Goal: Entertainment & Leisure: Consume media (video, audio)

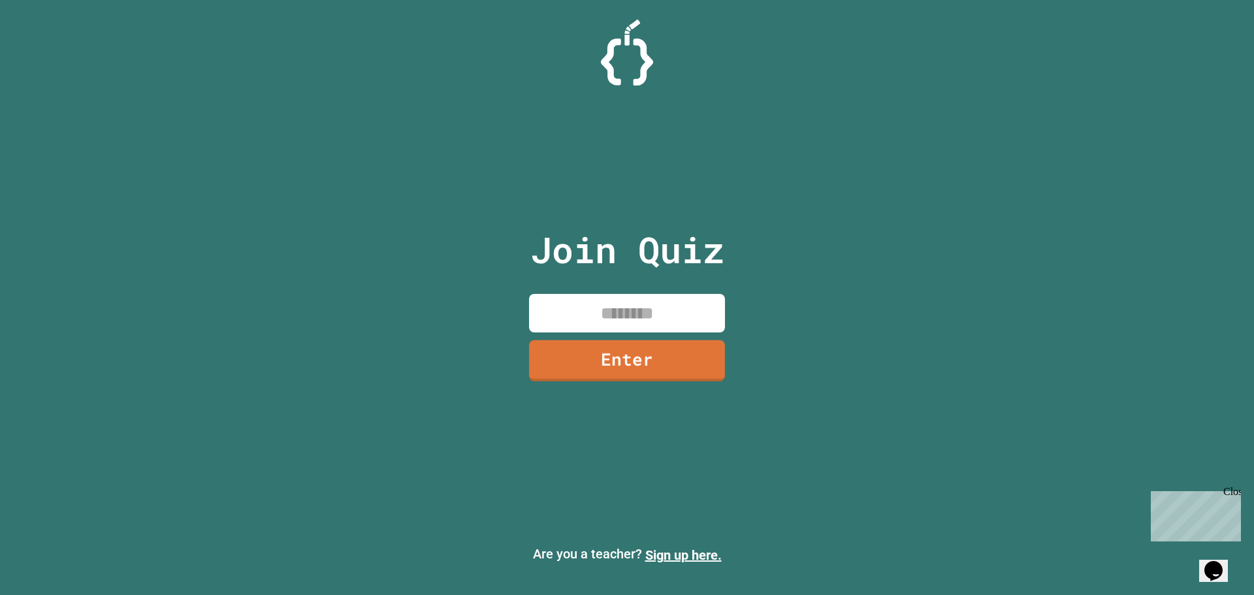
click at [630, 309] on input at bounding box center [627, 313] width 196 height 39
drag, startPoint x: 0, startPoint y: 93, endPoint x: 472, endPoint y: 281, distance: 507.9
drag, startPoint x: 472, startPoint y: 281, endPoint x: 866, endPoint y: 259, distance: 394.4
click at [866, 259] on div "Join Quiz Enter Are you a teacher? Sign up here." at bounding box center [627, 297] width 1254 height 595
click at [580, 326] on input at bounding box center [627, 313] width 196 height 39
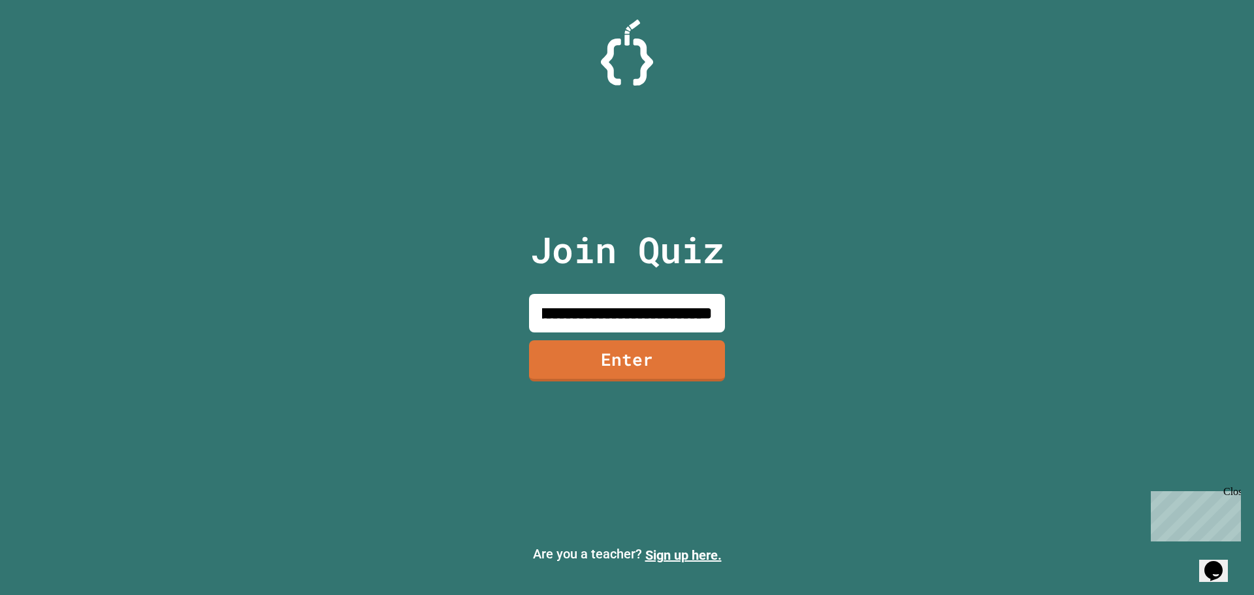
type input "**********"
type input "*"
click at [1214, 565] on div "Opens Chat This icon Opens the chat window." at bounding box center [1213, 570] width 21 height 21
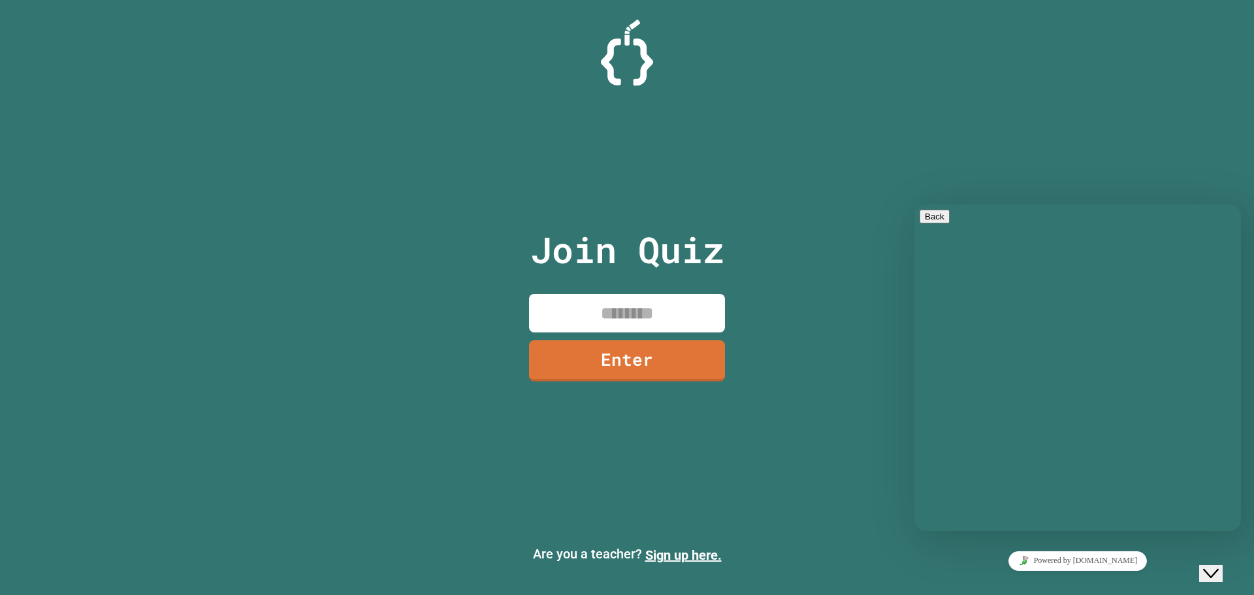
click at [1021, 577] on textarea at bounding box center [969, 582] width 101 height 10
type textarea "*****"
type textarea "*"
click at [944, 221] on span "primary" at bounding box center [944, 217] width 0 height 10
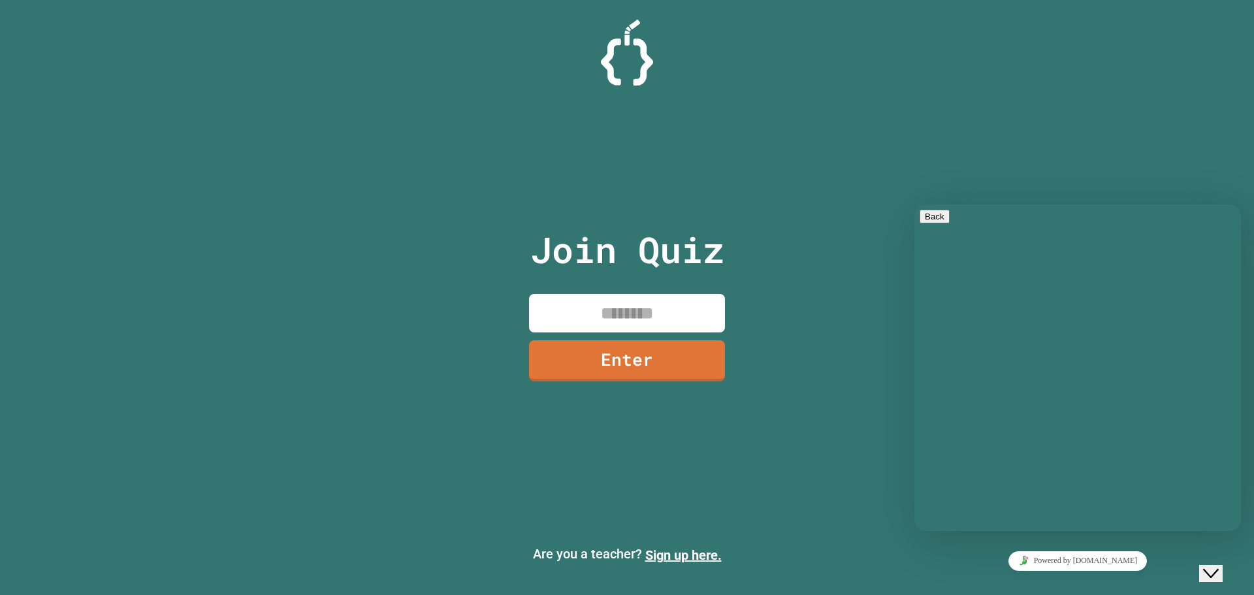
click at [746, 455] on div "Join Quiz Enter Are you a teacher? Sign up here." at bounding box center [627, 297] width 1254 height 595
click at [616, 302] on input at bounding box center [627, 313] width 196 height 39
type input "********"
click at [676, 338] on div "Join Quiz ******** Enter" at bounding box center [627, 298] width 220 height 530
click at [675, 353] on link "Enter" at bounding box center [627, 359] width 185 height 43
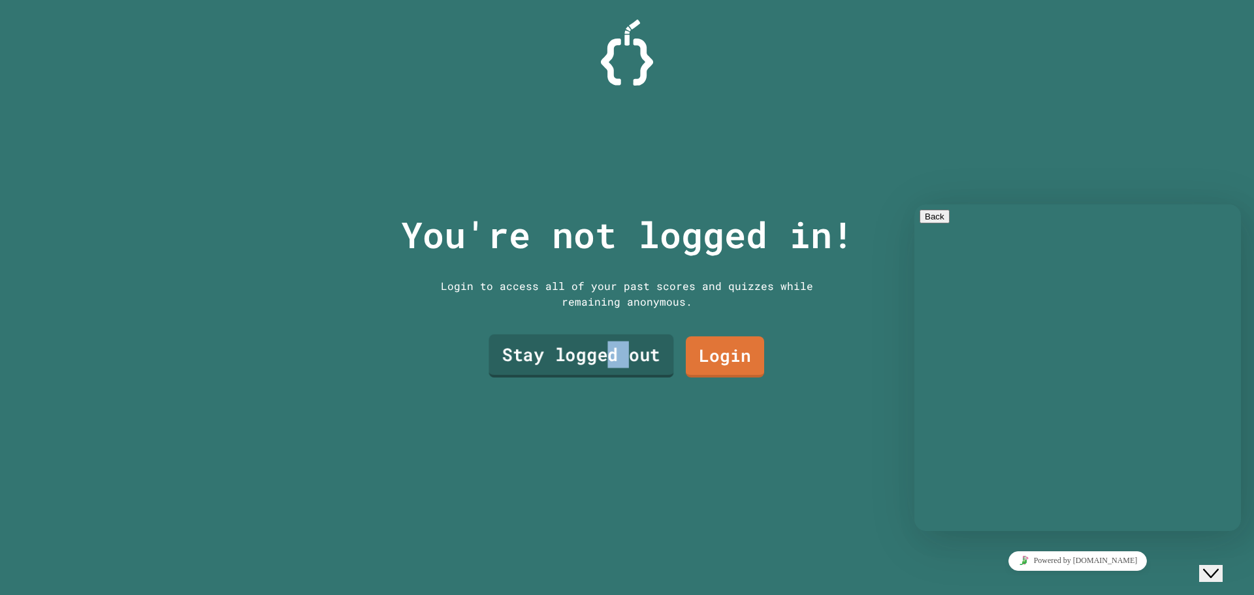
drag, startPoint x: 626, startPoint y: 347, endPoint x: 605, endPoint y: 348, distance: 20.9
click at [605, 348] on link "Stay logged out" at bounding box center [580, 355] width 185 height 43
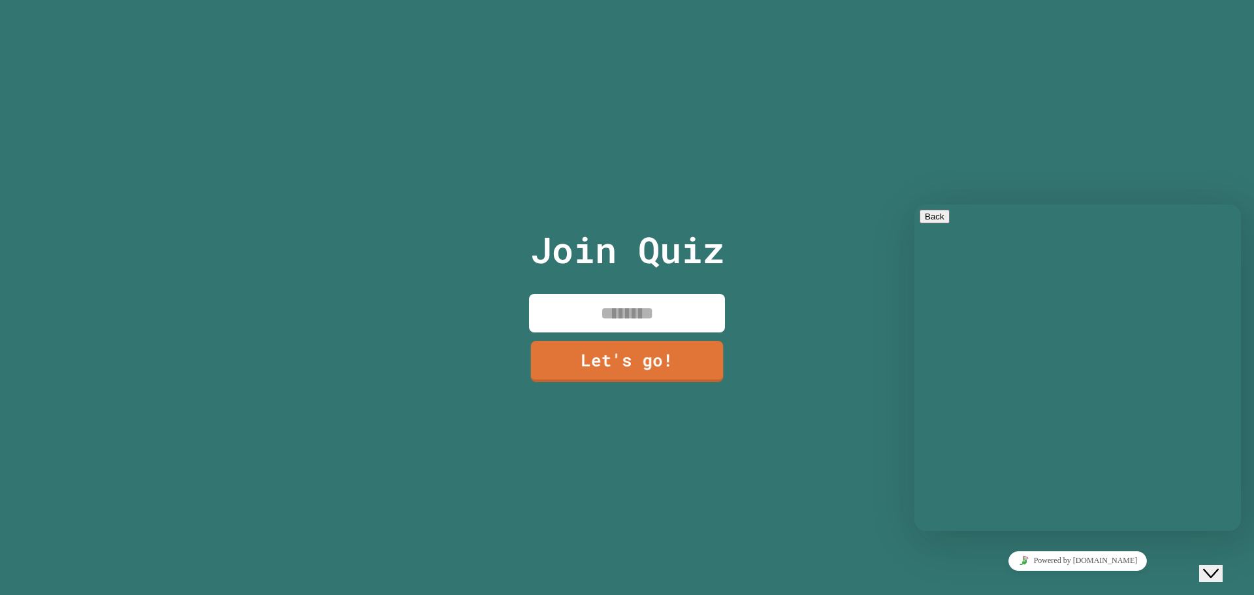
click at [601, 306] on input at bounding box center [627, 313] width 196 height 39
type input "********"
click at [641, 355] on link "Let's go!" at bounding box center [626, 359] width 193 height 43
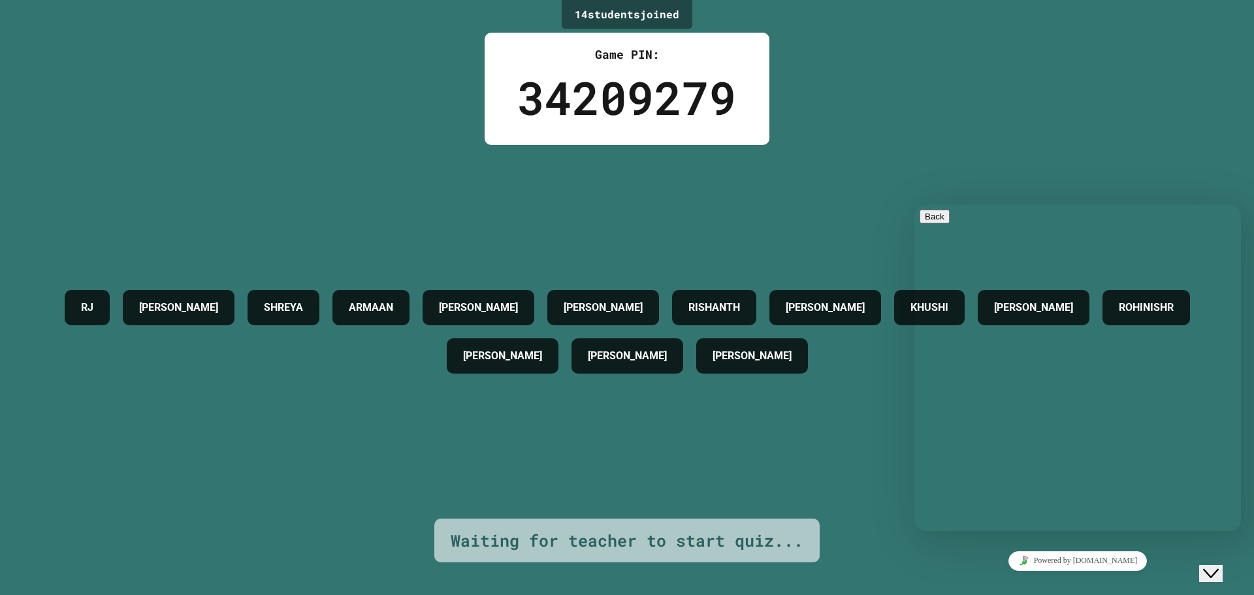
click at [808, 264] on div "RJ SWARIT SHREYA ARMAAN KAREE JULIA RISHANTH SAHIL KHUSHI SAMANYU ROHINISHR ARG…" at bounding box center [627, 331] width 1188 height 373
click at [801, 241] on div "RJ SWARIT SHREYA ARMAAN KAREE JULIA RISHANTH SAHIL KHUSHI SAMANYU ROHINISHR ARG…" at bounding box center [627, 331] width 1188 height 373
click at [801, 236] on div "RJ SWARIT SHREYA ARMAAN KAREE JULIA RISHANTH SAHIL KHUSHI SAMANYU ROHINISHR ARG…" at bounding box center [627, 331] width 1188 height 373
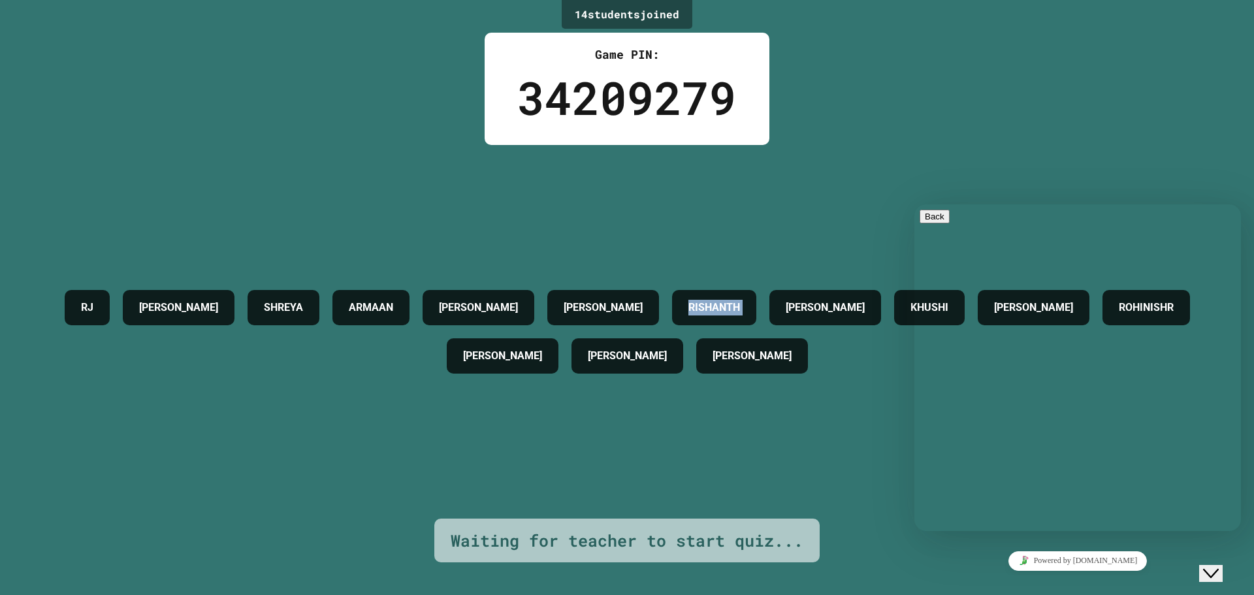
click at [801, 236] on div "RJ SWARIT SHREYA ARMAAN KAREE JULIA RISHANTH SAHIL KHUSHI SAMANYU ROHINISHR ARG…" at bounding box center [627, 331] width 1188 height 373
click at [799, 236] on div "RJ SWARIT SHREYA ARMAAN KAREE JULIA RISHANTH SAHIL KHUSHI SAMANYU ROHINISHR ARG…" at bounding box center [627, 331] width 1188 height 373
drag, startPoint x: 1790, startPoint y: 425, endPoint x: 929, endPoint y: 210, distance: 887.8
drag, startPoint x: 798, startPoint y: 233, endPoint x: 851, endPoint y: 214, distance: 56.8
click at [812, 228] on div "RJ SWARIT SHREYA ARMAAN KAREE JULIA RISHANTH SAHIL KHUSHI SAMANYU ROHINISHR ARG…" at bounding box center [627, 331] width 1188 height 373
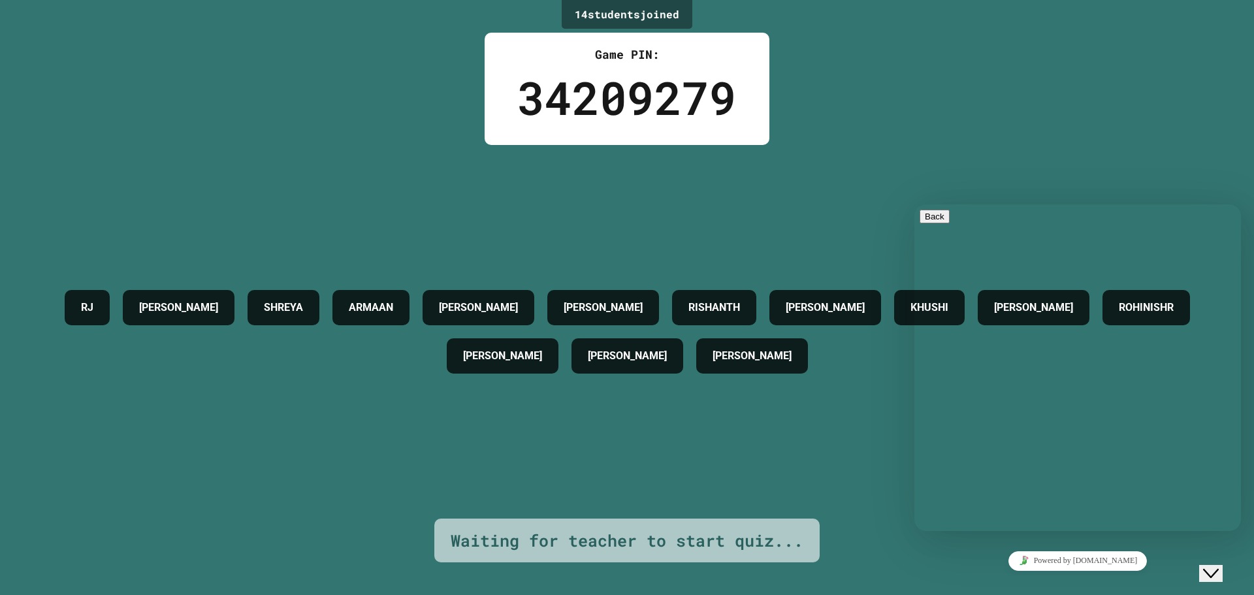
drag, startPoint x: 851, startPoint y: 217, endPoint x: 886, endPoint y: 212, distance: 35.6
click at [864, 213] on div "RJ SWARIT SHREYA ARMAAN KAREE JULIA RISHANTH SAHIL KHUSHI SAMANYU ROHINISHR ARG…" at bounding box center [627, 331] width 1188 height 373
click at [885, 212] on div "RJ SWARIT SHREYA ARMAAN KAREE JULIA RISHANTH SAHIL KHUSHI SAMANYU ROHINISHR ARG…" at bounding box center [627, 331] width 1188 height 373
click at [908, 207] on div "RJ SWARIT SHREYA ARMAAN KAREE JULIA RISHANTH SAHIL KHUSHI SAMANYU ROHINISHR ARG…" at bounding box center [627, 331] width 1188 height 373
click at [896, 191] on div "RJ SWARIT SHREYA ARMAAN KAREE JULIA RISHANTH SAHIL KHUSHI SAMANYU ROHINISHR ARG…" at bounding box center [627, 331] width 1188 height 373
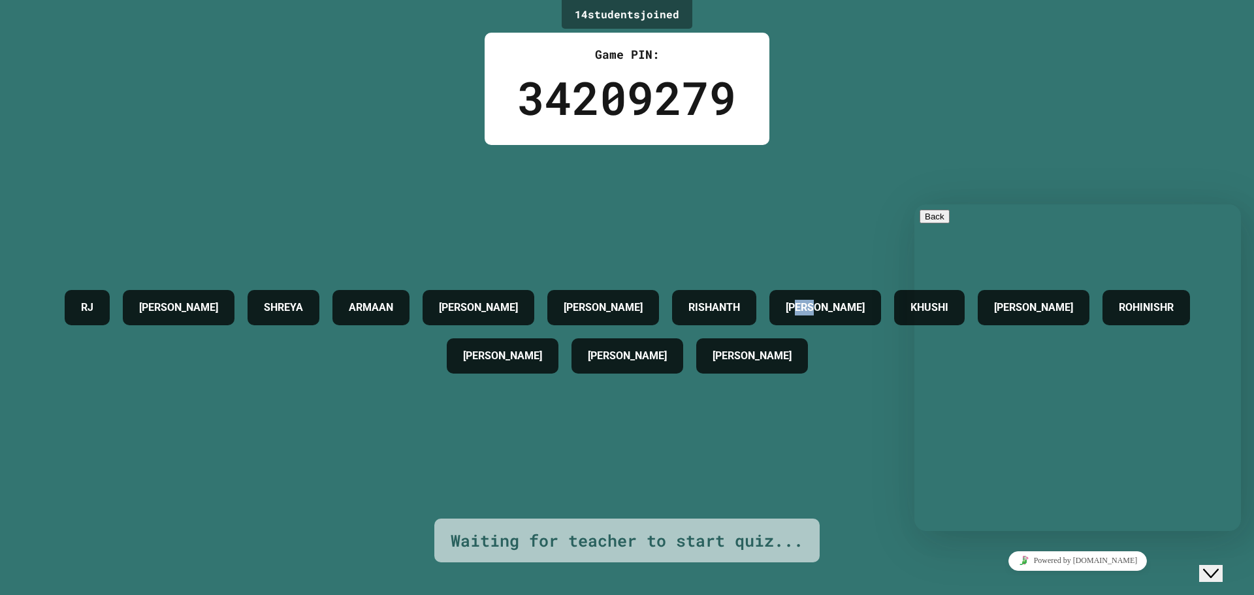
click at [936, 164] on div "RJ SWARIT SHREYA ARMAAN KAREE JULIA RISHANTH SAHIL KHUSHI SAMANYU ROHINISHR ARG…" at bounding box center [627, 331] width 1188 height 373
click at [934, 157] on div "RJ SWARIT SHREYA ARMAAN KAREE JULIA RISHANTH SAHIL KHUSHI SAMANYU ROHINISHR ARG…" at bounding box center [627, 331] width 1188 height 373
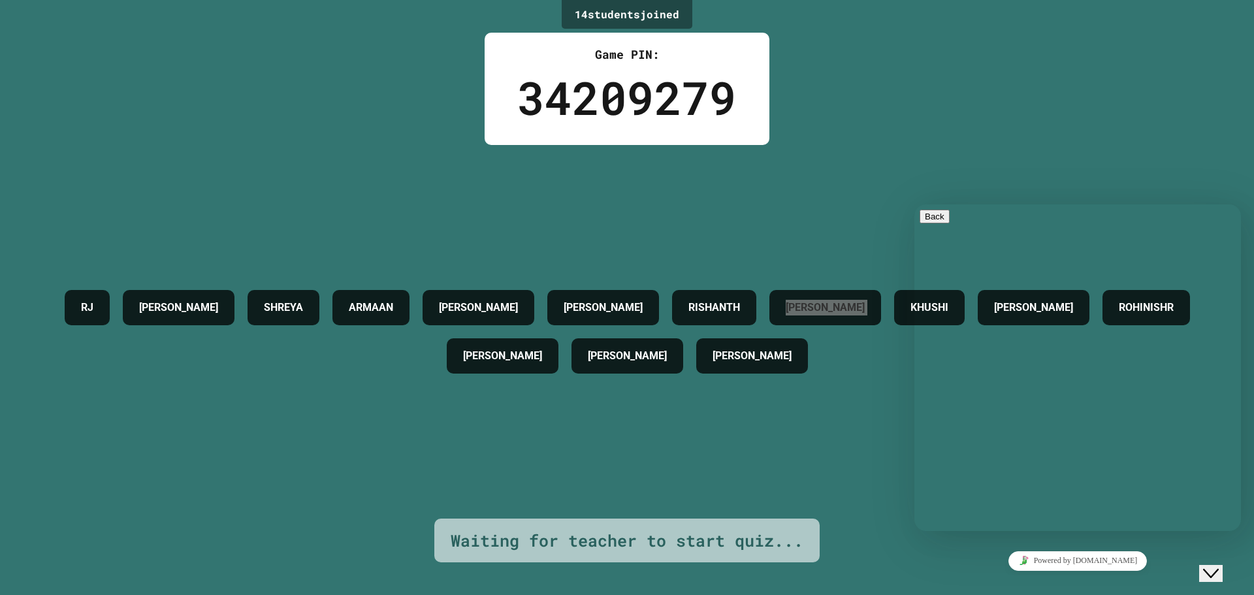
click at [1218, 565] on icon "Close Chat This icon closes the chat window." at bounding box center [1211, 573] width 16 height 16
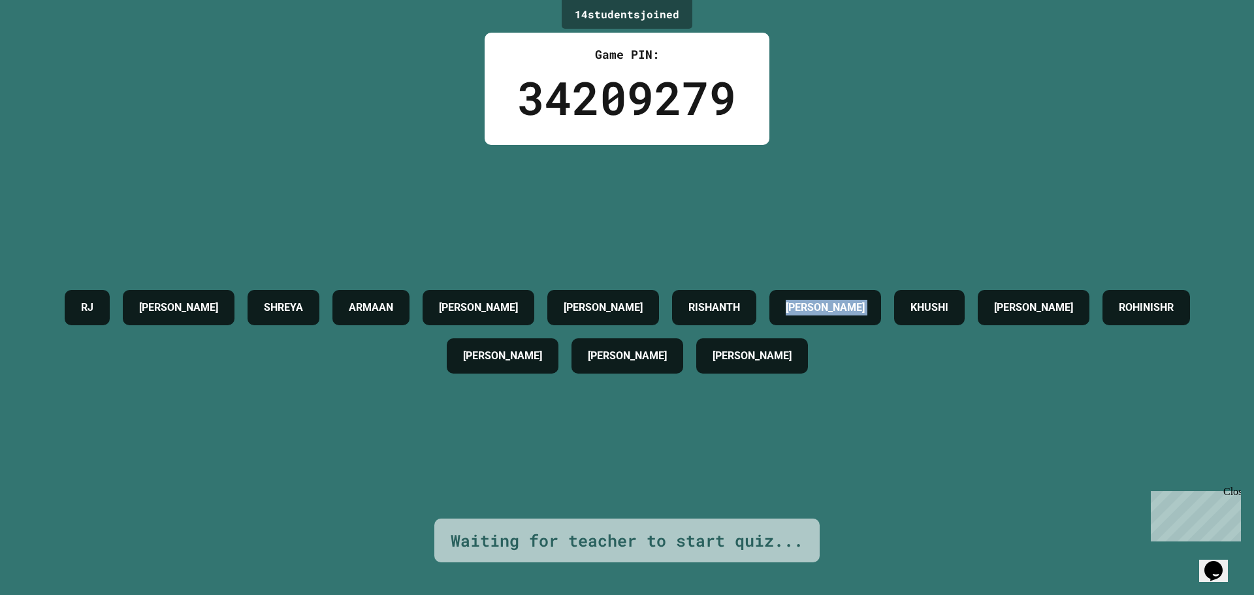
click at [957, 131] on div "14 student s joined Game PIN: 34209279 RJ SWARIT SHREYA ARMAAN KAREE JULIA RISH…" at bounding box center [627, 297] width 1254 height 595
click at [955, 141] on div "14 student s joined Game PIN: 34209279 RJ SWARIT SHREYA ARMAAN KAREE JULIA RISH…" at bounding box center [627, 297] width 1254 height 595
click at [955, 149] on div "RJ SWARIT SHREYA ARMAAN KAREE JULIA RISHANTH SAHIL KHUSHI SAMANYU ROHINISHR ARG…" at bounding box center [627, 331] width 1188 height 373
click at [1060, 230] on div "RJ SWARIT SHREYA ARMAAN KAREE JULIA RISHANTH SAHIL KHUSHI SAMANYU ROHINISHR ARG…" at bounding box center [627, 331] width 1188 height 373
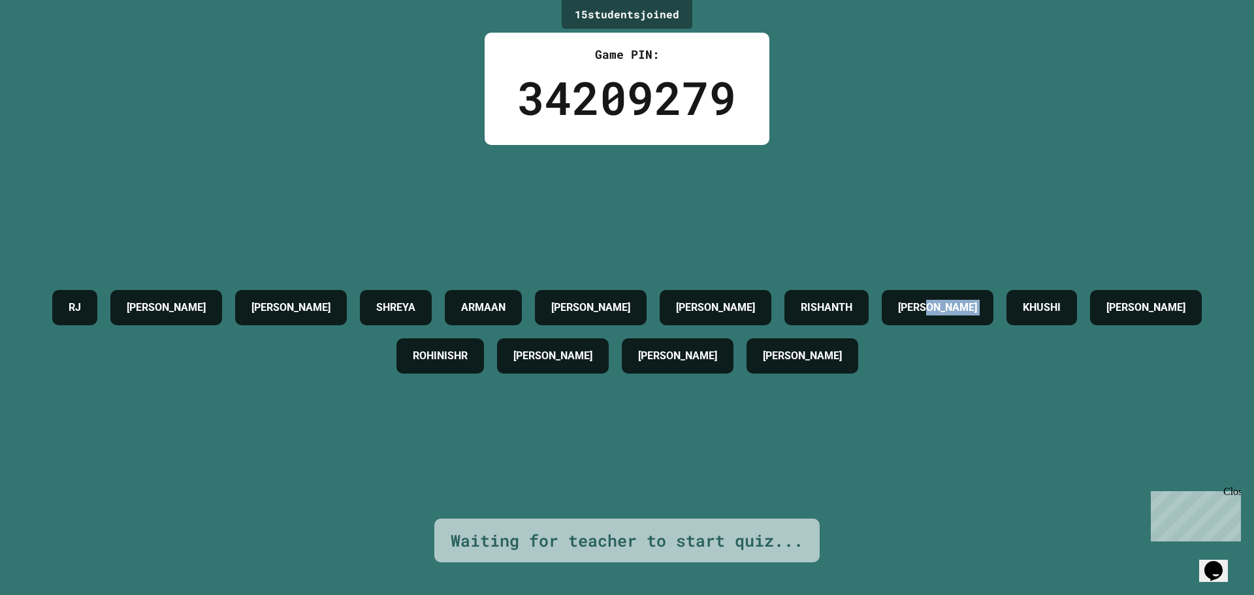
click at [1061, 230] on div "RJ SWARIT MYTHRI SHREYA ARMAAN KAREE JULIA RISHANTH SAHIL KHUSHI SAMANYU ROHINI…" at bounding box center [627, 331] width 1188 height 373
click at [1108, 212] on div "RJ SWARIT MYTHRI SHREYA ARMAAN KAREE JULIA RISHANTH SAHIL KHUSHI SAMANYU ROHINI…" at bounding box center [627, 331] width 1188 height 373
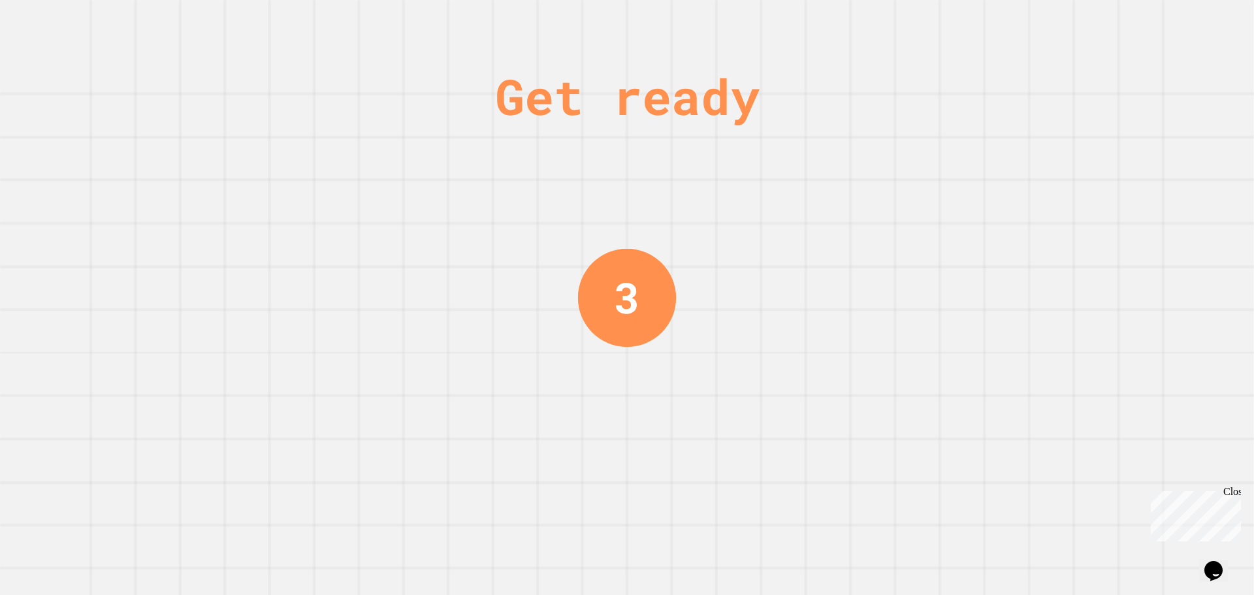
click at [640, 261] on div "3" at bounding box center [627, 297] width 98 height 98
click at [645, 261] on div "3" at bounding box center [627, 297] width 98 height 98
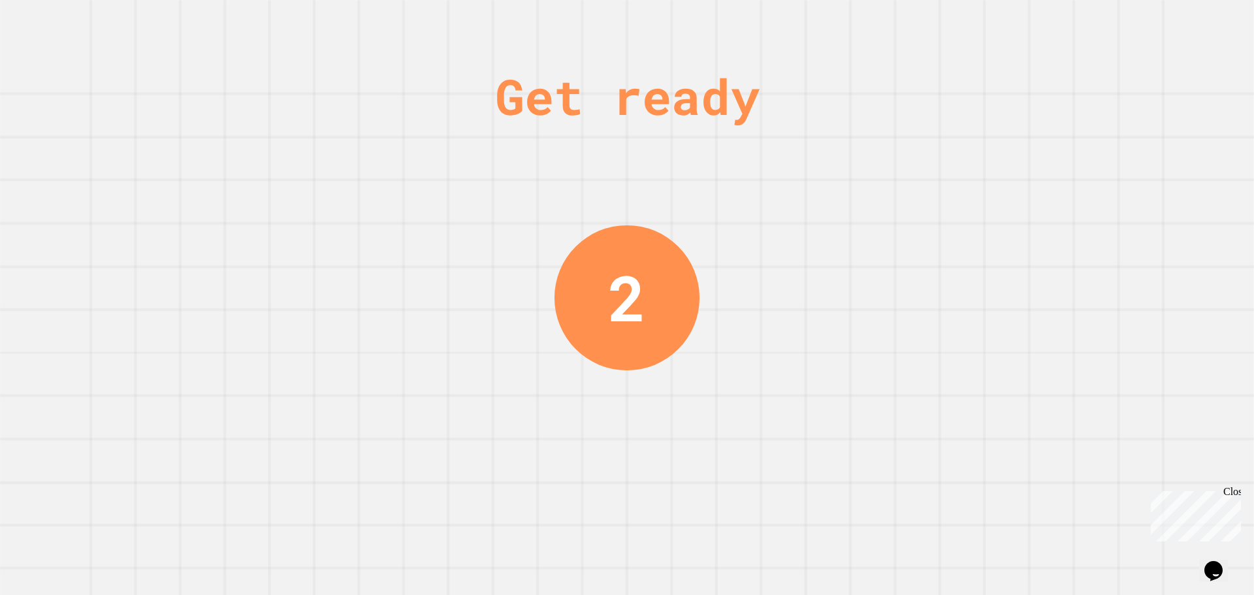
click at [527, 124] on div "Get ready" at bounding box center [627, 96] width 264 height 74
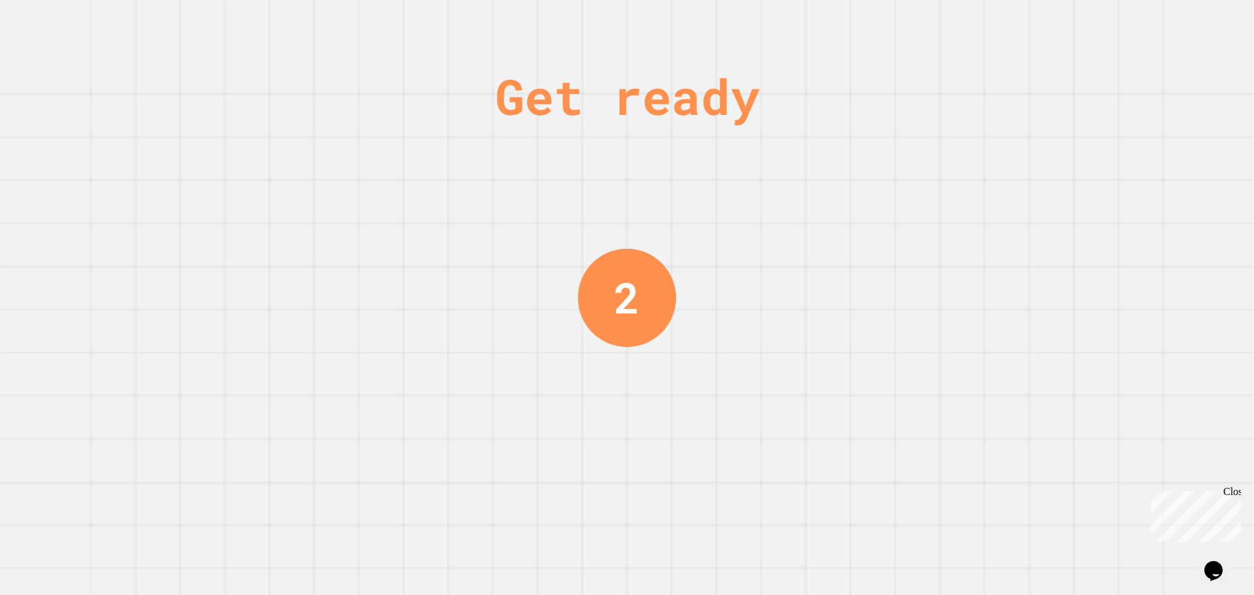
click at [530, 123] on div "Get ready" at bounding box center [627, 96] width 264 height 74
click at [539, 119] on div "Get ready" at bounding box center [627, 96] width 264 height 74
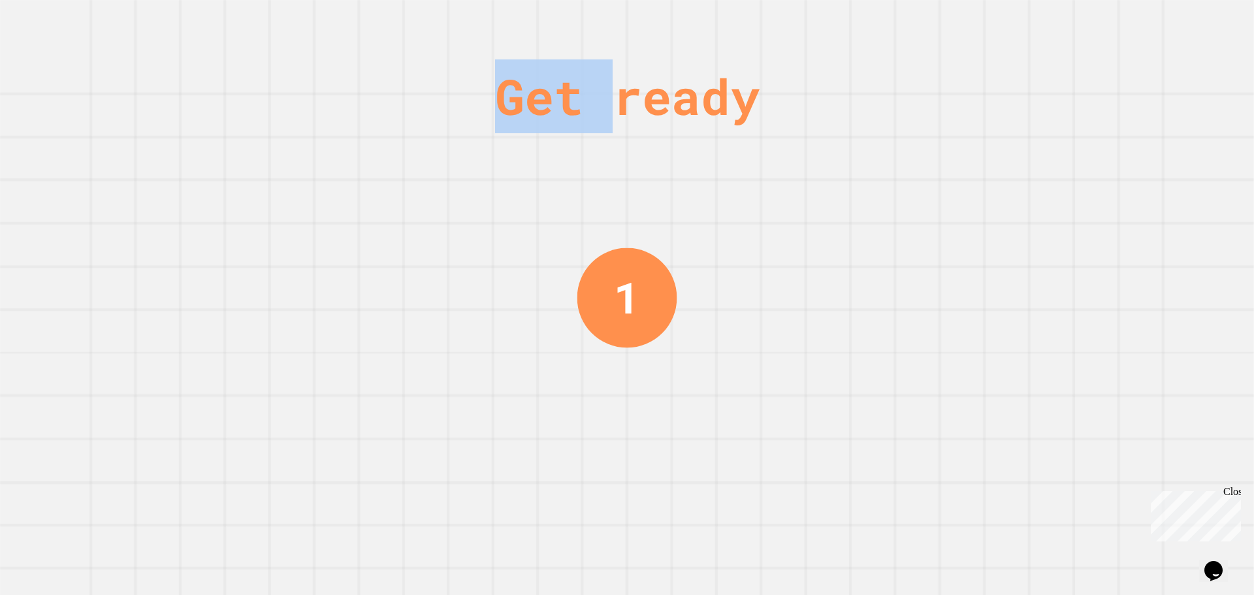
click at [539, 119] on div "Get ready" at bounding box center [627, 96] width 264 height 74
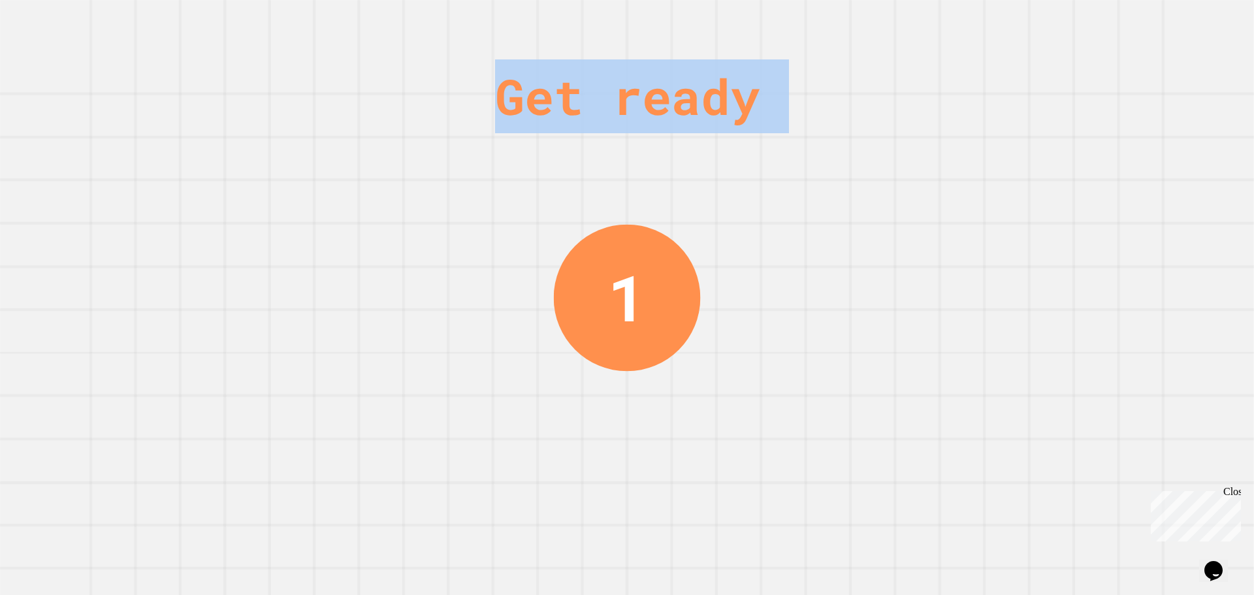
click at [539, 119] on div "Get ready" at bounding box center [627, 96] width 264 height 74
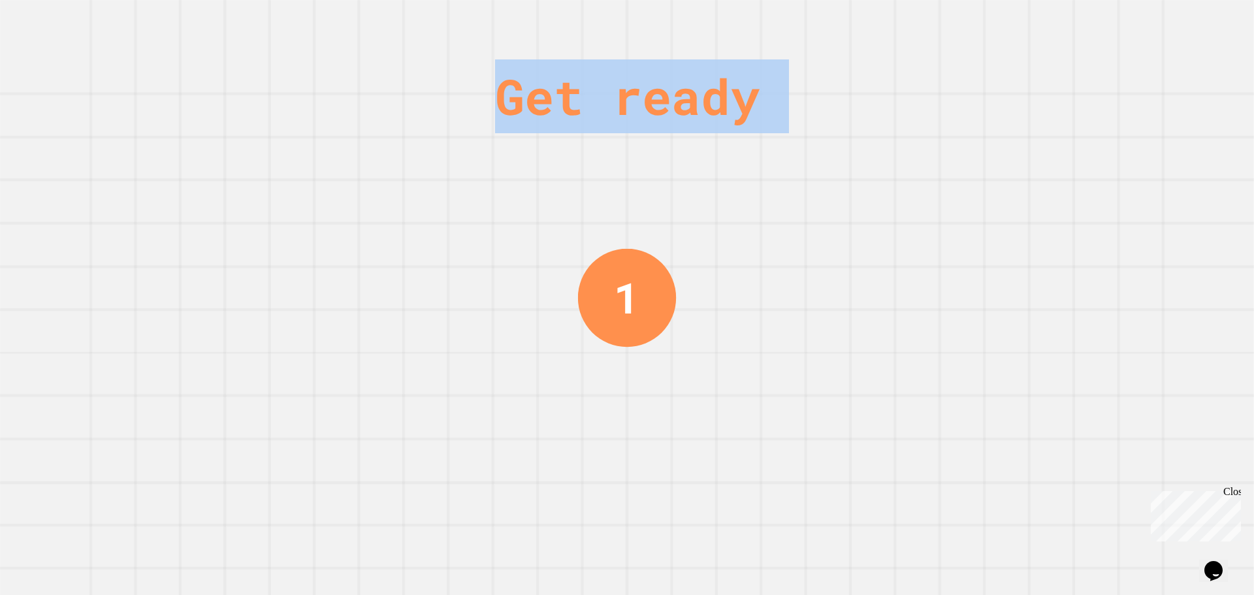
click at [480, 118] on div "Get ready 1" at bounding box center [627, 297] width 1254 height 595
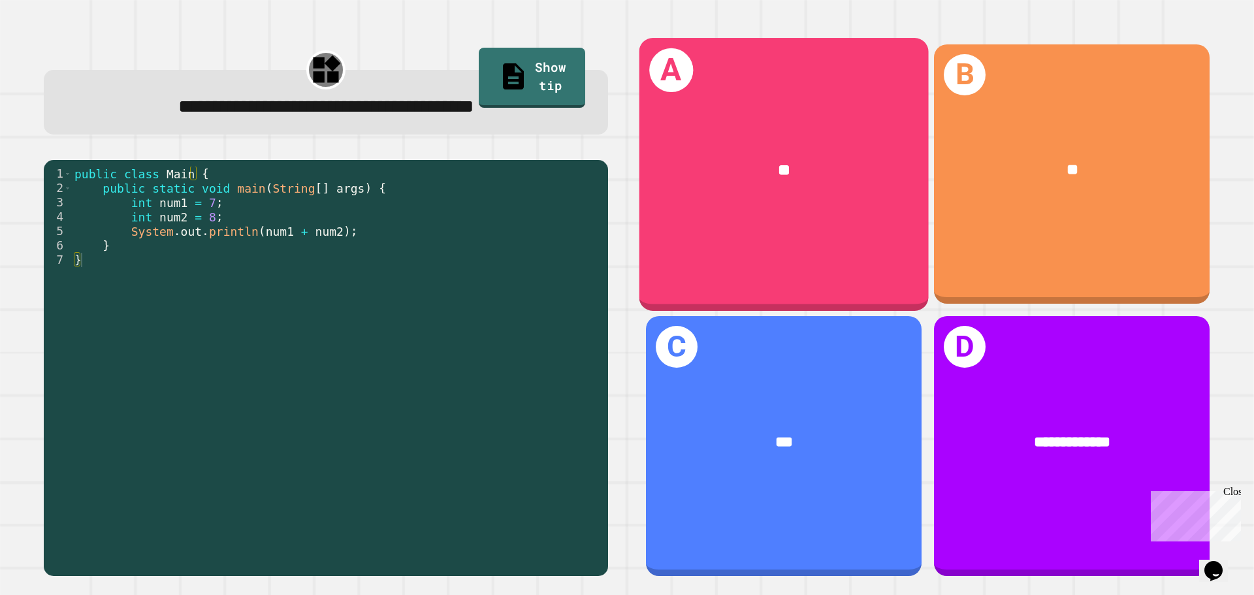
click at [748, 218] on div "A **" at bounding box center [783, 174] width 289 height 272
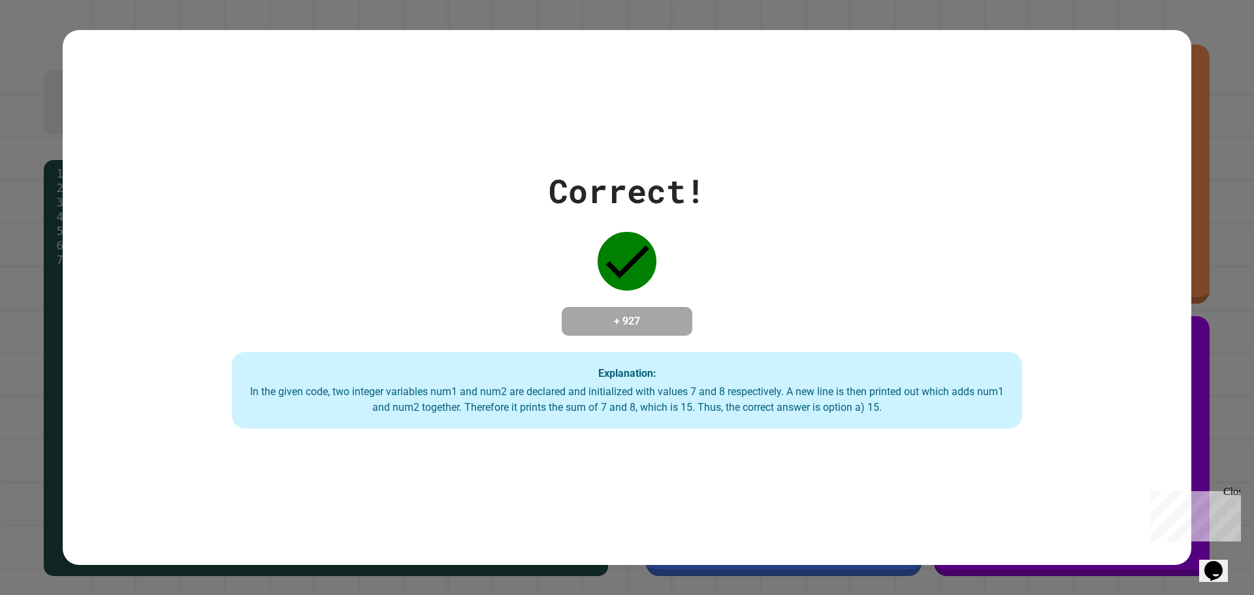
drag, startPoint x: 720, startPoint y: 210, endPoint x: 749, endPoint y: 266, distance: 63.4
click at [735, 222] on div "Correct! + 927 Explanation: In the given code, two integer variables num1 and n…" at bounding box center [627, 298] width 1128 height 262
click at [749, 266] on div "Correct! + 927 Explanation: In the given code, two integer variables num1 and n…" at bounding box center [627, 298] width 1128 height 262
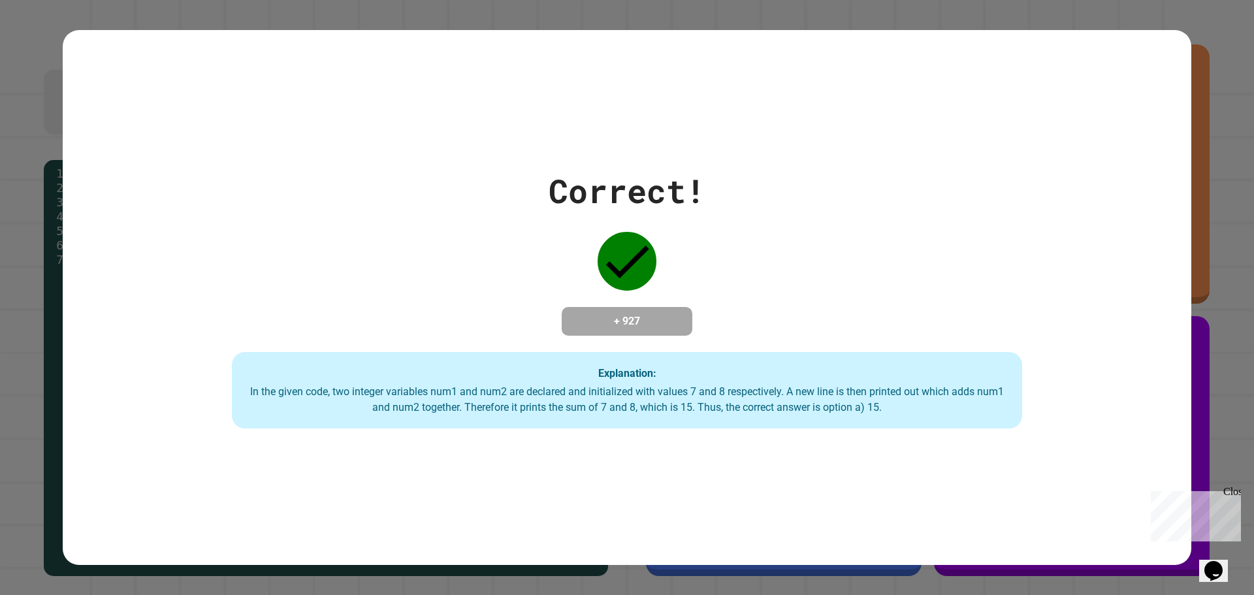
click at [749, 266] on div "Correct! + 927 Explanation: In the given code, two integer variables num1 and n…" at bounding box center [627, 298] width 1128 height 262
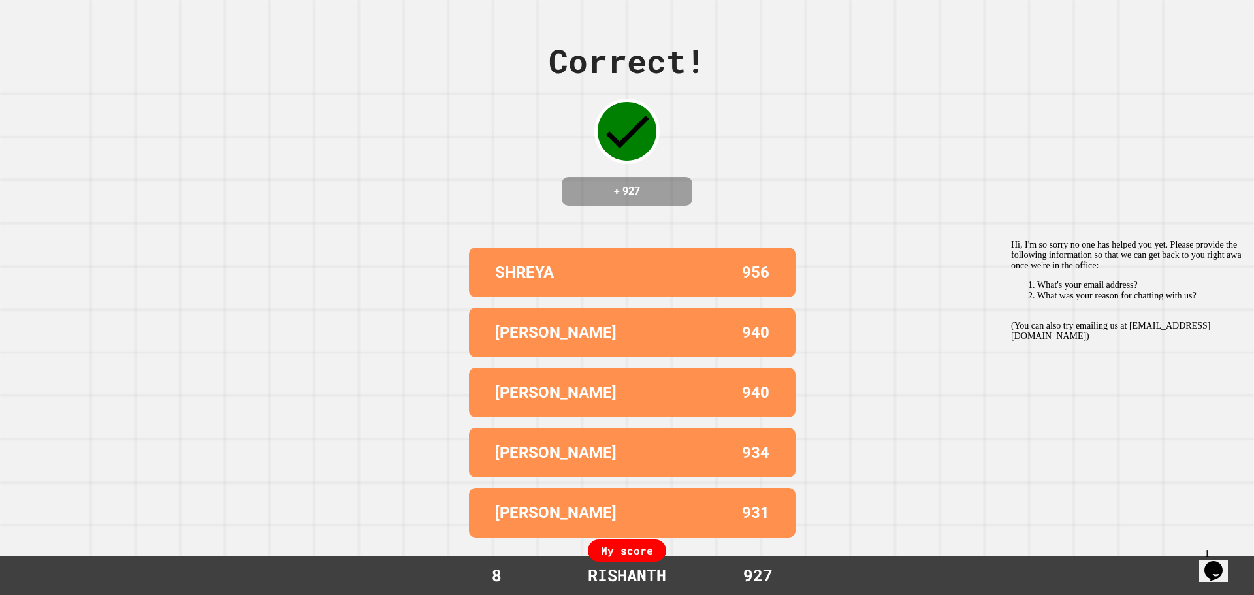
click at [813, 216] on div "Correct! + 927 SHREYA 956 SAMANYU 940 ARGHYA RATH 940 SAHIL 934 NEIL K 931 My s…" at bounding box center [627, 297] width 1254 height 595
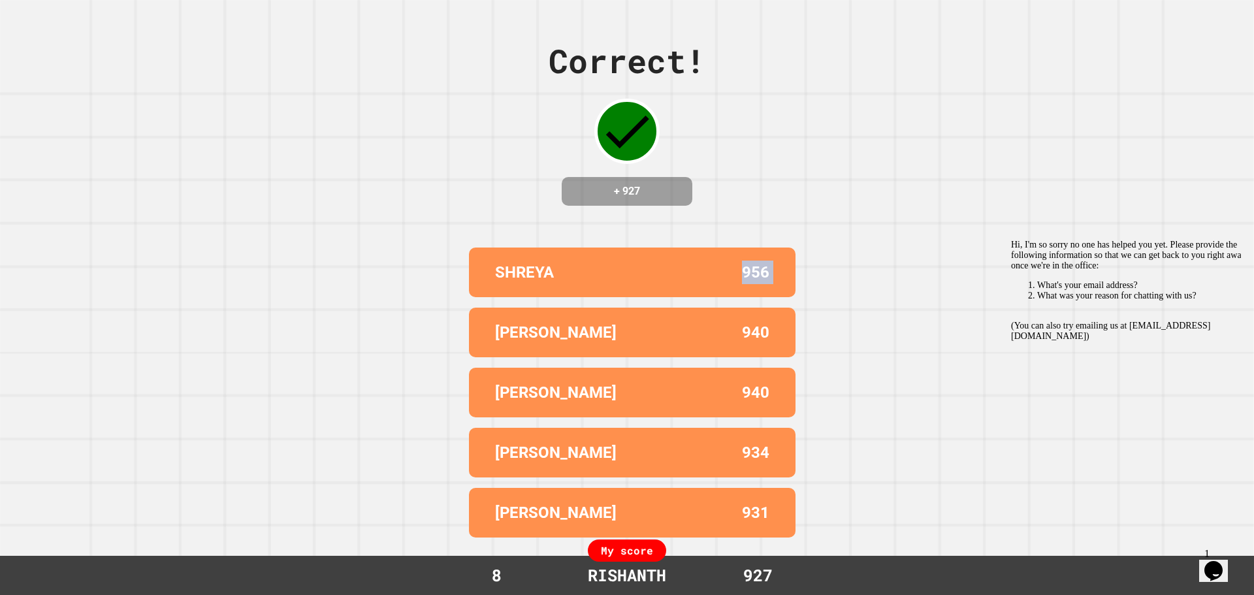
click at [813, 216] on div "Correct! + 927 SHREYA 956 SAMANYU 940 ARGHYA RATH 940 SAHIL 934 NEIL K 931 My s…" at bounding box center [627, 297] width 1254 height 595
click at [730, 154] on div "Correct! + 927 SHREYA 956 SAMANYU 940 ARGHYA RATH 940 SAHIL 934 NEIL K 931 My s…" at bounding box center [627, 297] width 1254 height 595
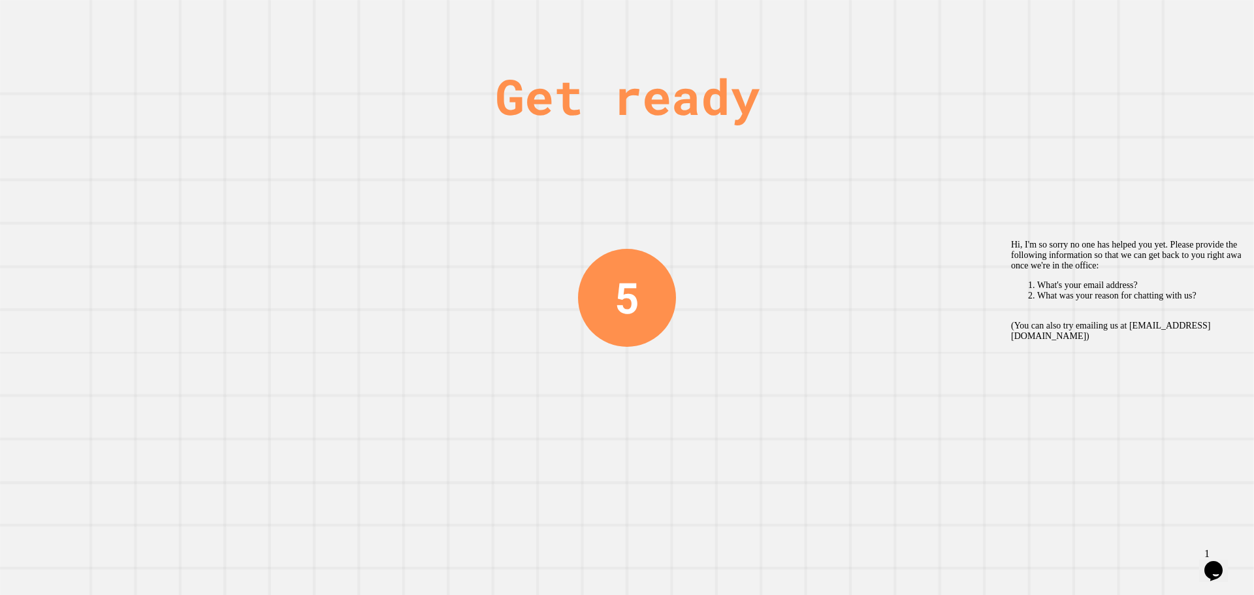
drag, startPoint x: 1047, startPoint y: 377, endPoint x: 1138, endPoint y: 407, distance: 96.2
click at [1047, 341] on div "Hi, I'm so sorry no one has helped you yet. Please provide the following inform…" at bounding box center [1128, 291] width 235 height 102
drag, startPoint x: 113, startPoint y: 180, endPoint x: 93, endPoint y: 174, distance: 20.5
click at [0, 0] on div "Back Menu Back Rate this chat Upload File Insert emoji Estimated wait time is 1…" at bounding box center [0, 0] width 0 height 0
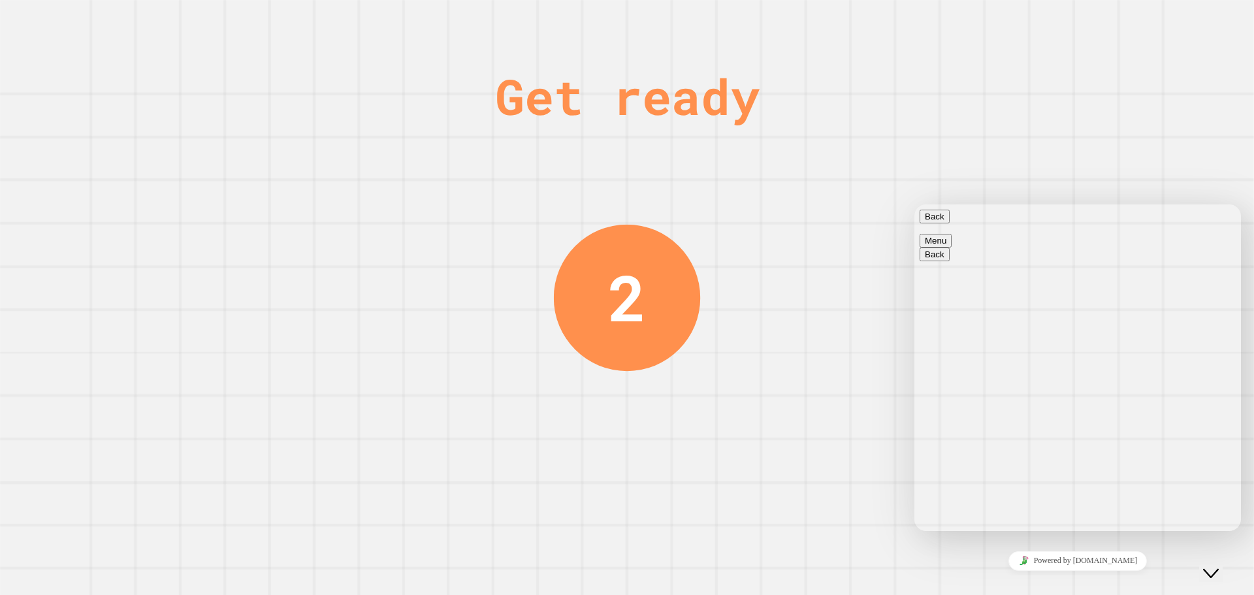
click at [926, 223] on button "Back" at bounding box center [934, 217] width 30 height 14
click at [1218, 565] on div "Close Chat This icon closes the chat window." at bounding box center [1211, 573] width 16 height 16
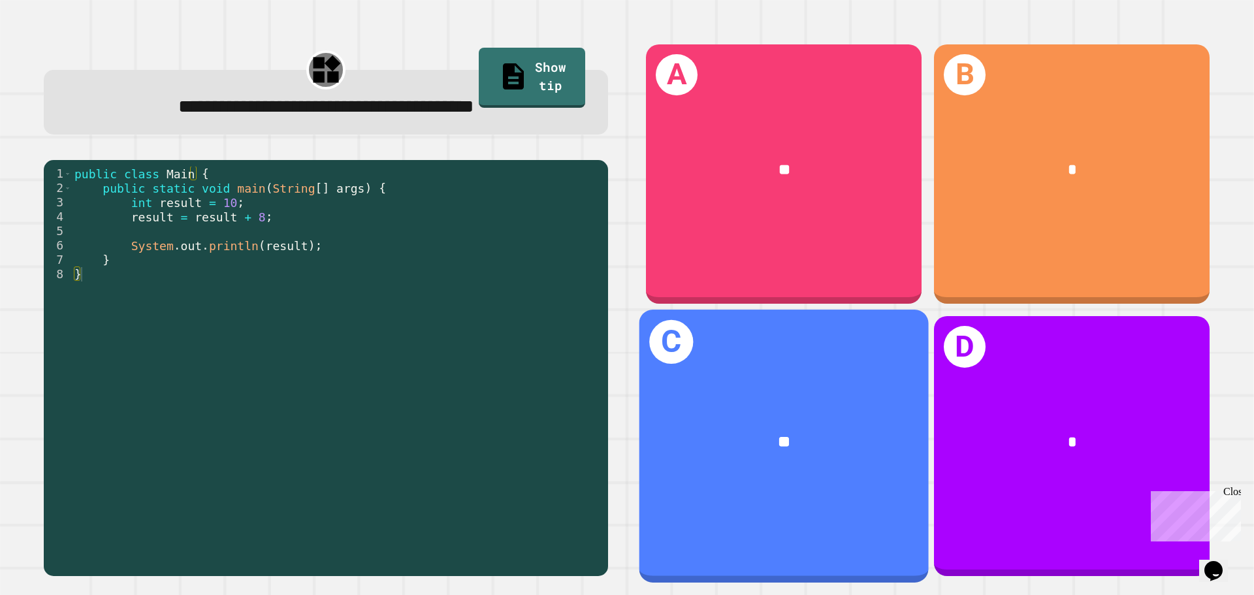
click at [790, 399] on div "**" at bounding box center [783, 442] width 289 height 87
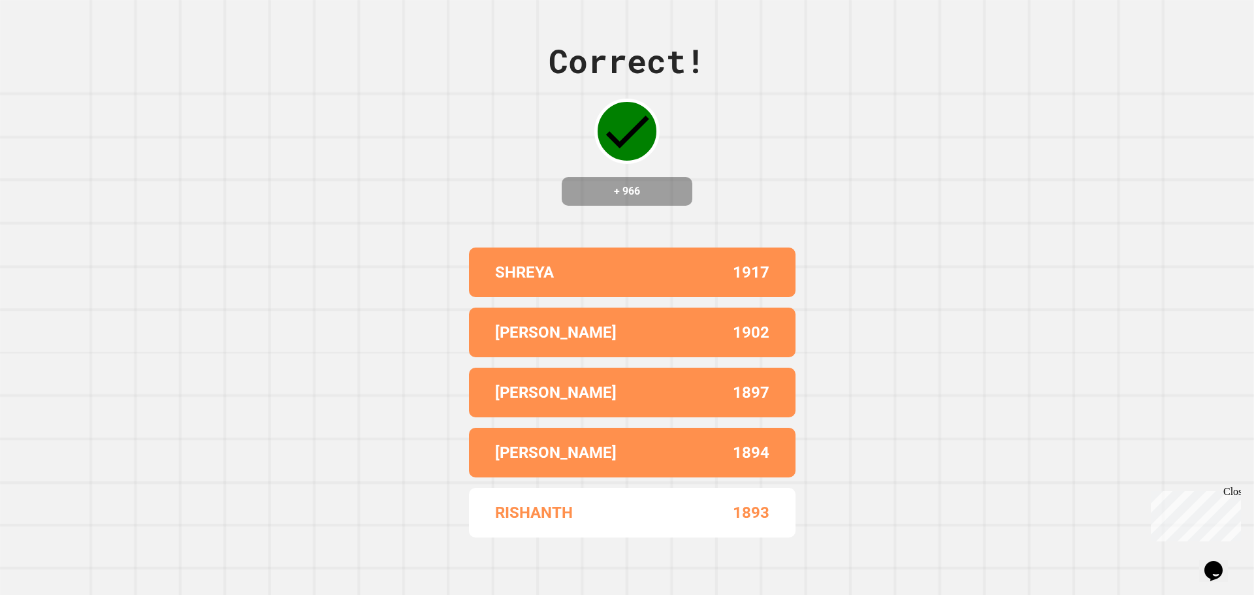
drag, startPoint x: 802, startPoint y: 442, endPoint x: 816, endPoint y: 427, distance: 20.3
click at [801, 441] on div "Correct! + 966 SHREYA 1917 NEIL K 1902 ARGHYA RATH 1897 SAHIL 1894 RISHANTH 1893" at bounding box center [627, 297] width 1254 height 595
click at [829, 422] on div "Correct! + 966 SHREYA 1917 NEIL K 1902 ARGHYA RATH 1897 SAHIL 1894 RISHANTH 1893" at bounding box center [627, 297] width 1254 height 595
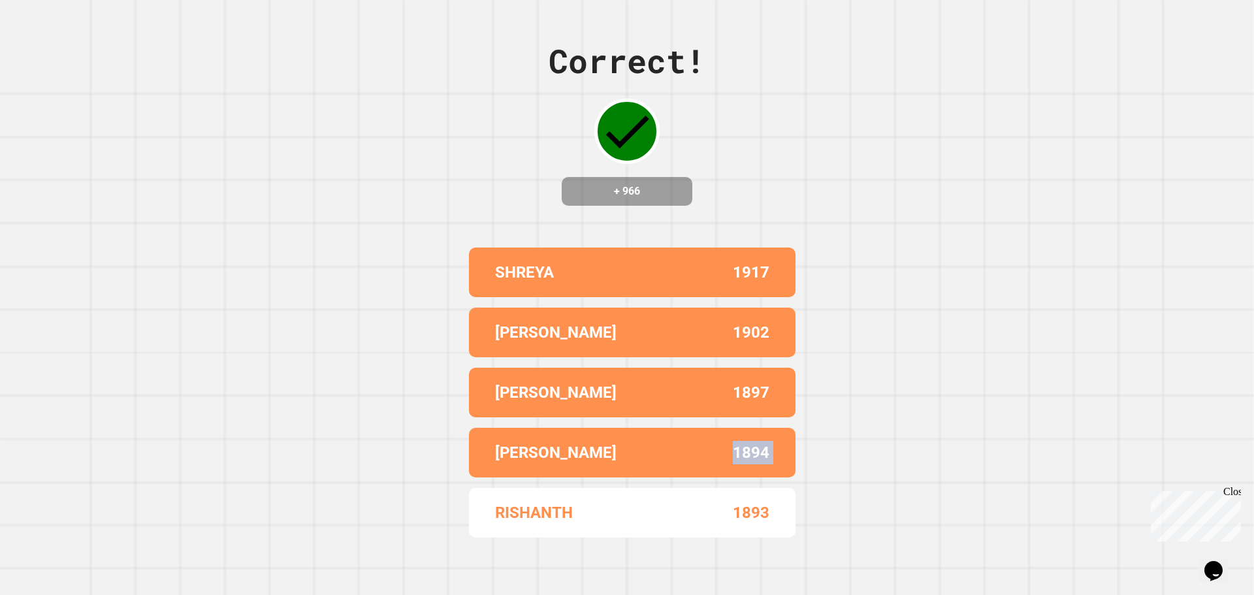
click at [829, 422] on div "Correct! + 966 SHREYA 1917 NEIL K 1902 ARGHYA RATH 1897 SAHIL 1894 RISHANTH 1893" at bounding box center [627, 297] width 1254 height 595
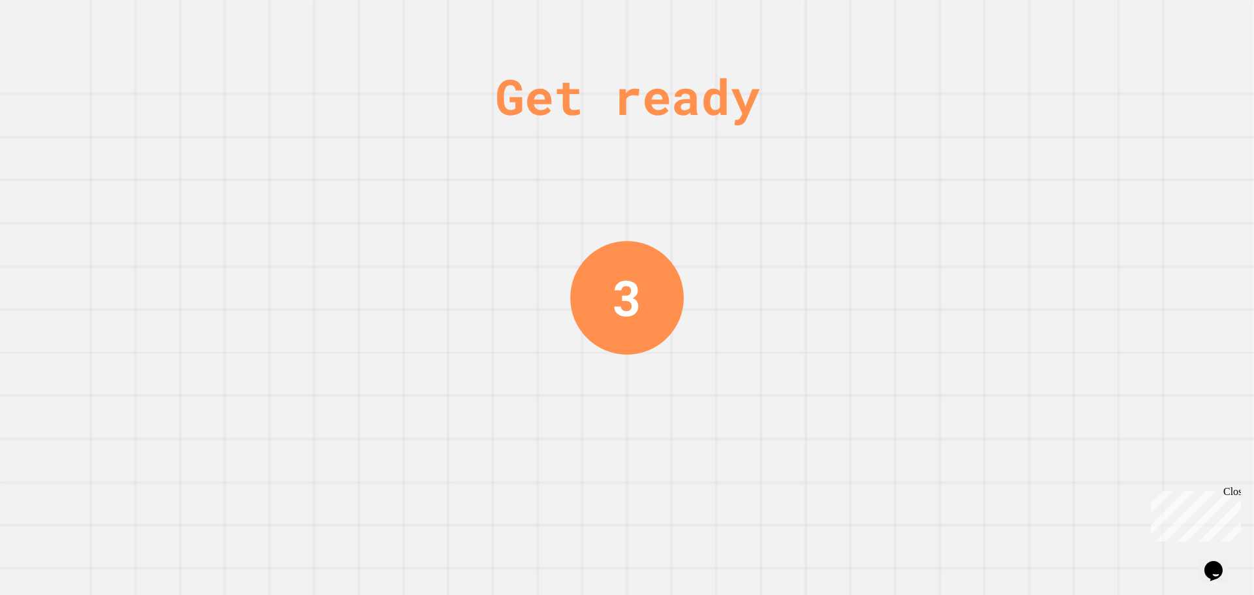
click at [757, 402] on div "Get ready 3" at bounding box center [627, 297] width 1254 height 595
click at [746, 398] on div "Get ready 3" at bounding box center [627, 297] width 1254 height 595
click at [739, 394] on div "Get ready 2" at bounding box center [627, 297] width 1254 height 595
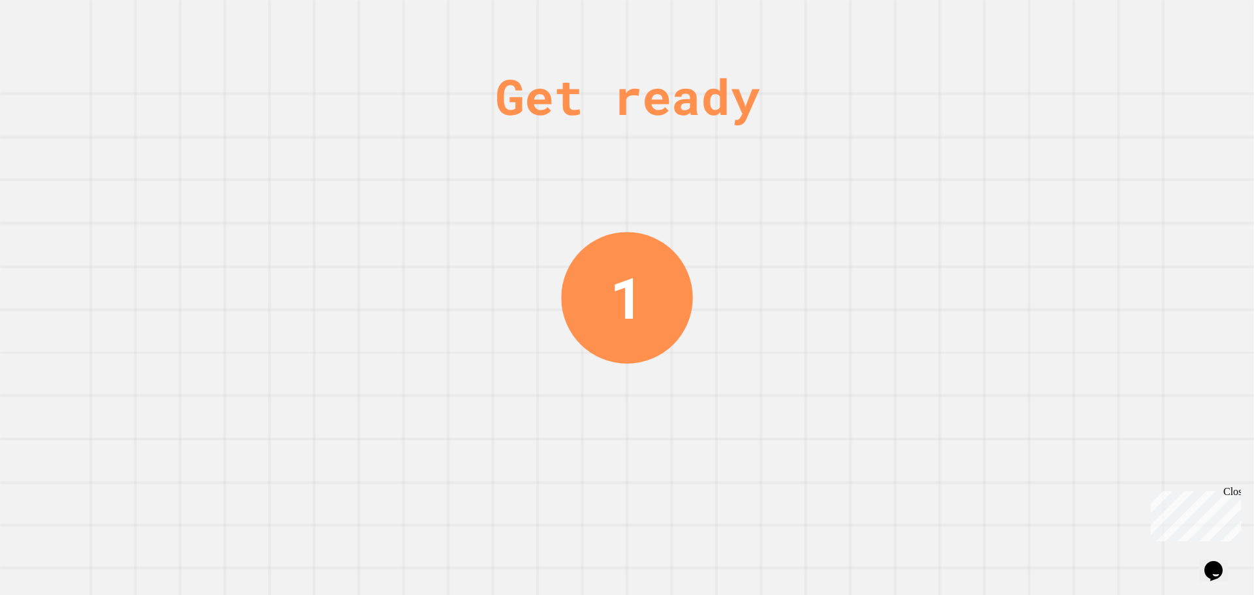
click at [690, 318] on div "Get ready 1" at bounding box center [627, 297] width 1254 height 595
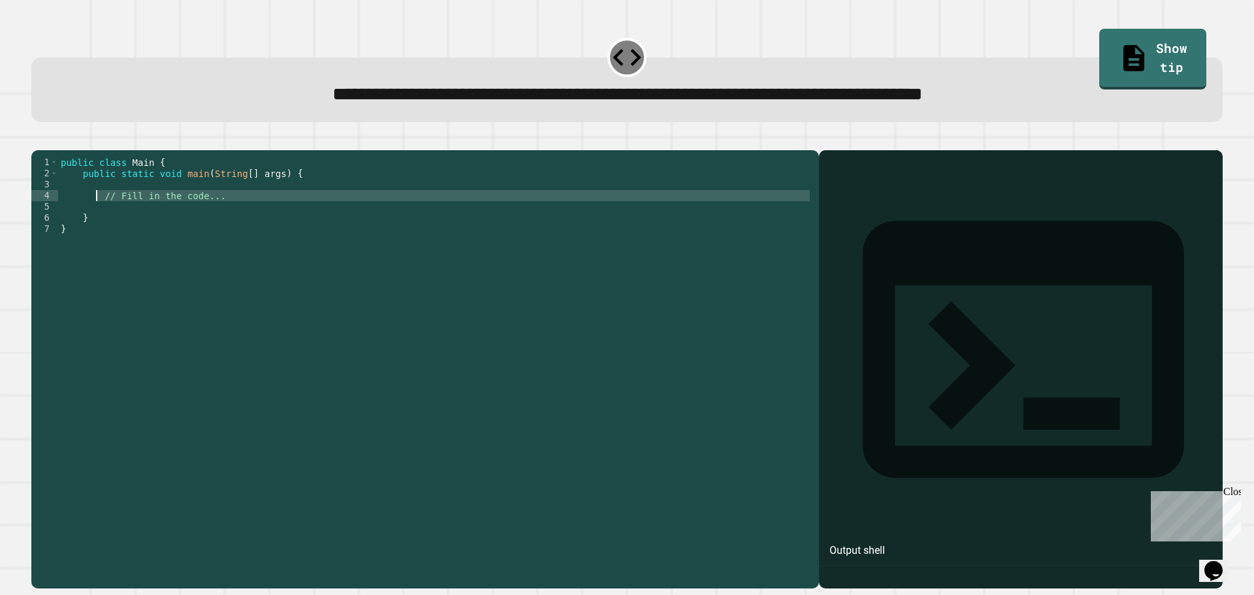
drag, startPoint x: 208, startPoint y: 227, endPoint x: 96, endPoint y: 212, distance: 113.4
click at [96, 212] on div "public class Main { public static void main ( String [ ] args ) { // Fill in th…" at bounding box center [435, 357] width 754 height 400
type textarea "**********"
click at [226, 217] on div "public class Main { public static void main ( String [ ] args ) { System . out …" at bounding box center [435, 357] width 754 height 400
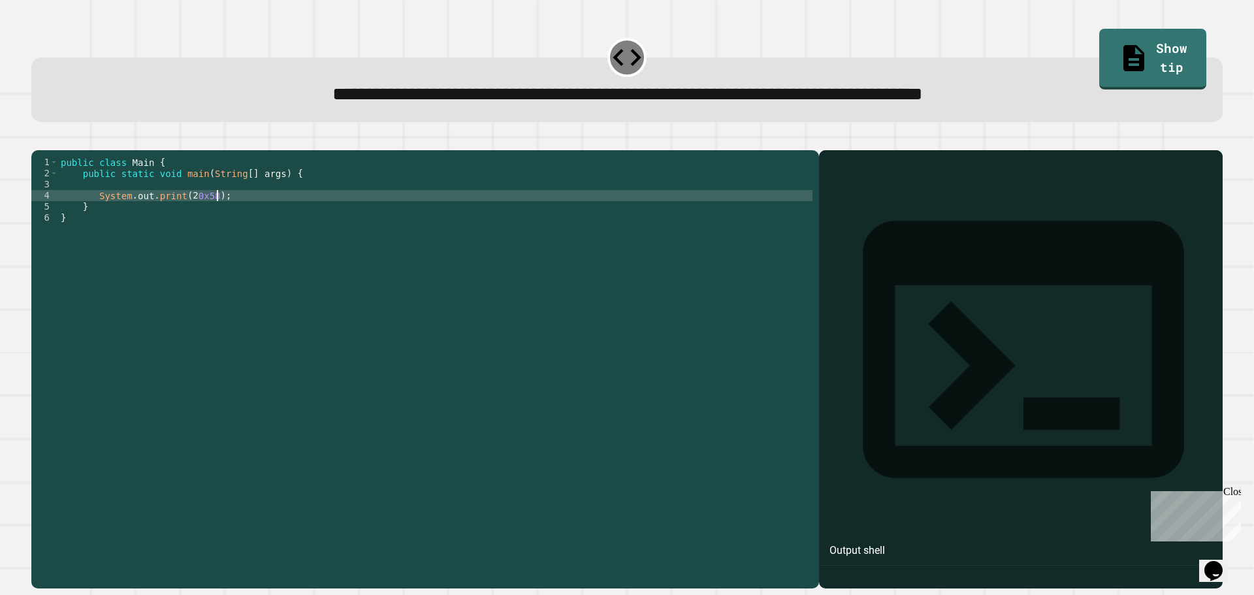
scroll to position [0, 10]
click at [187, 217] on div "public class Main { public static void main ( String [ ] args ) { System . out …" at bounding box center [435, 357] width 754 height 400
click at [176, 240] on div "public class Main { public static void main ( String [ ] args ) { System . out …" at bounding box center [435, 357] width 754 height 400
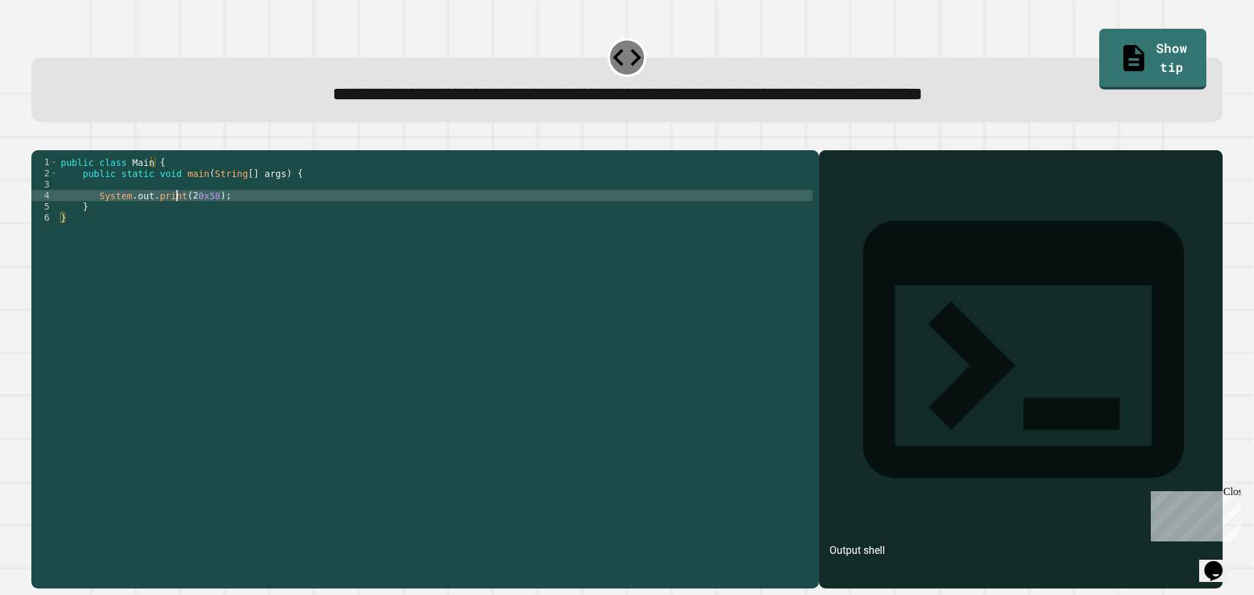
click at [174, 215] on div "public class Main { public static void main ( String [ ] args ) { System . out …" at bounding box center [435, 357] width 754 height 400
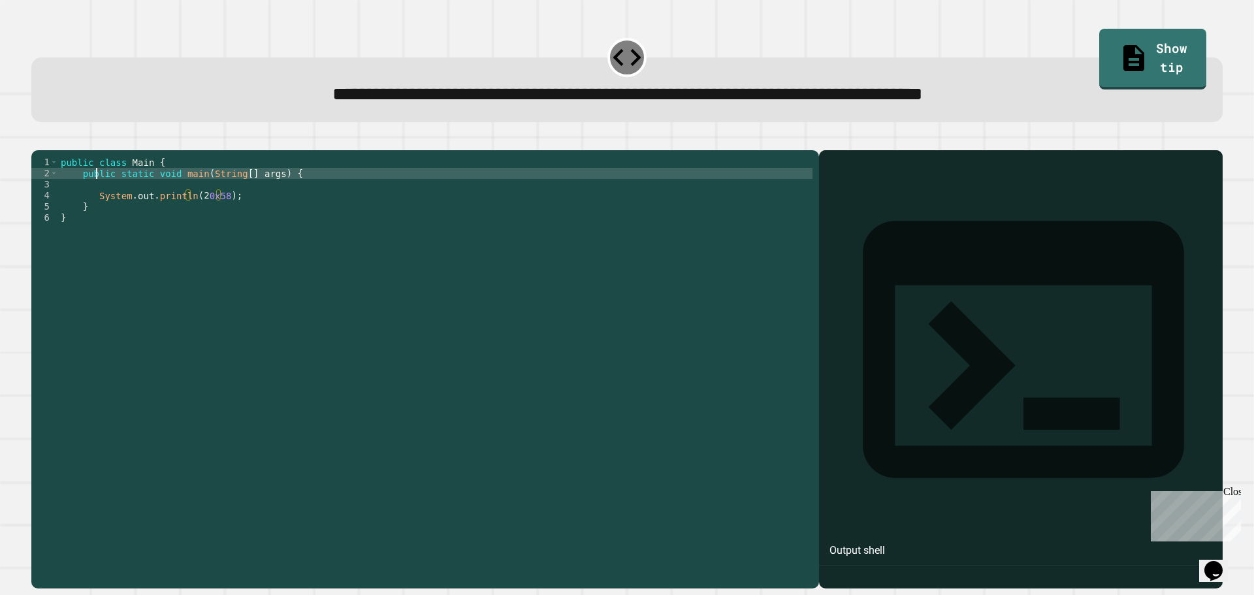
click at [95, 188] on div "public class Main { public static void main ( String [ ] args ) { System . out …" at bounding box center [435, 357] width 754 height 400
click at [222, 216] on div "public class Main { public static void main ( String [ ] args ) { System . out …" at bounding box center [435, 357] width 754 height 400
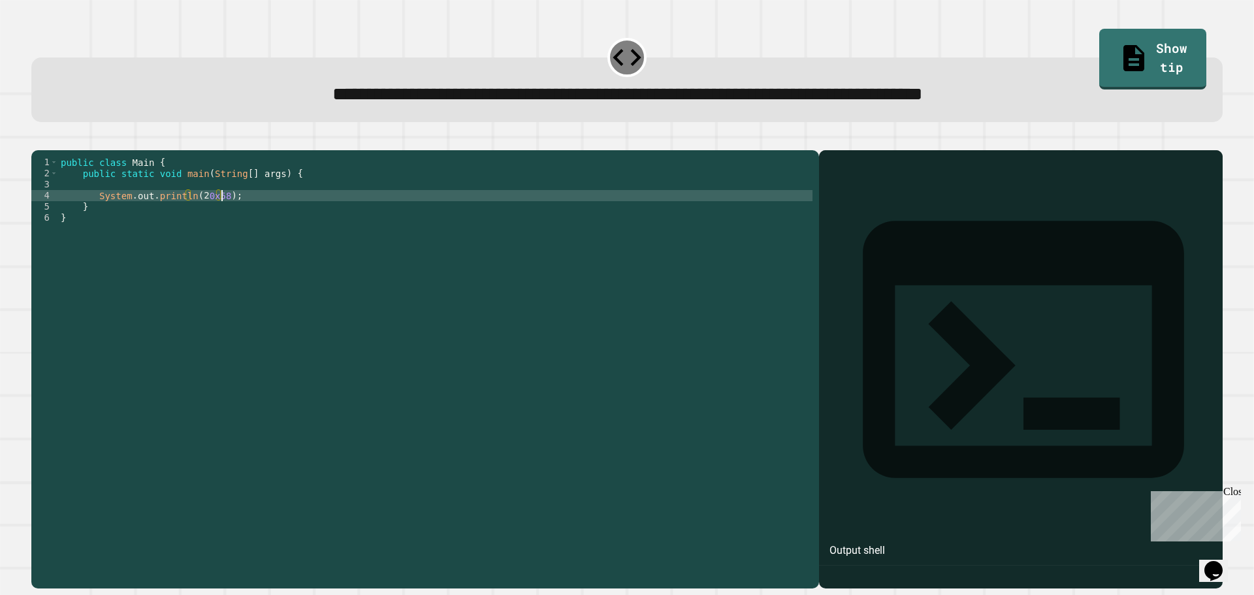
click at [38, 140] on icon "button" at bounding box center [38, 140] width 0 height 0
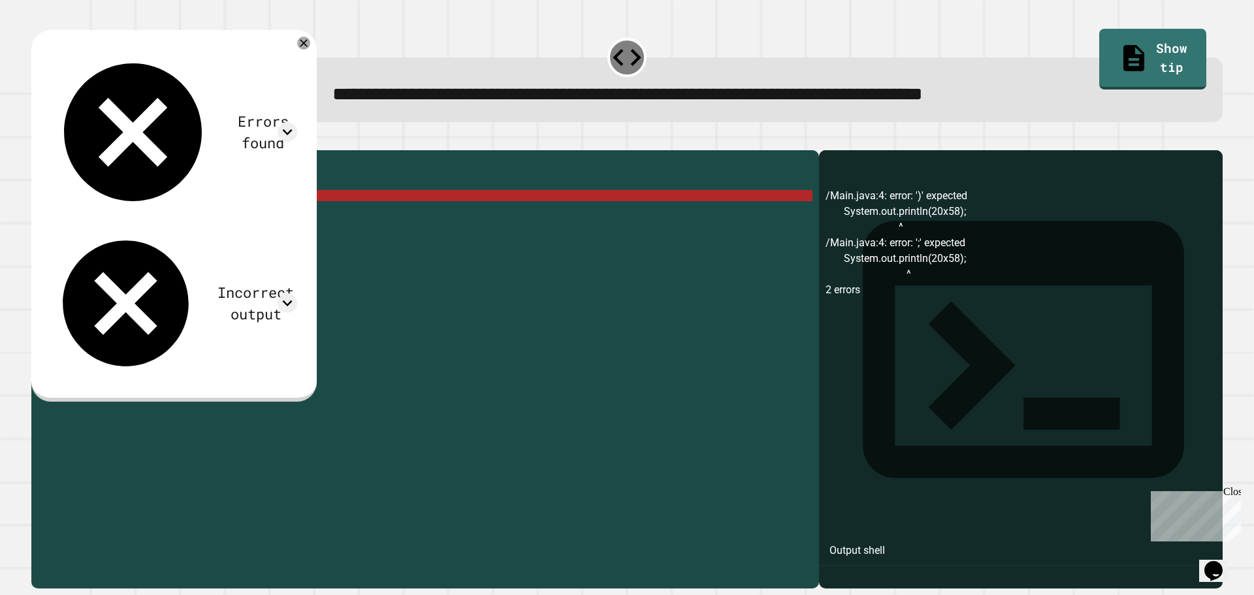
click at [214, 219] on div "public class Main { public static void main ( String [ ] args ) { System . out …" at bounding box center [435, 357] width 754 height 400
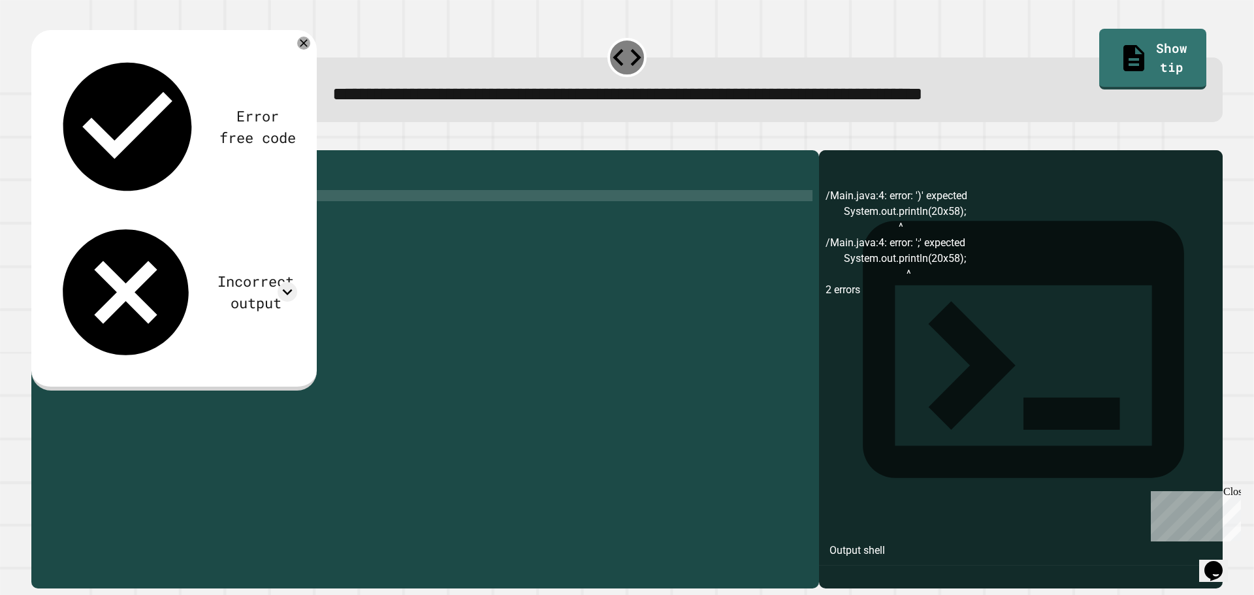
scroll to position [0, 10]
type textarea "**********"
click at [38, 140] on icon "button" at bounding box center [38, 140] width 0 height 0
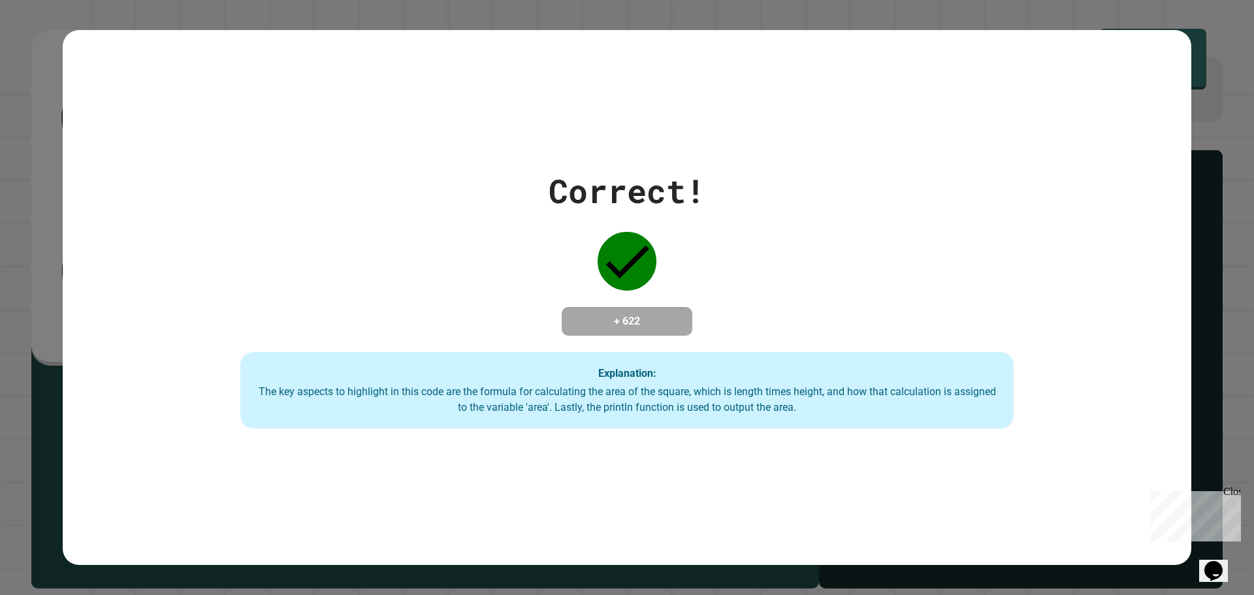
click at [1216, 560] on button "Opens Chat This icon Opens the chat window." at bounding box center [1213, 571] width 29 height 22
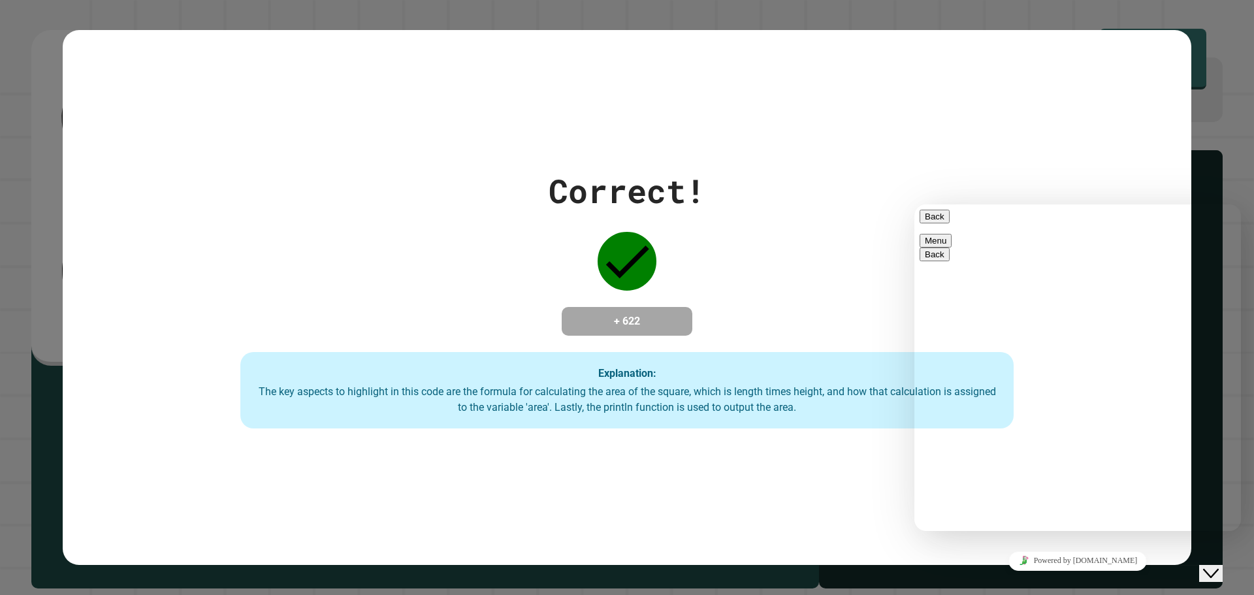
click at [1222, 565] on button "Close Chat This icon closes the chat window." at bounding box center [1211, 573] width 24 height 17
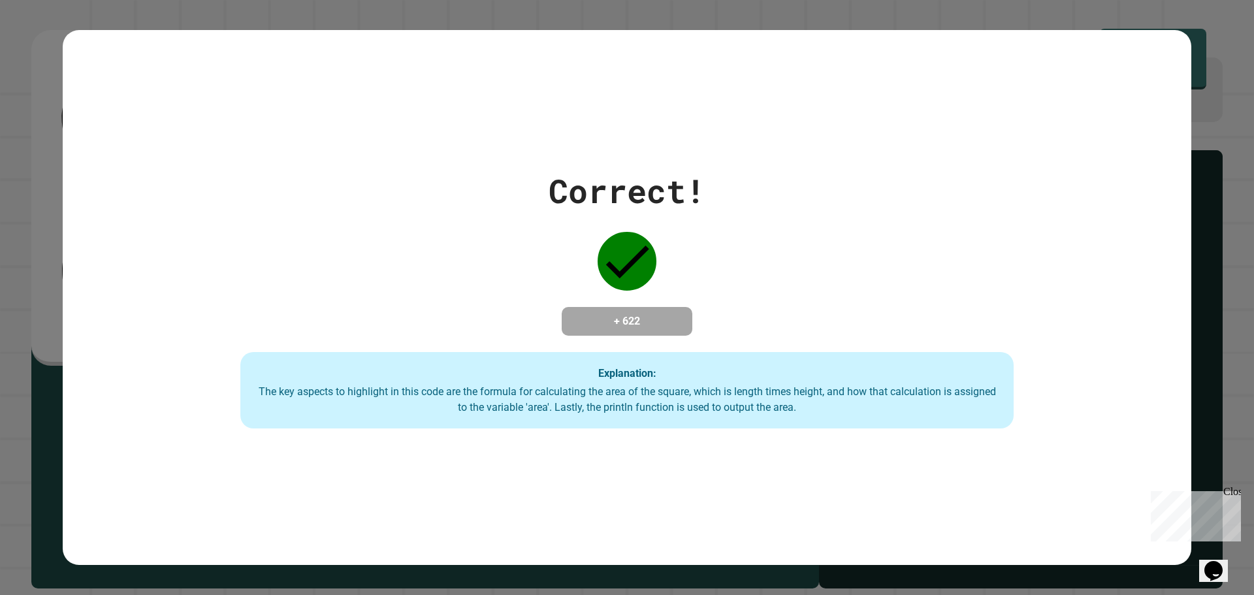
click at [755, 231] on div "Correct! + 622 Explanation: The key aspects to highlight in this code are the f…" at bounding box center [627, 298] width 1104 height 262
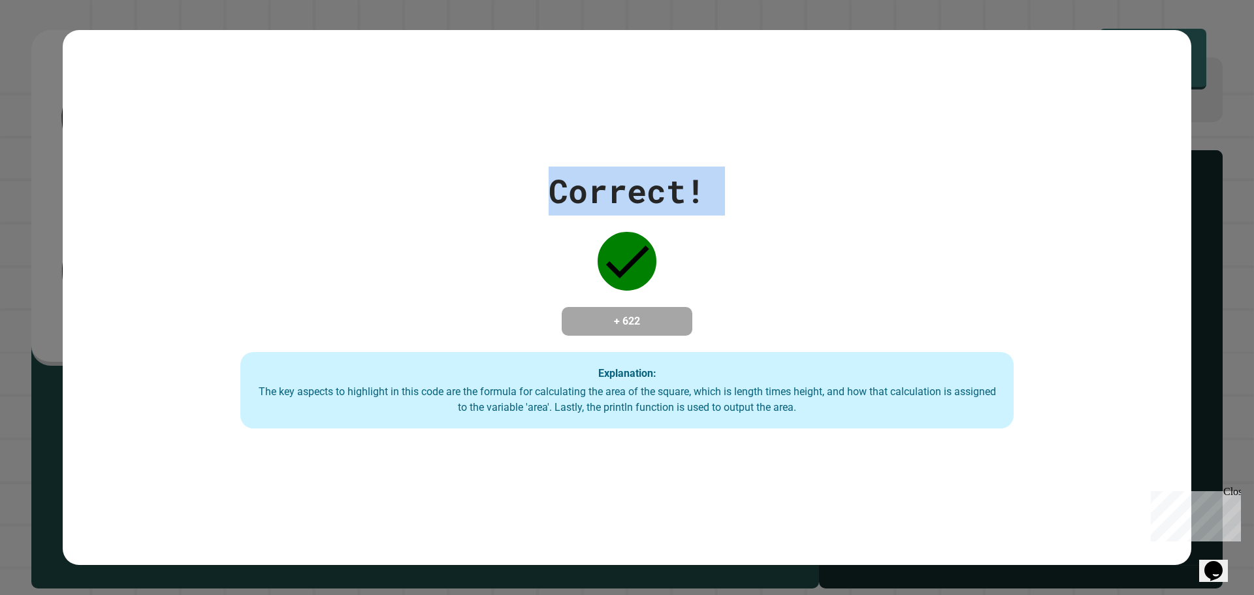
drag, startPoint x: 755, startPoint y: 231, endPoint x: 762, endPoint y: 234, distance: 7.3
click at [756, 231] on div "Correct! + 622 Explanation: The key aspects to highlight in this code are the f…" at bounding box center [627, 298] width 1104 height 262
click at [762, 234] on div "Correct! + 622 Explanation: The key aspects to highlight in this code are the f…" at bounding box center [627, 298] width 1104 height 262
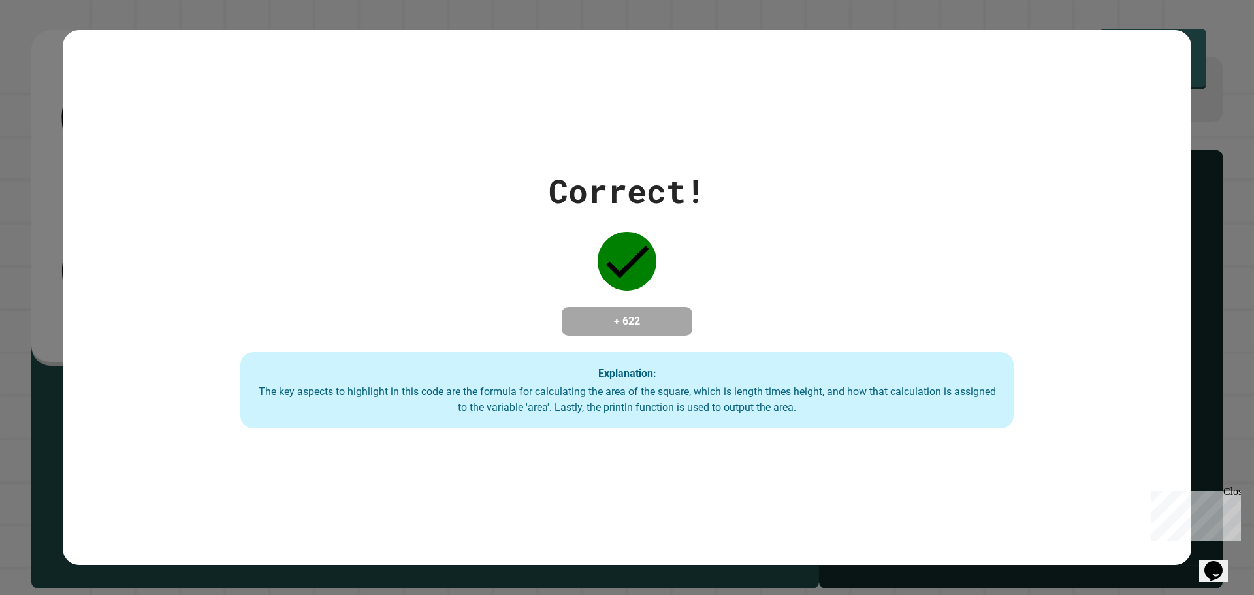
click at [762, 234] on div "Correct! + 622 Explanation: The key aspects to highlight in this code are the f…" at bounding box center [627, 298] width 1104 height 262
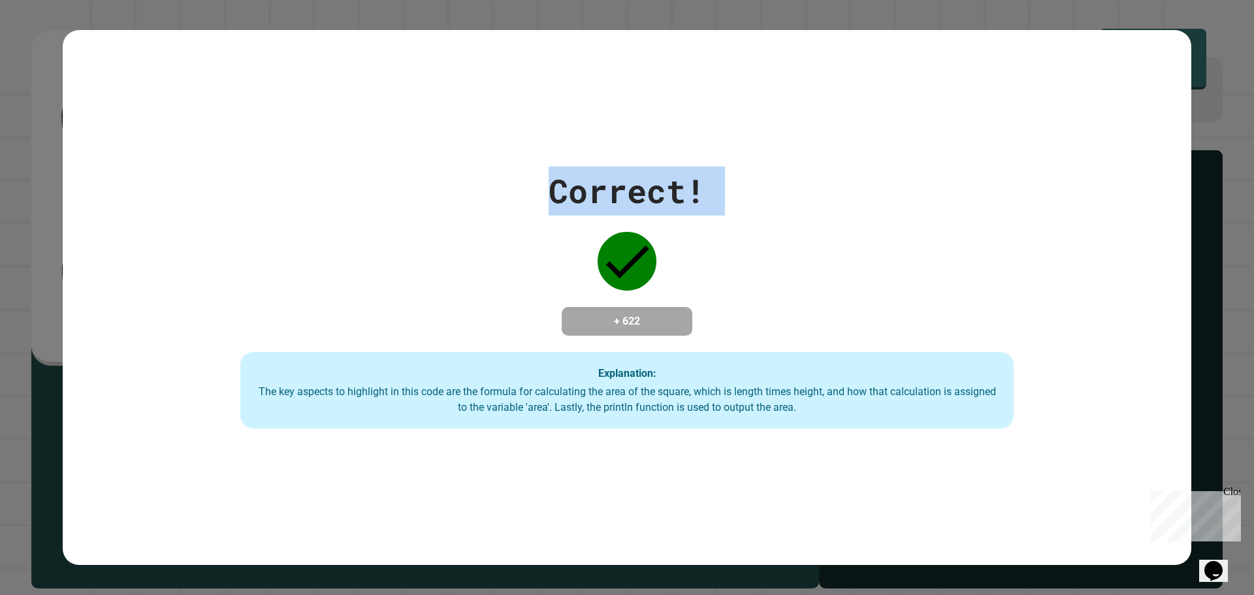
click at [762, 234] on div "Correct! + 622 Explanation: The key aspects to highlight in this code are the f…" at bounding box center [627, 298] width 1104 height 262
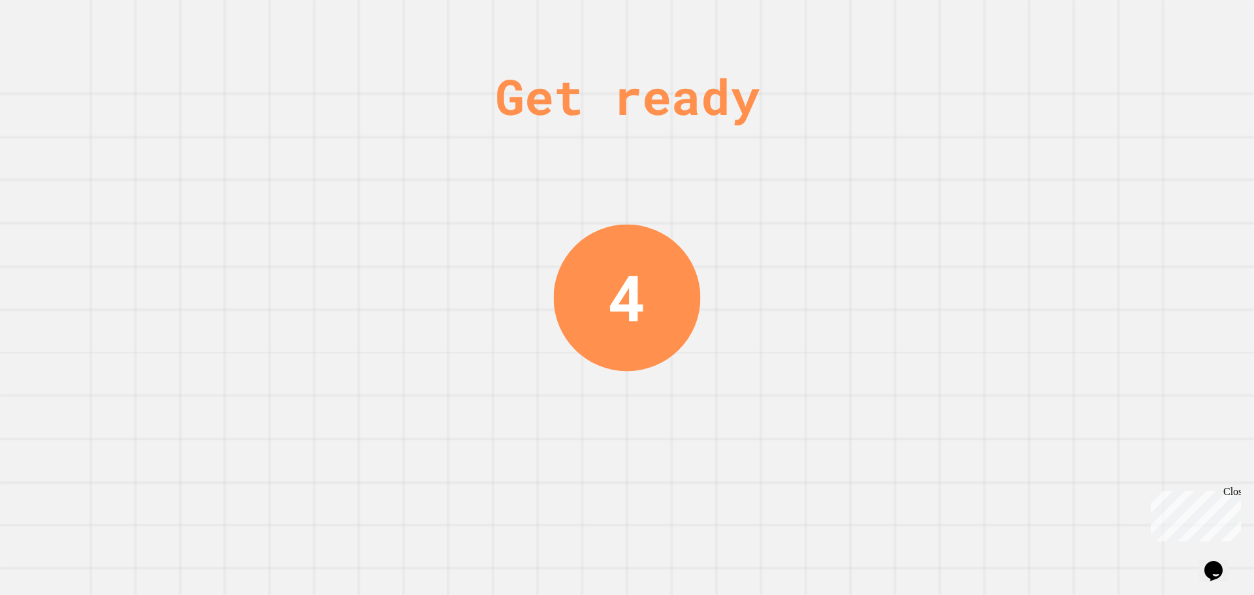
click at [663, 364] on div "Get ready 4" at bounding box center [627, 297] width 98 height 595
click at [657, 361] on div "Get ready 4" at bounding box center [627, 297] width 98 height 595
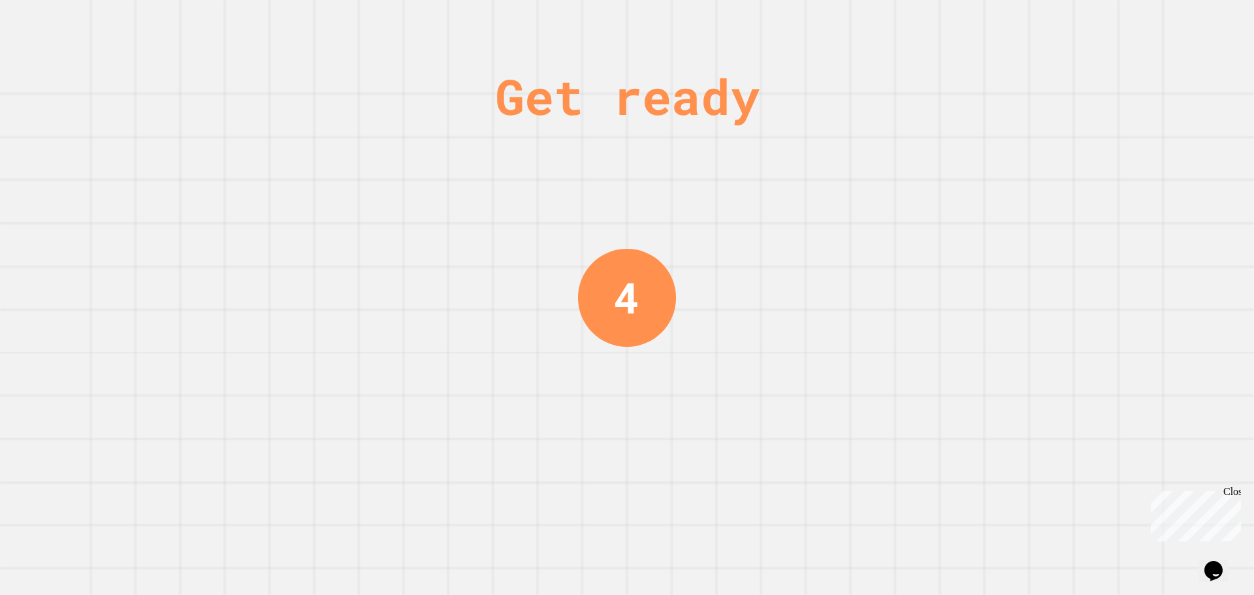
click at [654, 360] on div "Get ready 4" at bounding box center [627, 297] width 98 height 595
click at [652, 358] on div "Get ready 4" at bounding box center [627, 297] width 98 height 595
click at [664, 309] on div "3" at bounding box center [627, 298] width 106 height 106
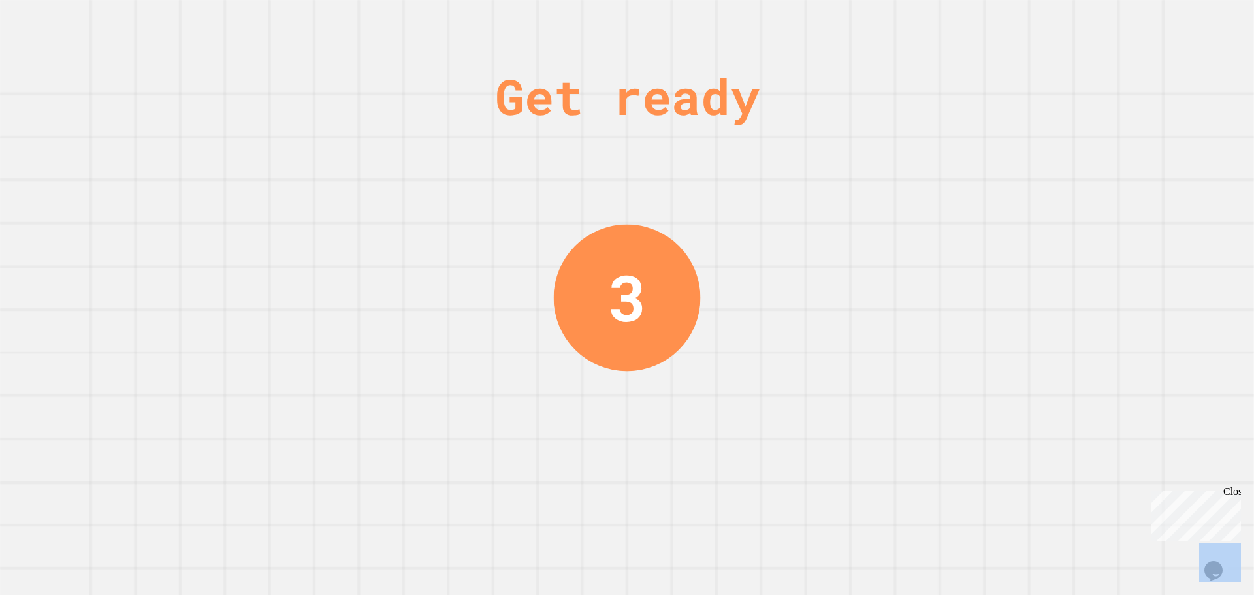
click at [664, 309] on div "3" at bounding box center [627, 297] width 147 height 147
drag, startPoint x: 679, startPoint y: 302, endPoint x: 687, endPoint y: 303, distance: 7.9
click at [680, 302] on div "Get ready 3" at bounding box center [627, 297] width 1254 height 595
click at [687, 303] on div "Get ready 3" at bounding box center [627, 297] width 1254 height 595
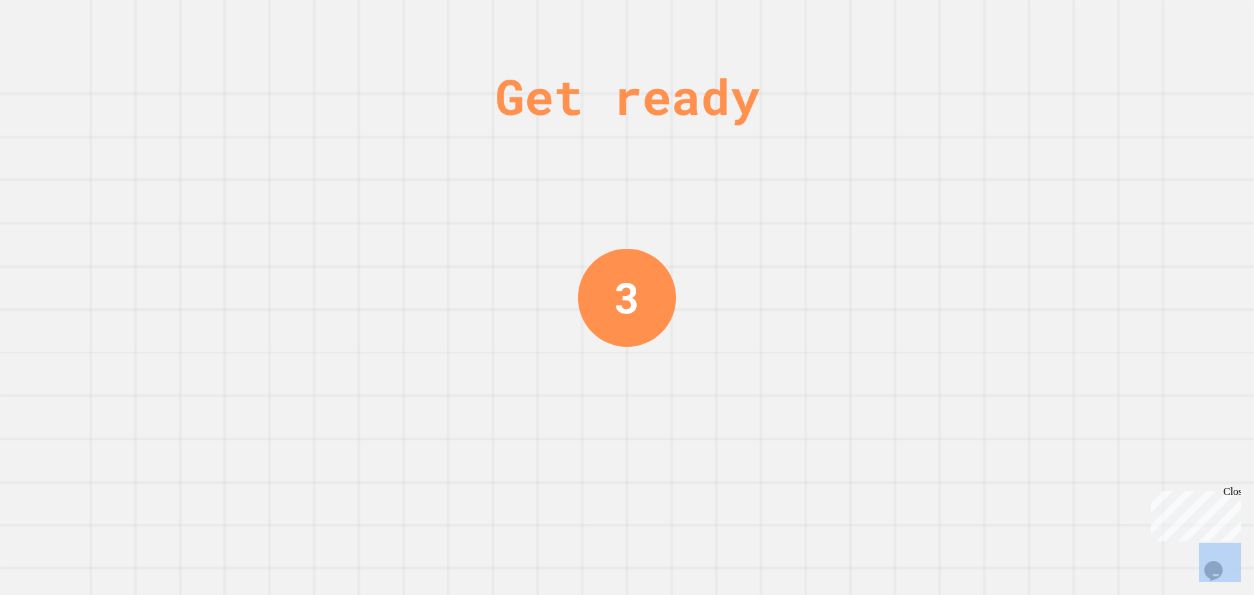
click at [687, 303] on div "Get ready 3" at bounding box center [627, 297] width 1254 height 595
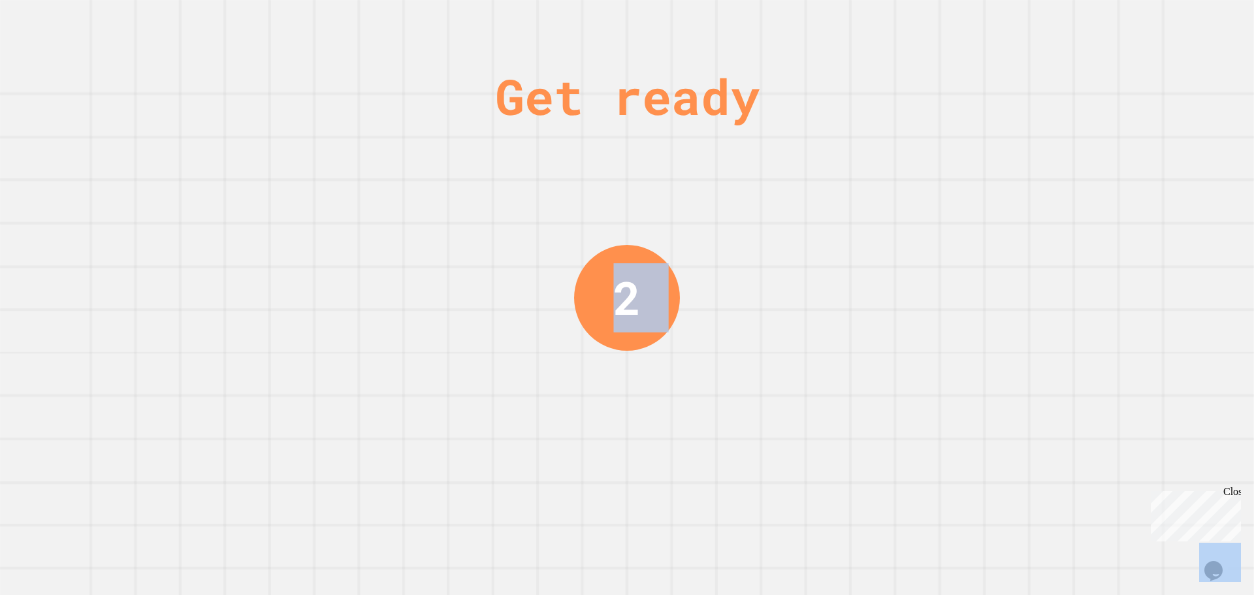
click at [687, 303] on div "Get ready 2" at bounding box center [627, 297] width 1254 height 595
click at [680, 303] on div "2" at bounding box center [627, 298] width 106 height 106
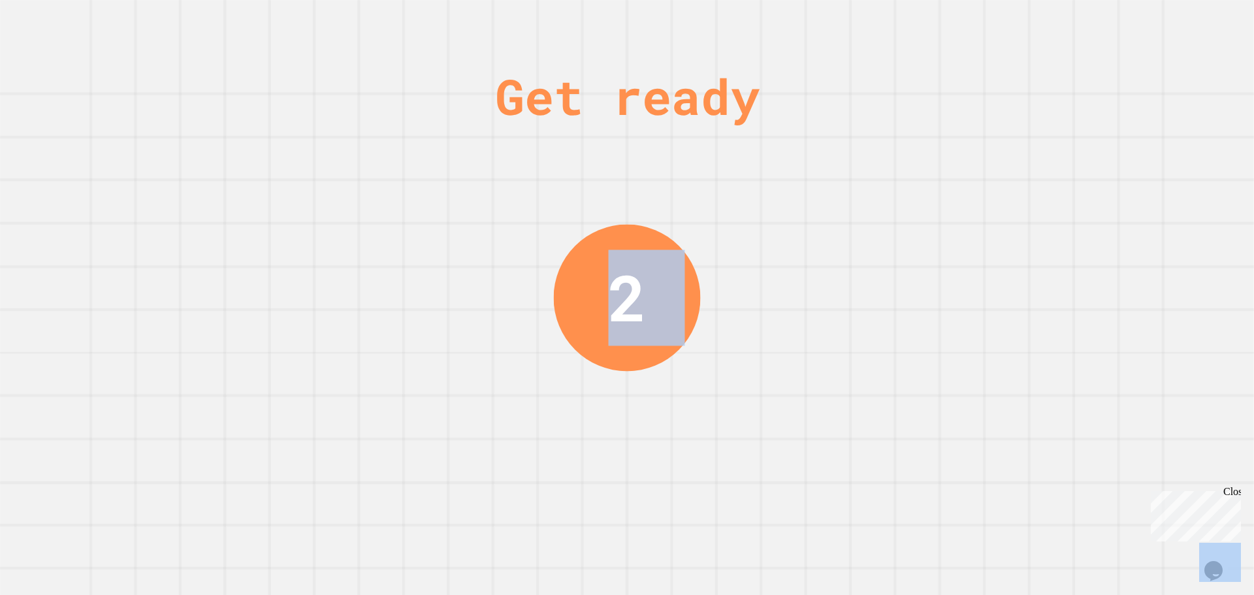
click at [687, 303] on div "2" at bounding box center [627, 297] width 147 height 147
click at [687, 303] on div "Get ready 2" at bounding box center [627, 297] width 1254 height 595
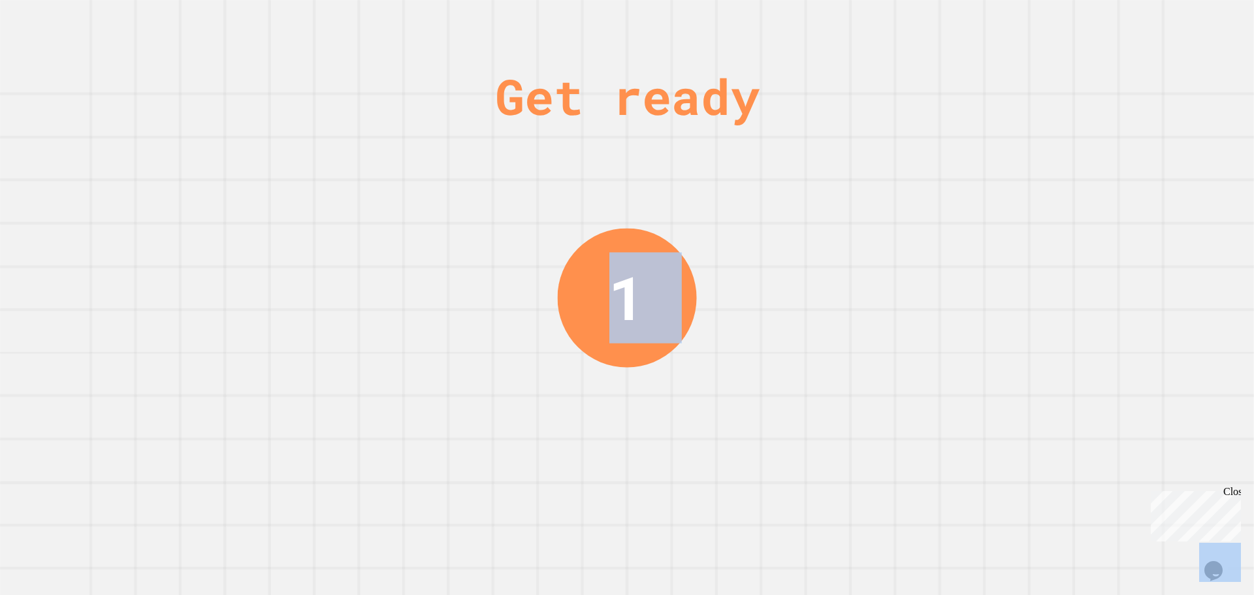
click at [339, 251] on div "Get ready 1" at bounding box center [627, 297] width 1254 height 595
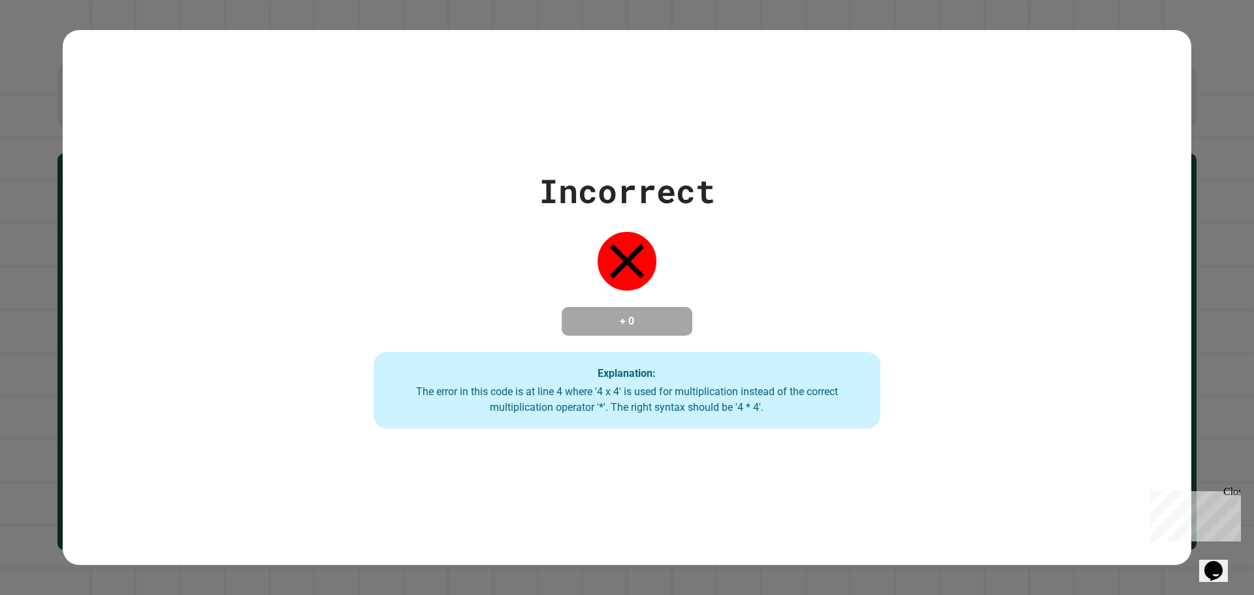
click at [872, 302] on div "Incorrect + 0 Explanation: The error in this code is at line 4 where '4 x 4' is…" at bounding box center [627, 298] width 724 height 262
click at [555, 235] on div "Incorrect + 0 Explanation: The error in this code is at line 4 where '4 x 4' is…" at bounding box center [627, 298] width 724 height 262
click at [548, 232] on div "Incorrect + 0 Explanation: The error in this code is at line 4 where '4 x 4' is…" at bounding box center [627, 298] width 724 height 262
click at [545, 231] on div "Incorrect + 0 Explanation: The error in this code is at line 4 where '4 x 4' is…" at bounding box center [627, 298] width 724 height 262
click at [537, 226] on div "Incorrect + 0 Explanation: The error in this code is at line 4 where '4 x 4' is…" at bounding box center [627, 298] width 724 height 262
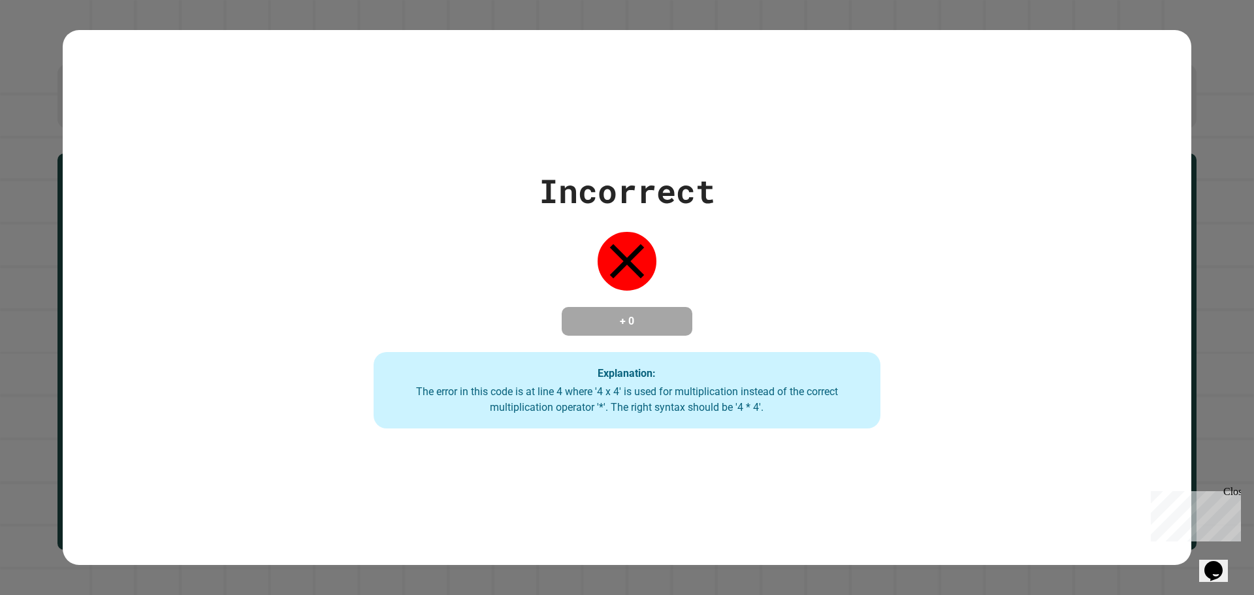
click at [360, 167] on div "Incorrect + 0 Explanation: The error in this code is at line 4 where '4 x 4' is…" at bounding box center [627, 298] width 724 height 262
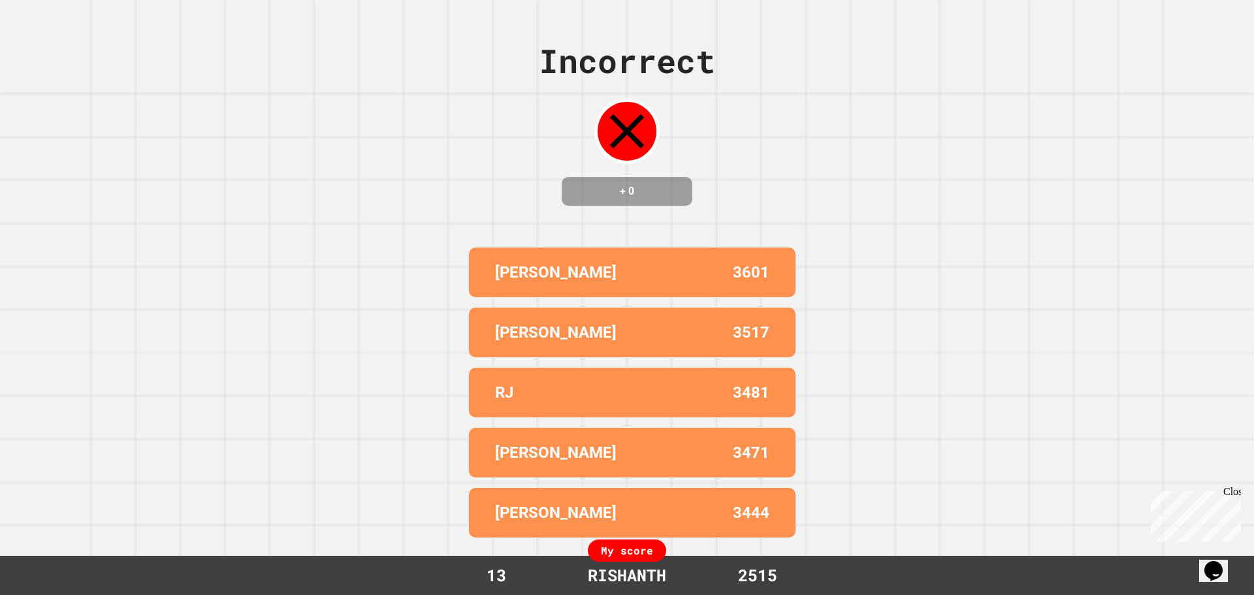
click at [915, 245] on div "Incorrect + 0 ARGHYA RATH 3601 NEIL K 3517 RJ 3481 SAMANYU 3471 SAHIL 3444 My s…" at bounding box center [627, 297] width 1254 height 595
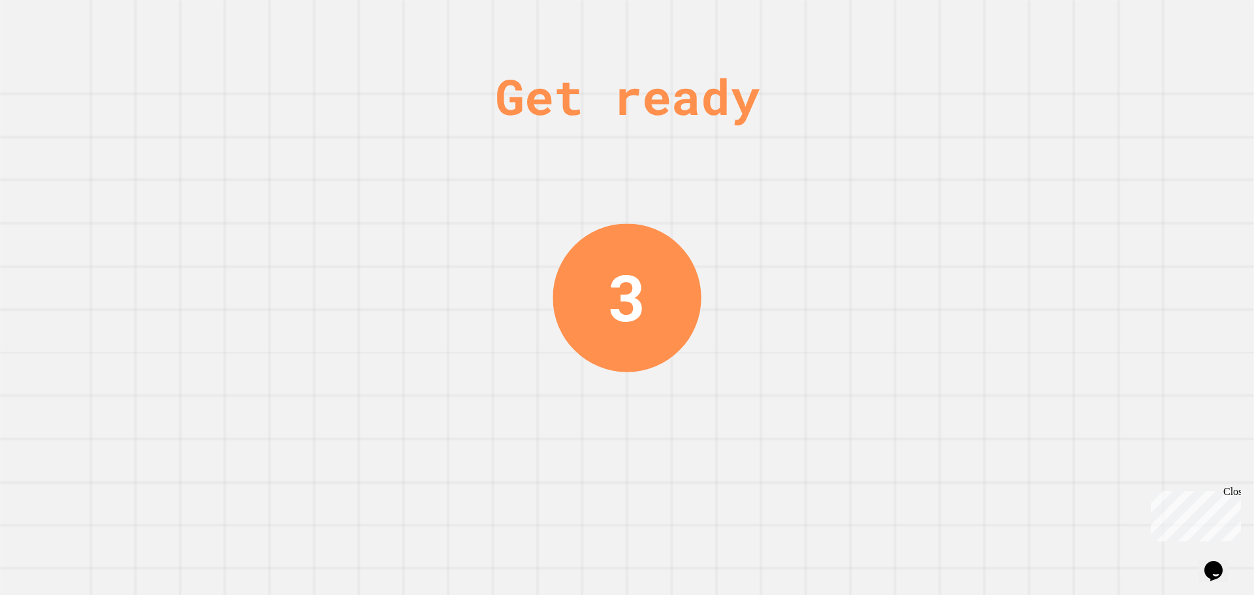
click at [798, 141] on div "Get ready 3" at bounding box center [627, 297] width 1254 height 595
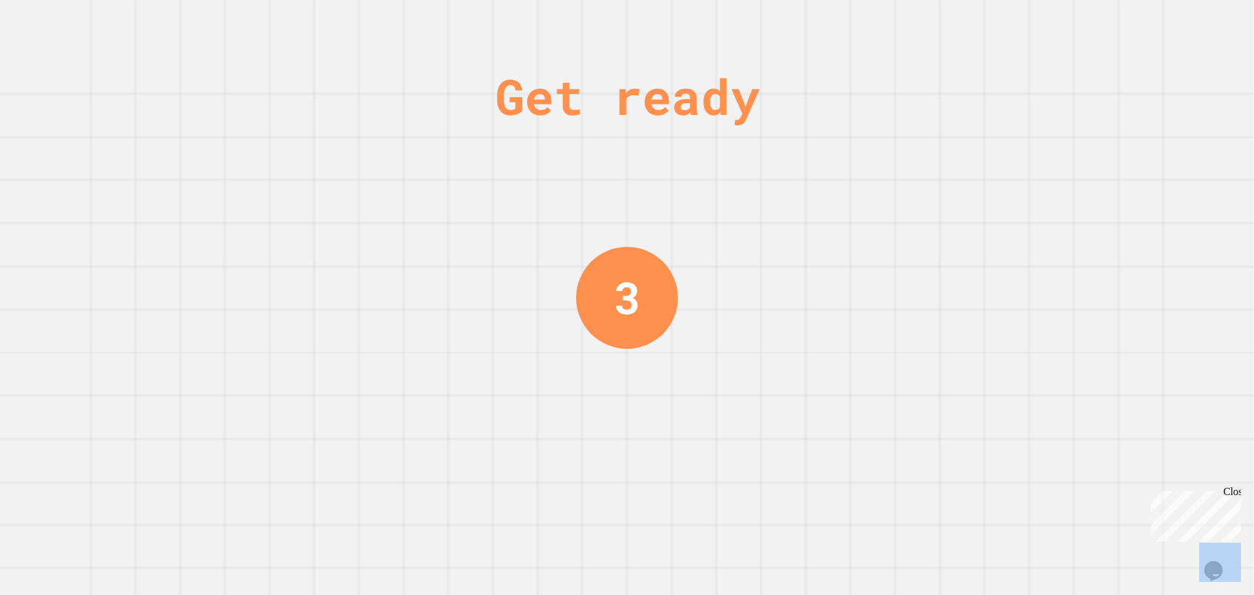
click at [798, 141] on div "Get ready 3" at bounding box center [627, 297] width 1254 height 595
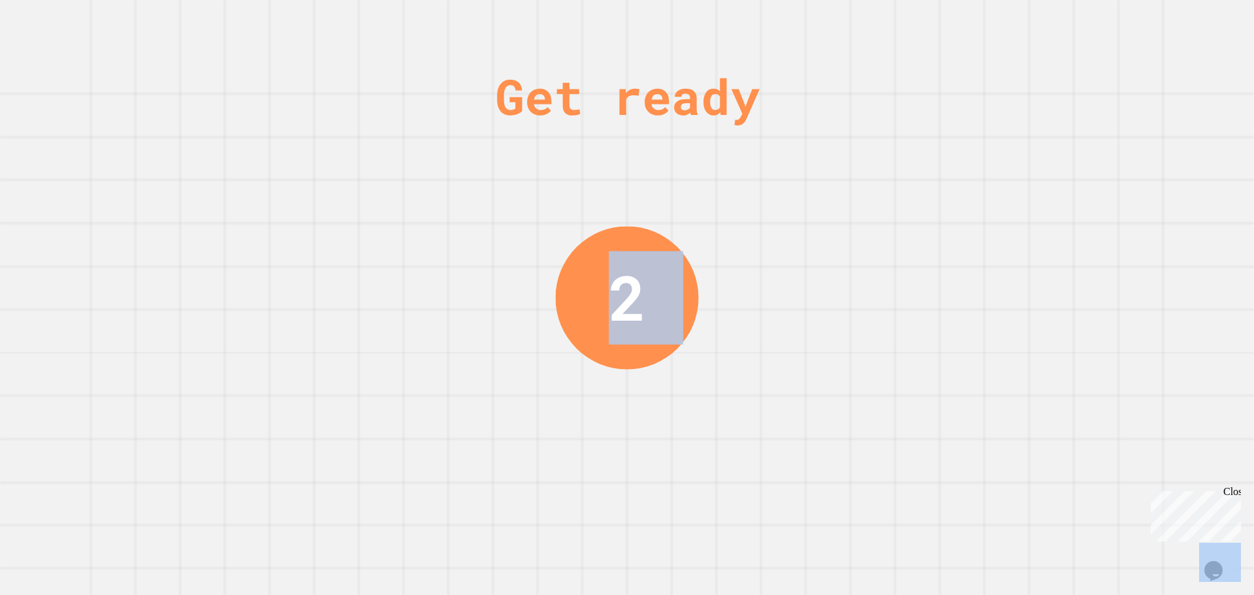
click at [827, 176] on div "Get ready 2" at bounding box center [627, 297] width 1254 height 595
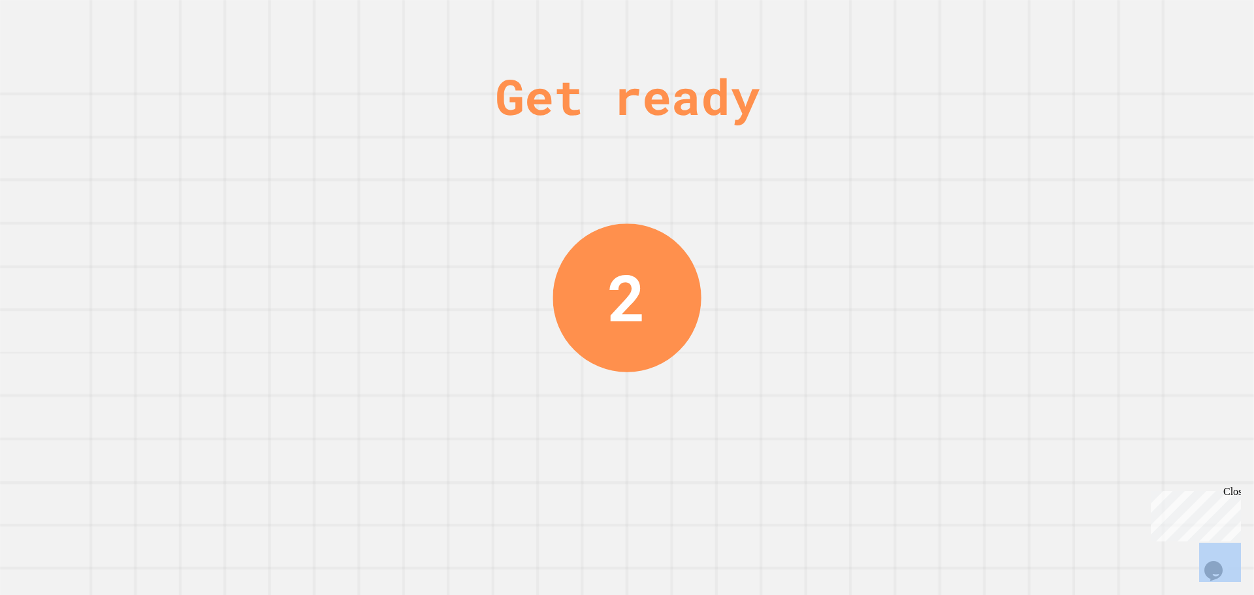
click at [827, 176] on div "Get ready 2" at bounding box center [627, 297] width 1254 height 595
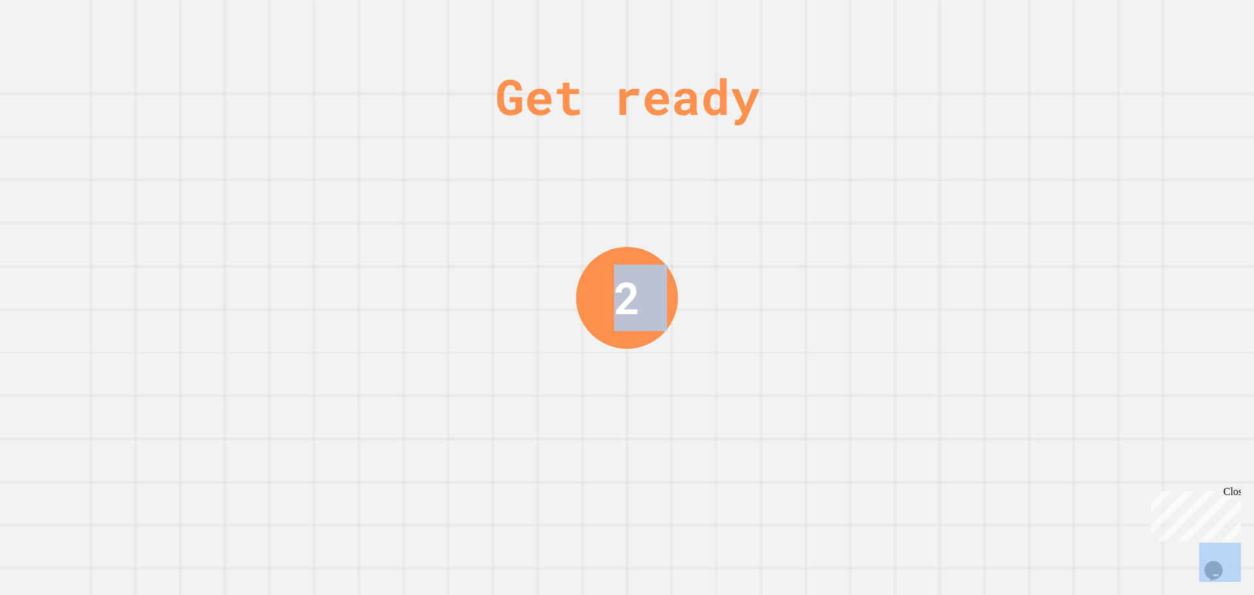
click at [827, 176] on div "Get ready 2" at bounding box center [627, 297] width 1254 height 595
click at [827, 176] on div "Get ready 1" at bounding box center [627, 297] width 1254 height 595
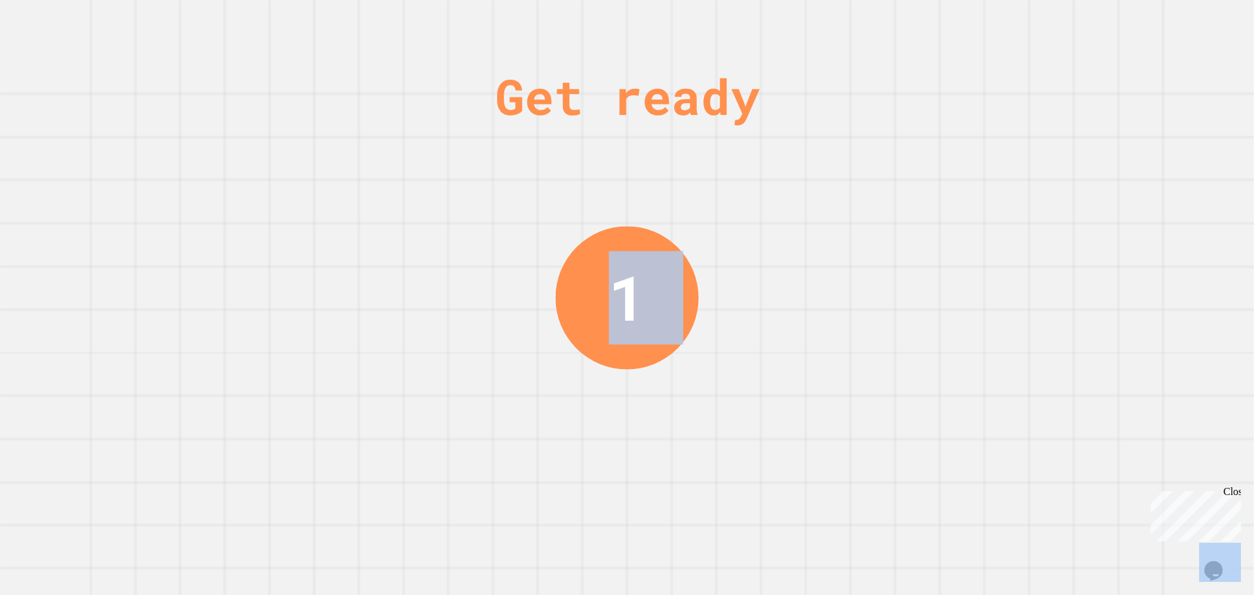
click at [827, 176] on div "Get ready 1" at bounding box center [627, 297] width 1254 height 595
click at [830, 177] on div "Get ready 1" at bounding box center [627, 297] width 1254 height 595
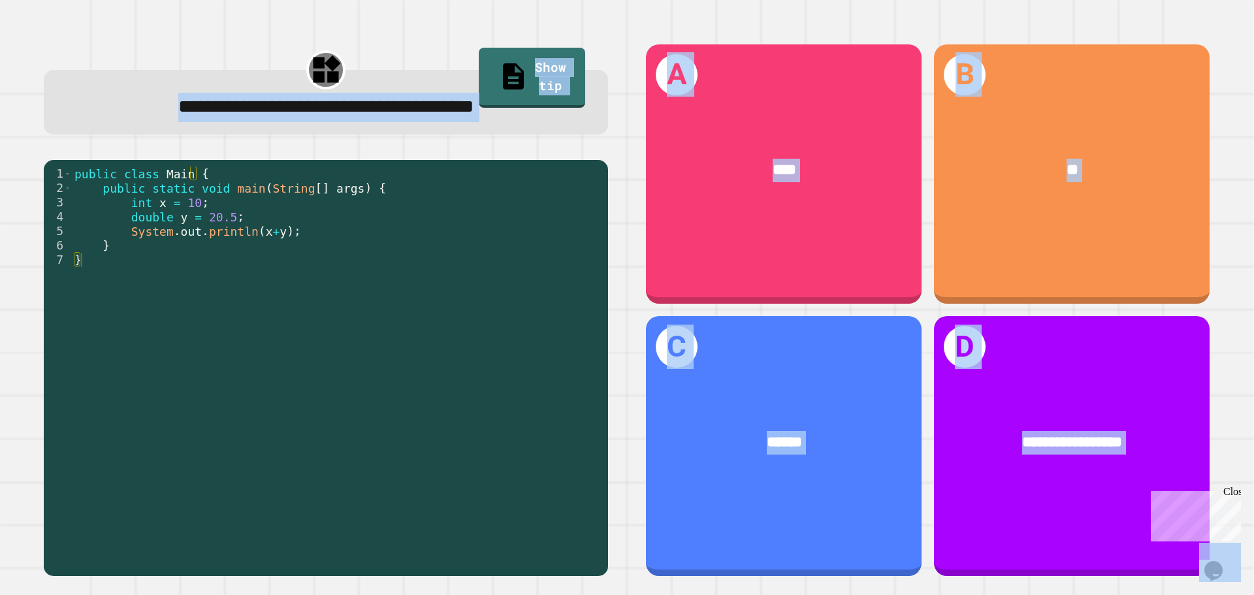
click at [543, 140] on div "**********" at bounding box center [326, 310] width 602 height 570
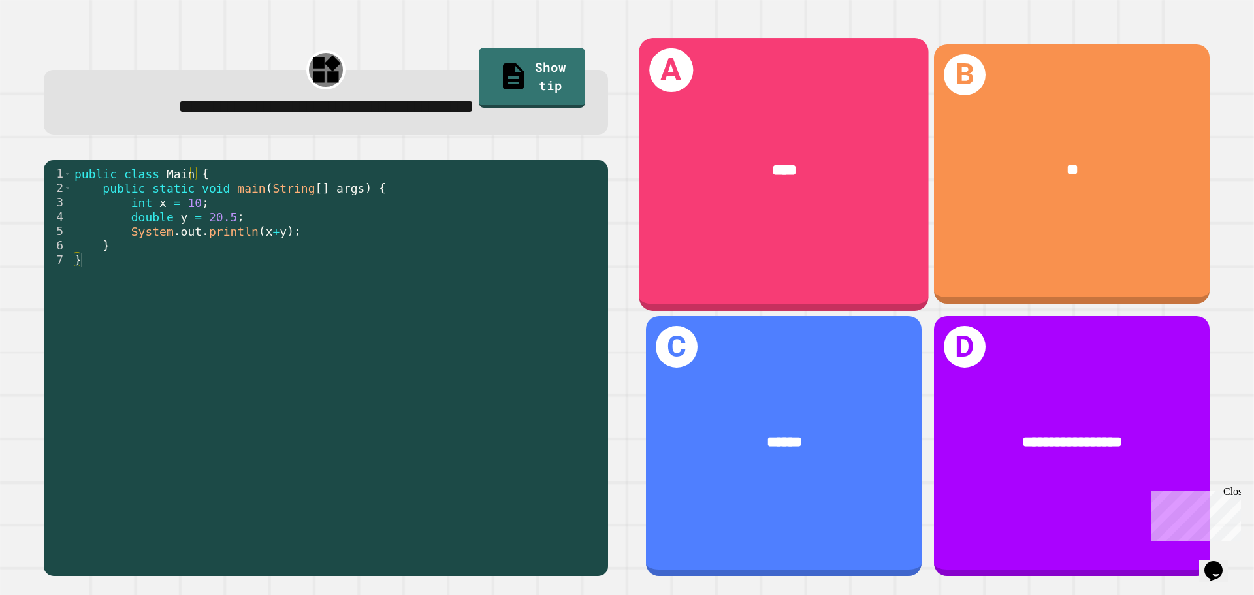
click at [770, 148] on div "****" at bounding box center [783, 170] width 289 height 87
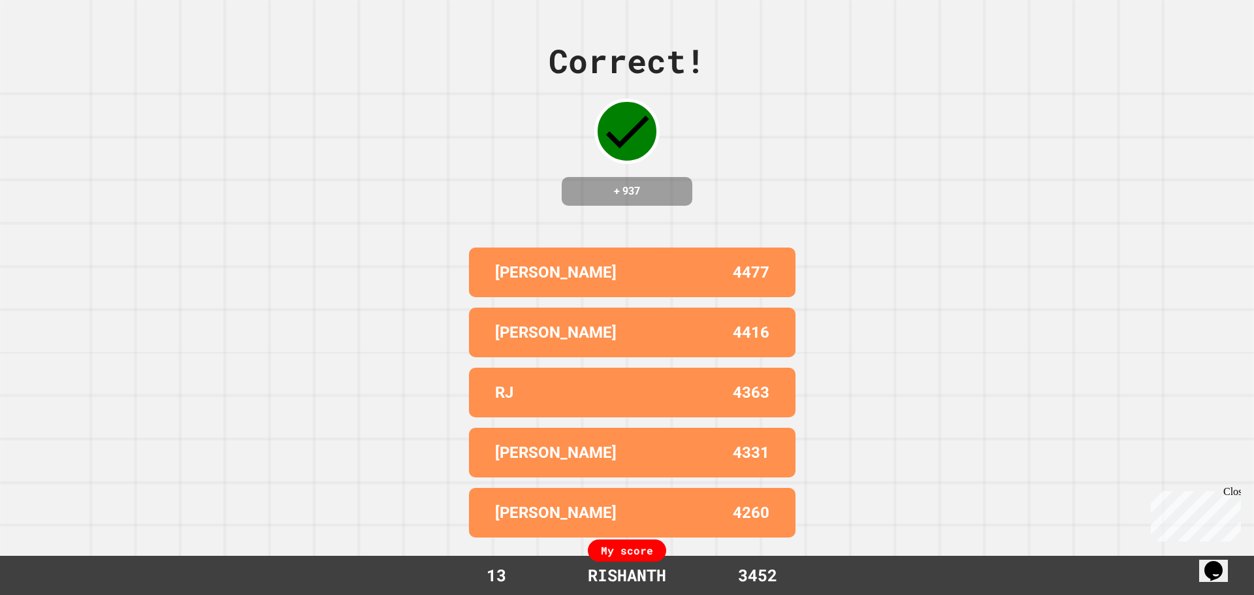
click at [1015, 342] on div "Correct! + 937 NEIL K 4477 SAMANYU 4416 RJ 4363 SAHIL 4331 SWARIT 4260 My score…" at bounding box center [627, 297] width 1254 height 595
click at [1012, 336] on div "Correct! + 937 NEIL K 4477 SAMANYU 4416 RJ 4363 SAHIL 4331 SWARIT 4260 My score…" at bounding box center [627, 297] width 1254 height 595
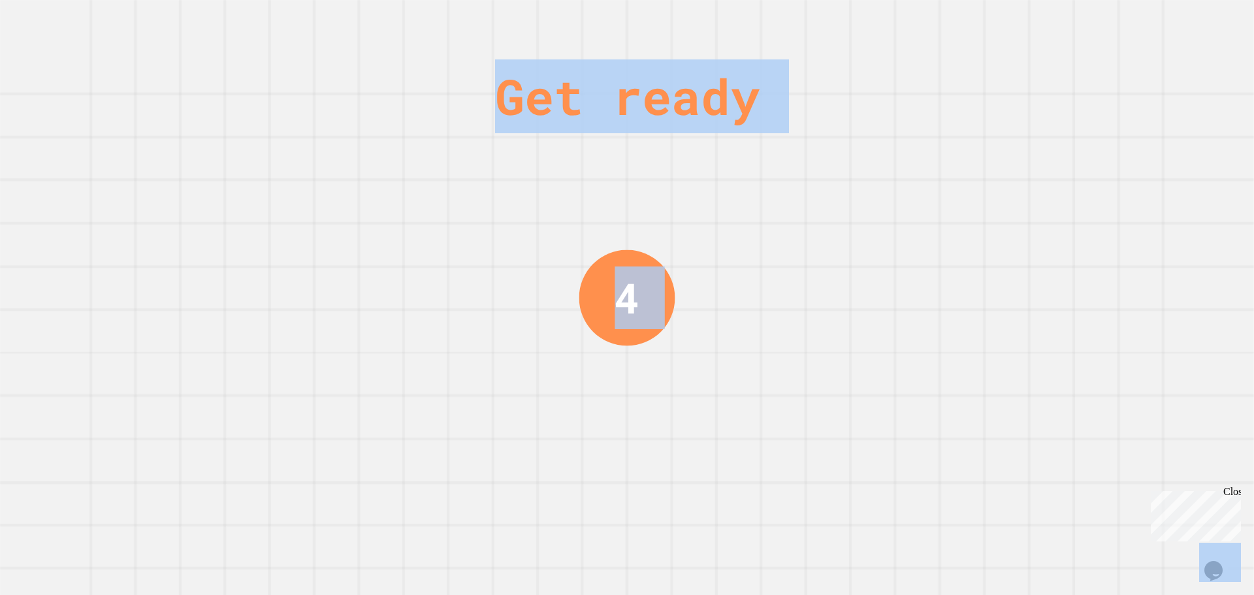
click at [1012, 336] on div "Get ready 4" at bounding box center [627, 297] width 1254 height 595
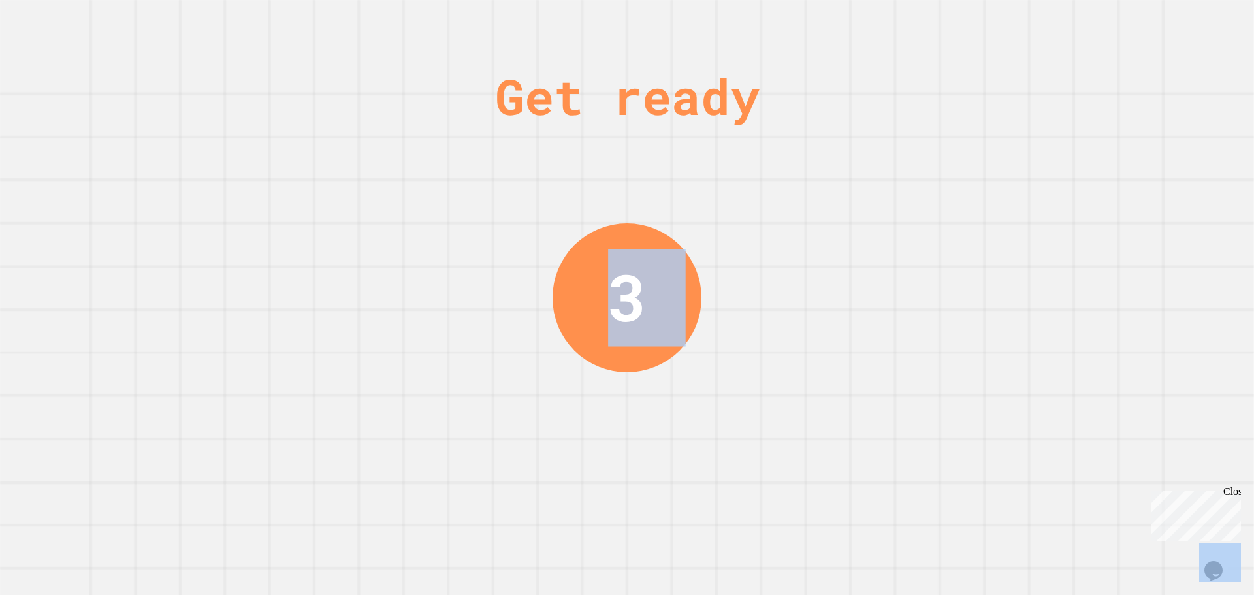
click at [793, 368] on div "Get ready 3" at bounding box center [627, 297] width 1254 height 595
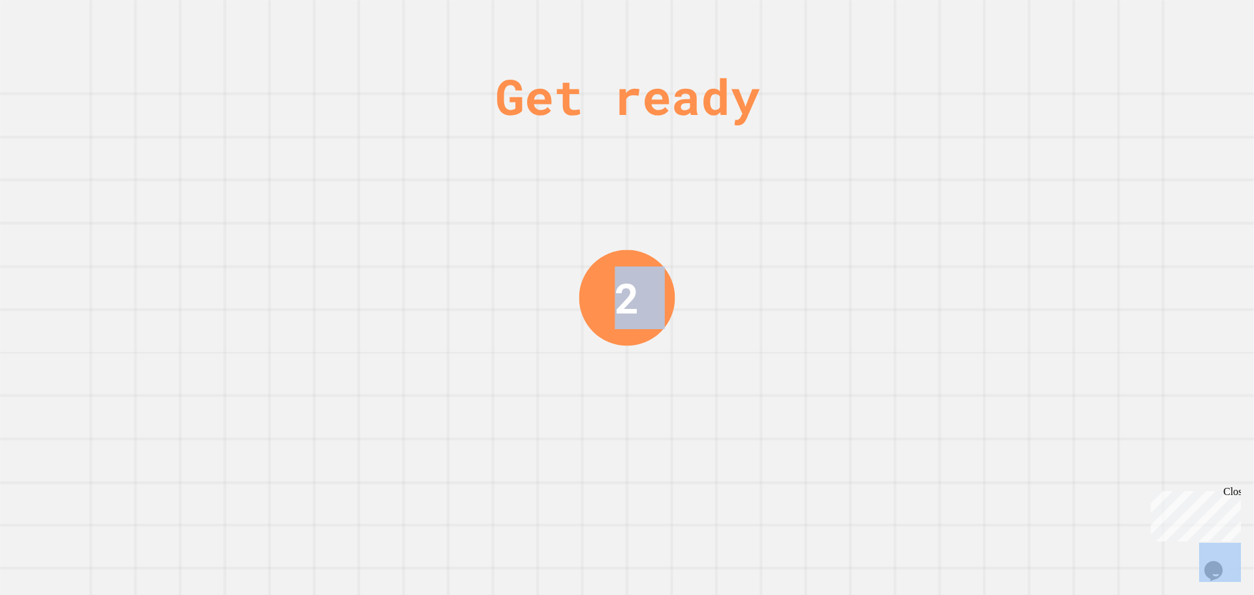
click at [974, 349] on div "Get ready 2" at bounding box center [627, 297] width 1254 height 595
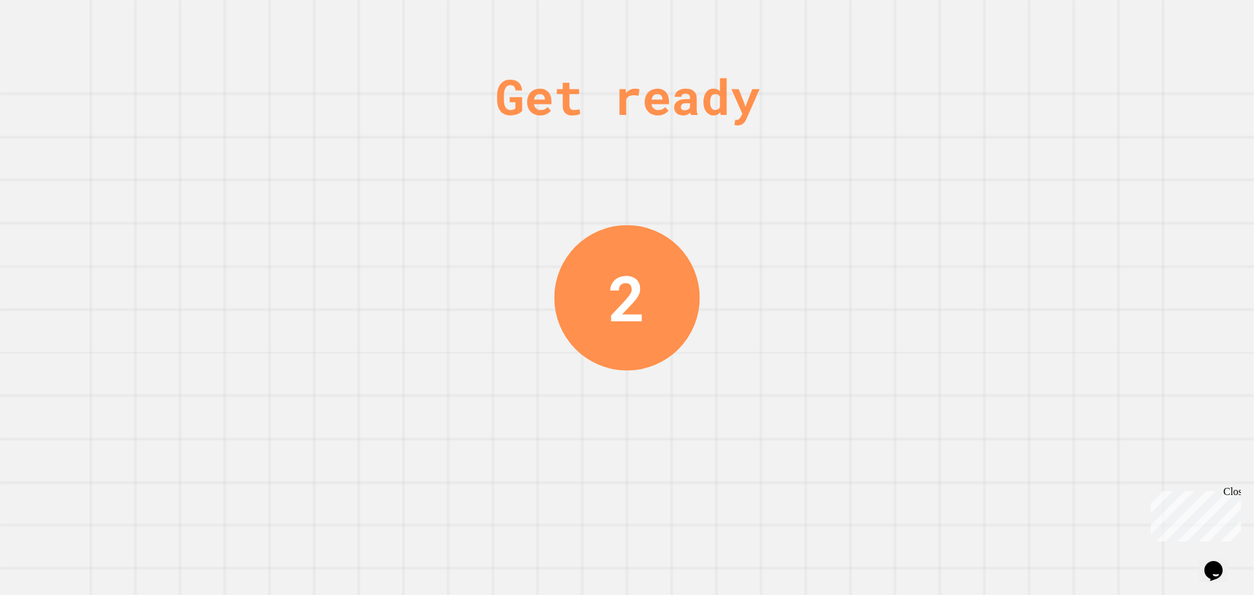
click at [974, 341] on div "Get ready 2" at bounding box center [627, 297] width 1254 height 595
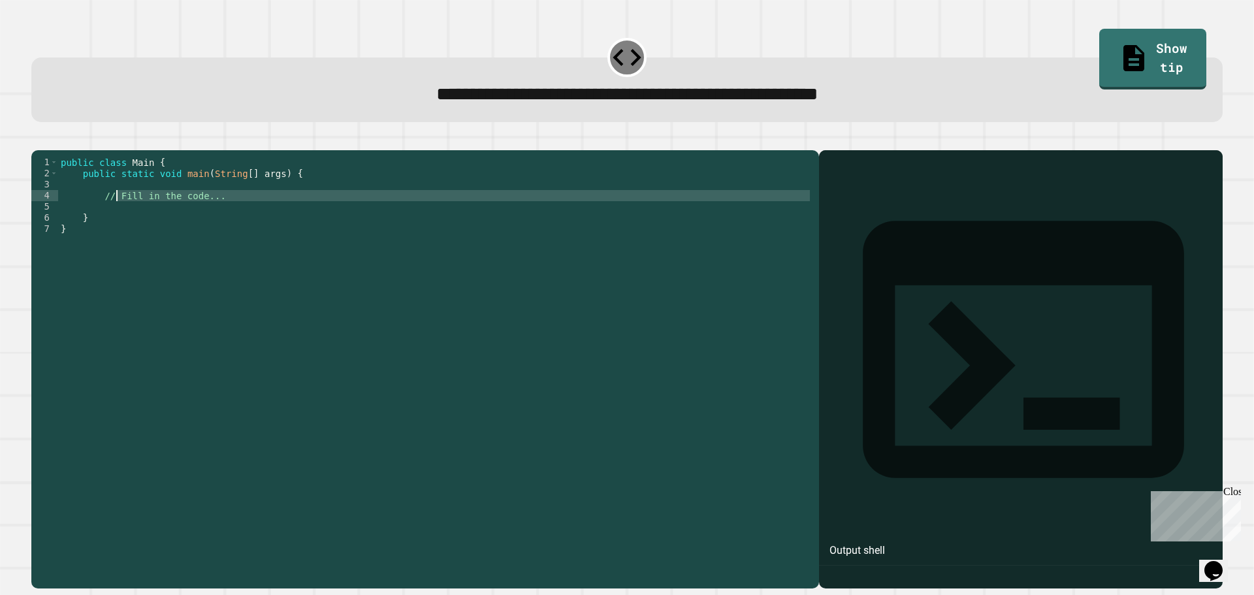
drag, startPoint x: 182, startPoint y: 227, endPoint x: 114, endPoint y: 212, distance: 69.5
click at [114, 212] on div "public class Main { public static void main ( String [ ] args ) { // Fill in th…" at bounding box center [435, 357] width 754 height 400
click at [114, 212] on div "public class Main { public static void main ( String [ ] args ) { // Fill in th…" at bounding box center [435, 345] width 754 height 377
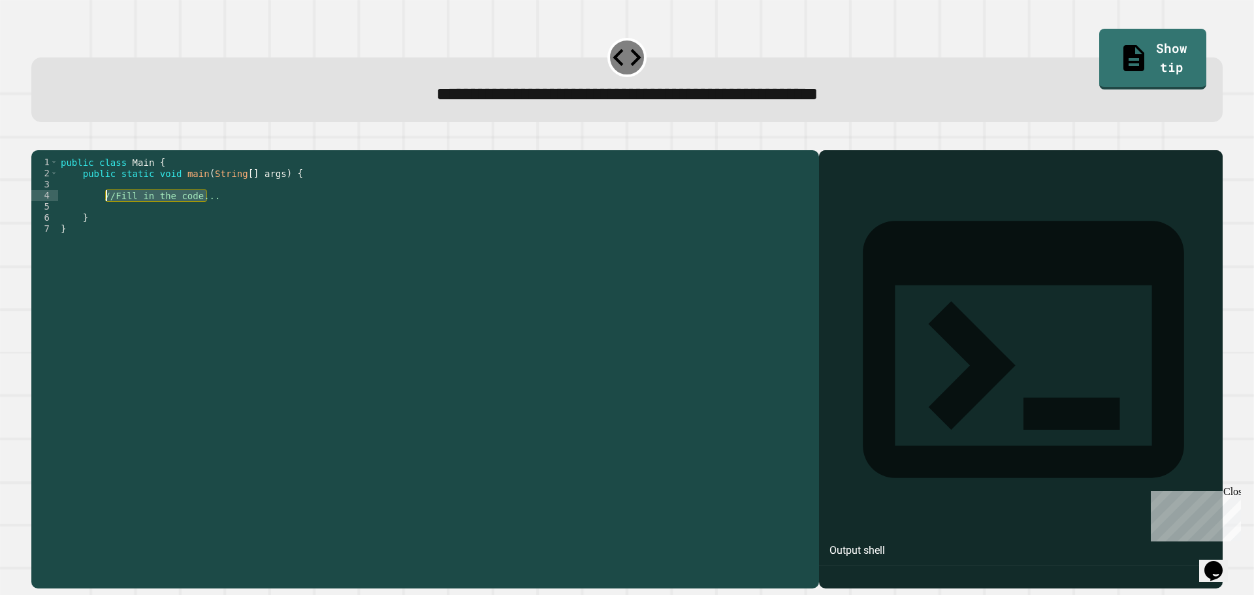
drag, startPoint x: 185, startPoint y: 217, endPoint x: 104, endPoint y: 217, distance: 81.6
click at [104, 217] on div "public class Main { public static void main ( String [ ] args ) { //Fill in the…" at bounding box center [435, 357] width 754 height 400
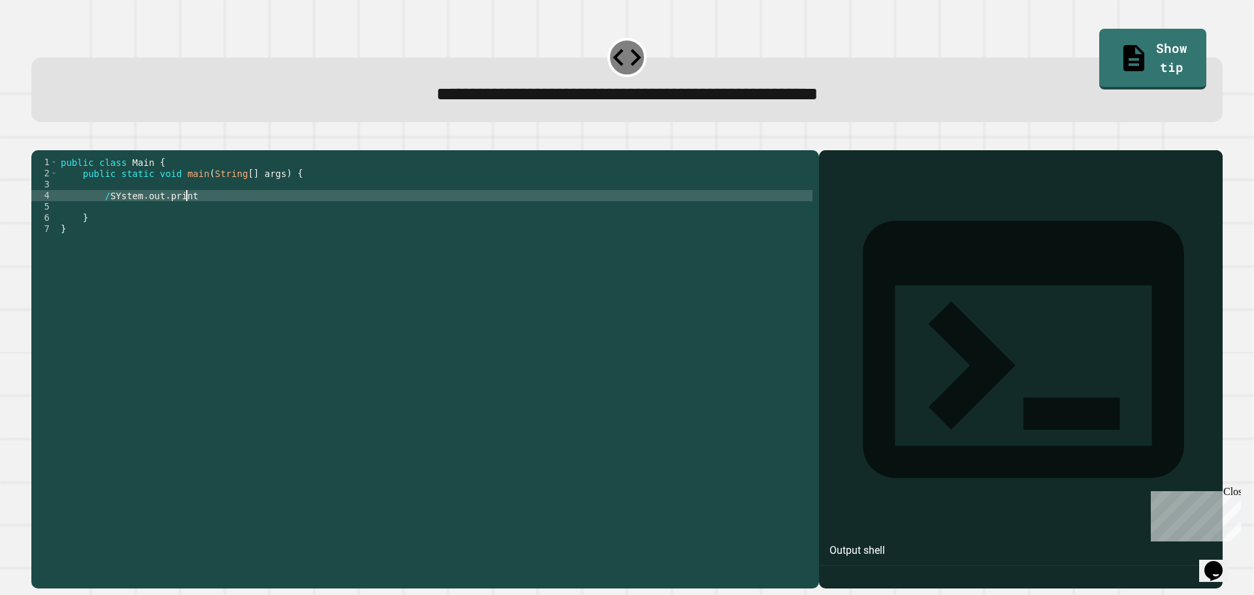
scroll to position [0, 8]
click at [108, 216] on div "public class Main { public static void main ( String [ ] args ) { / SYstem . ou…" at bounding box center [435, 357] width 754 height 400
click at [110, 216] on div "public class Main { public static void main ( String [ ] args ) { SYstem . out …" at bounding box center [435, 357] width 754 height 400
click at [192, 216] on div "public class Main { public static void main ( String [ ] args ) { System . out …" at bounding box center [435, 357] width 754 height 400
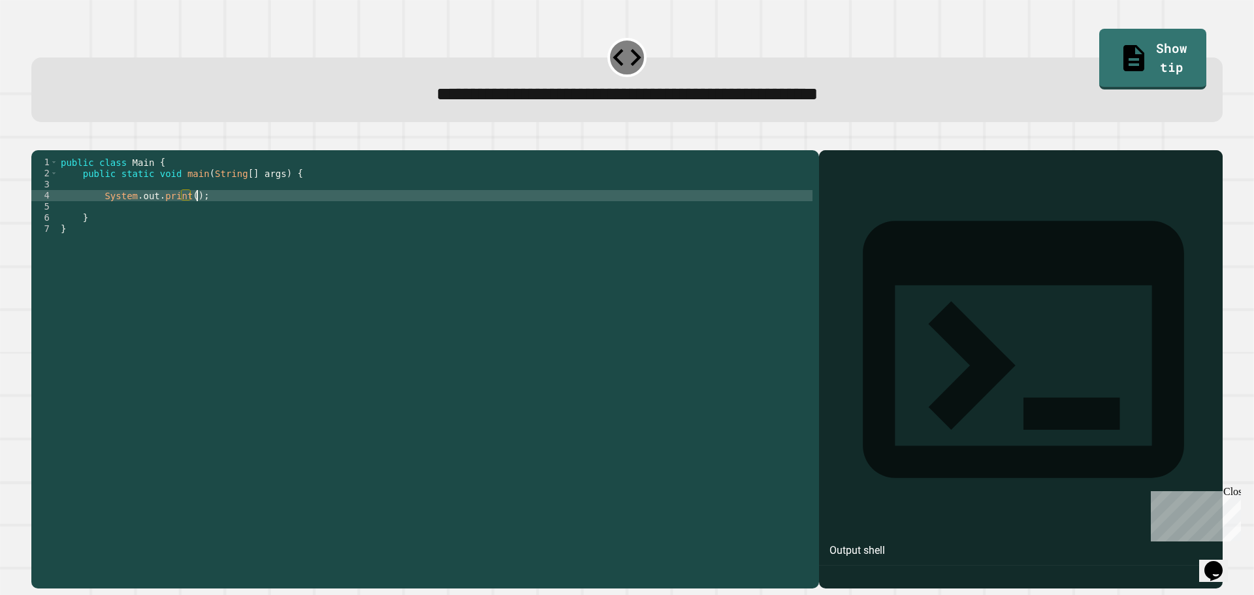
scroll to position [0, 8]
click at [189, 216] on div "public class Main { public static void main ( String [ ] args ) { System . out …" at bounding box center [435, 357] width 754 height 400
click at [290, 206] on div "public class Main { public static void main ( String [ ] args ) { System . out …" at bounding box center [435, 357] width 754 height 400
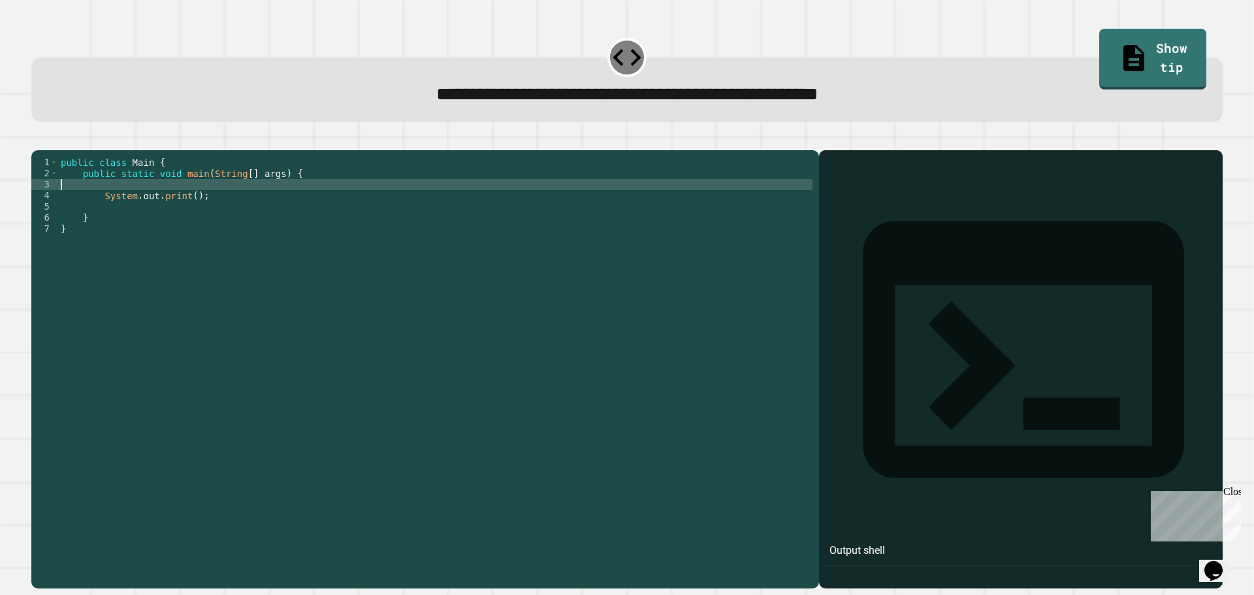
scroll to position [0, 0]
click at [291, 195] on div "public class Main { public static void main ( String [ ] args ) { System . out …" at bounding box center [435, 357] width 754 height 400
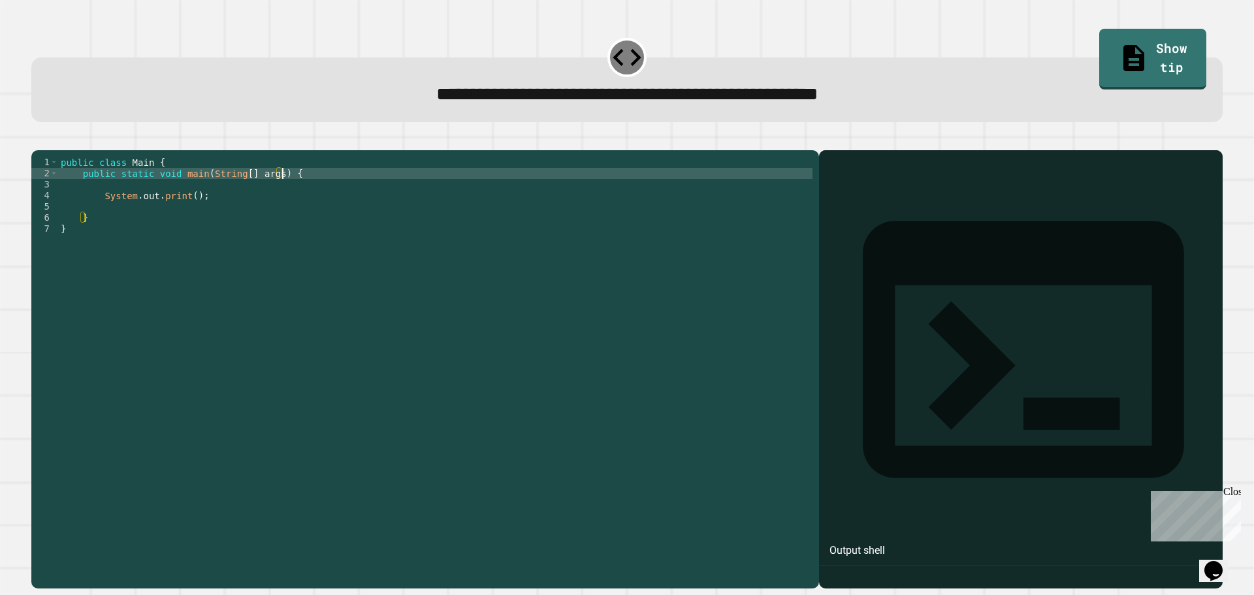
click at [185, 217] on div "public class Main { public static void main ( String [ ] args ) { System . out …" at bounding box center [435, 357] width 754 height 400
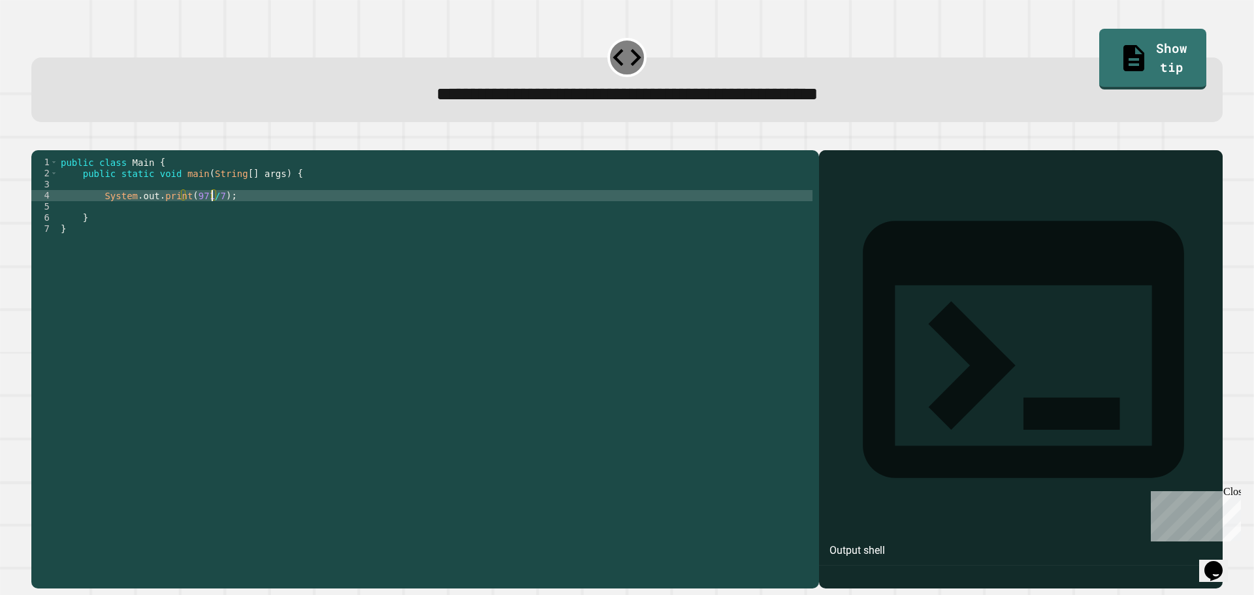
scroll to position [0, 10]
click at [218, 269] on div "public class Main { public static void main ( String [ ] args ) { System . out …" at bounding box center [435, 357] width 754 height 400
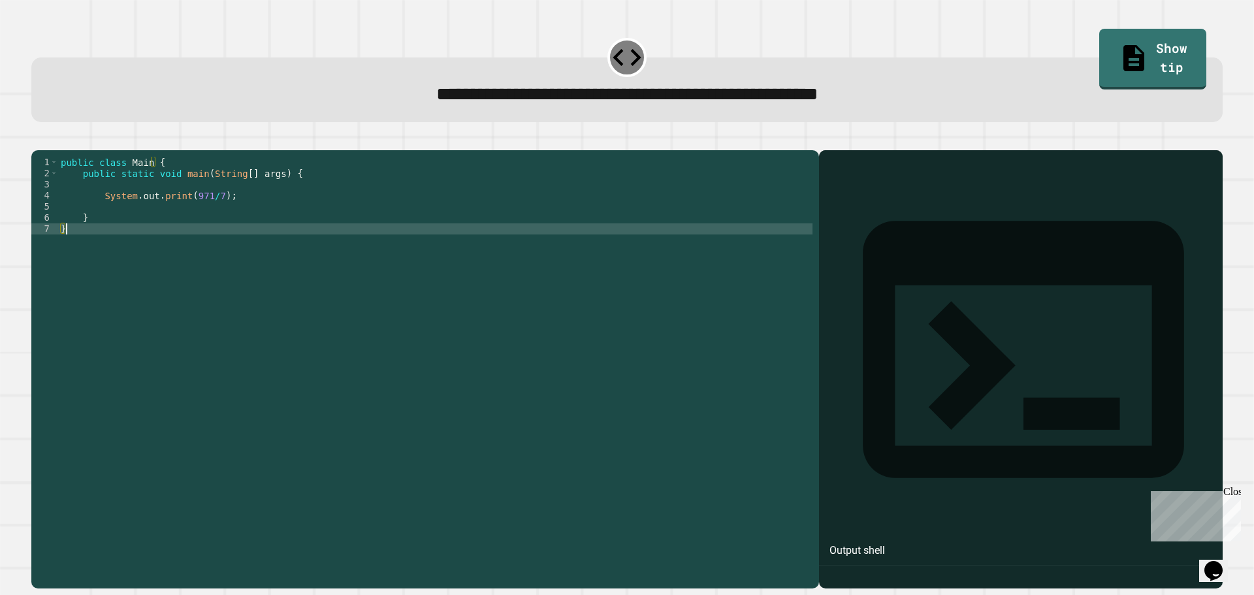
scroll to position [0, 0]
click at [38, 140] on icon "button" at bounding box center [38, 140] width 0 height 0
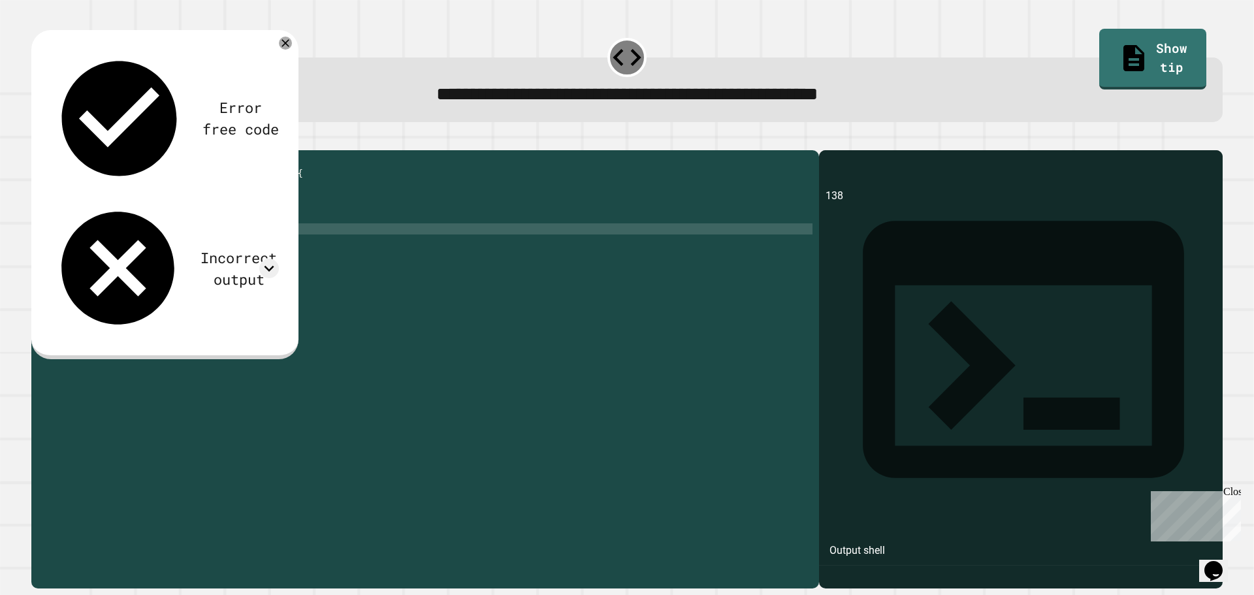
click at [38, 140] on button "button" at bounding box center [38, 140] width 0 height 0
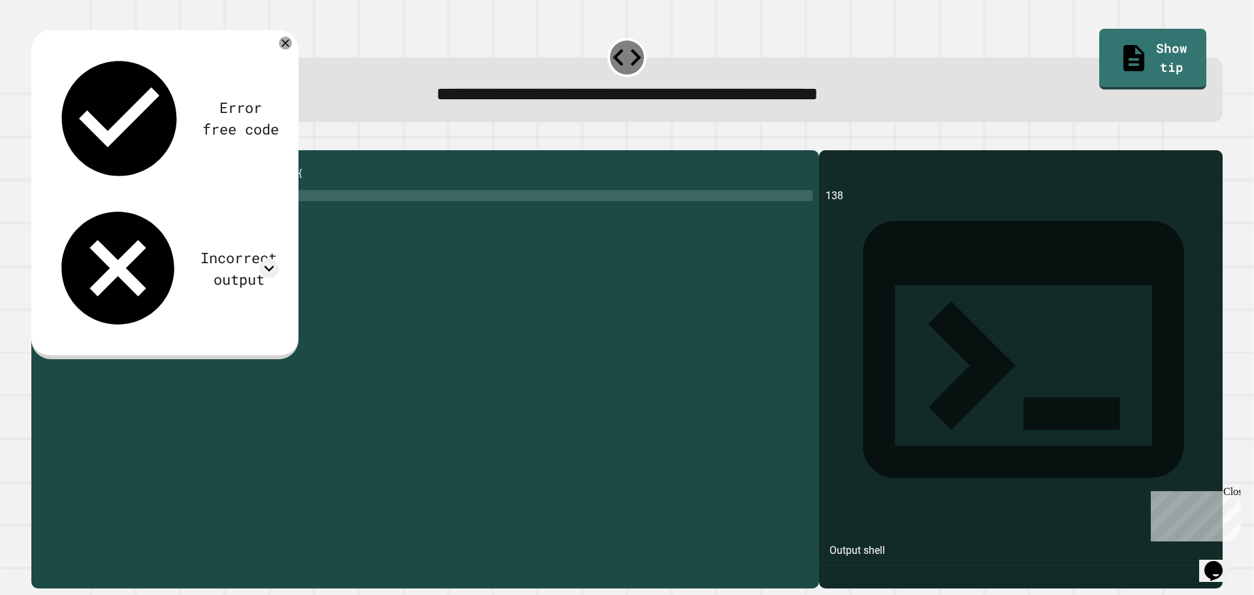
click at [211, 214] on div "public class Main { public static void main ( String [ ] args ) { System . out …" at bounding box center [435, 357] width 754 height 400
click at [38, 140] on button "button" at bounding box center [38, 140] width 0 height 0
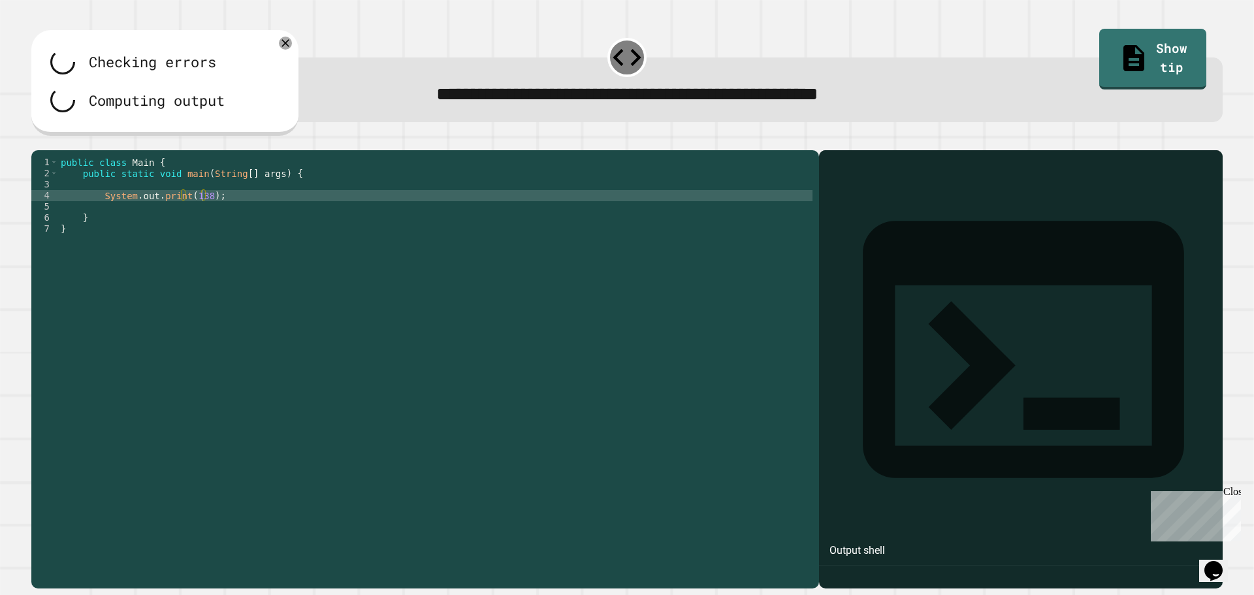
click at [70, 146] on div at bounding box center [626, 143] width 1191 height 16
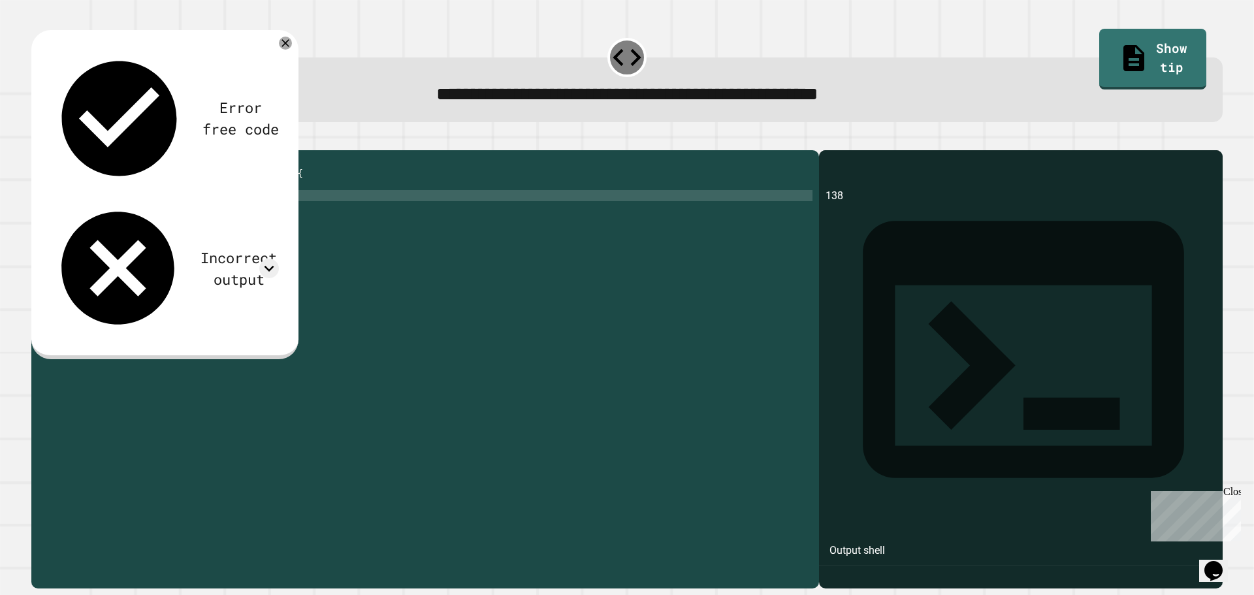
click at [38, 140] on icon "button" at bounding box center [38, 140] width 0 height 0
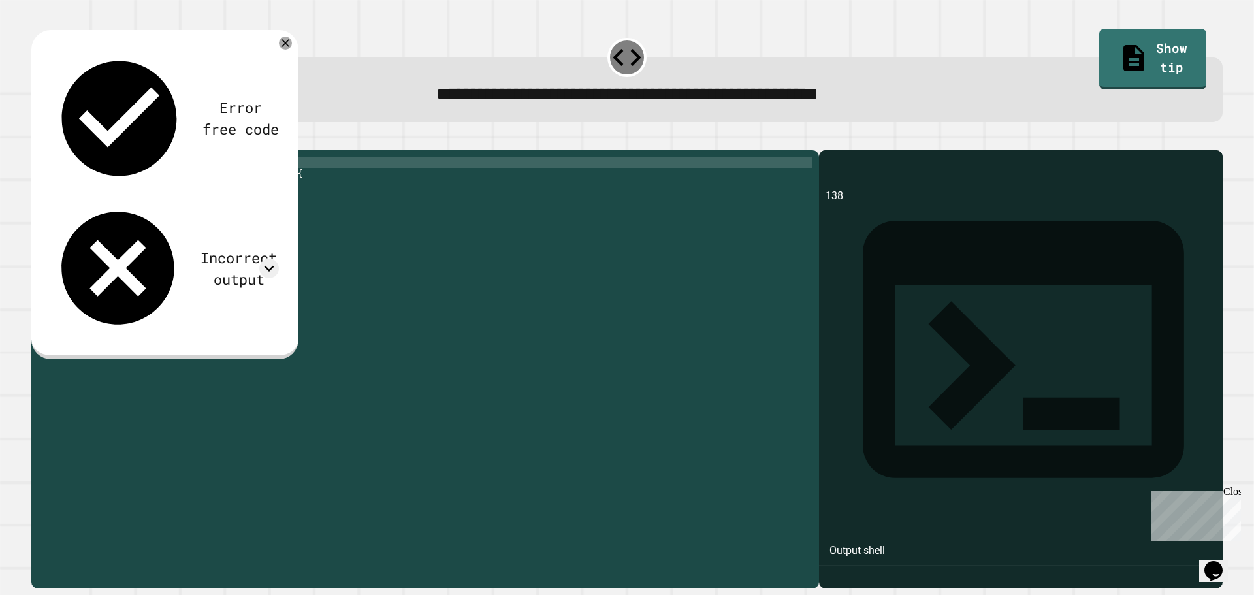
click at [307, 182] on div "public class Main { public static void main ( String [ ] args ) { System . out …" at bounding box center [435, 357] width 754 height 400
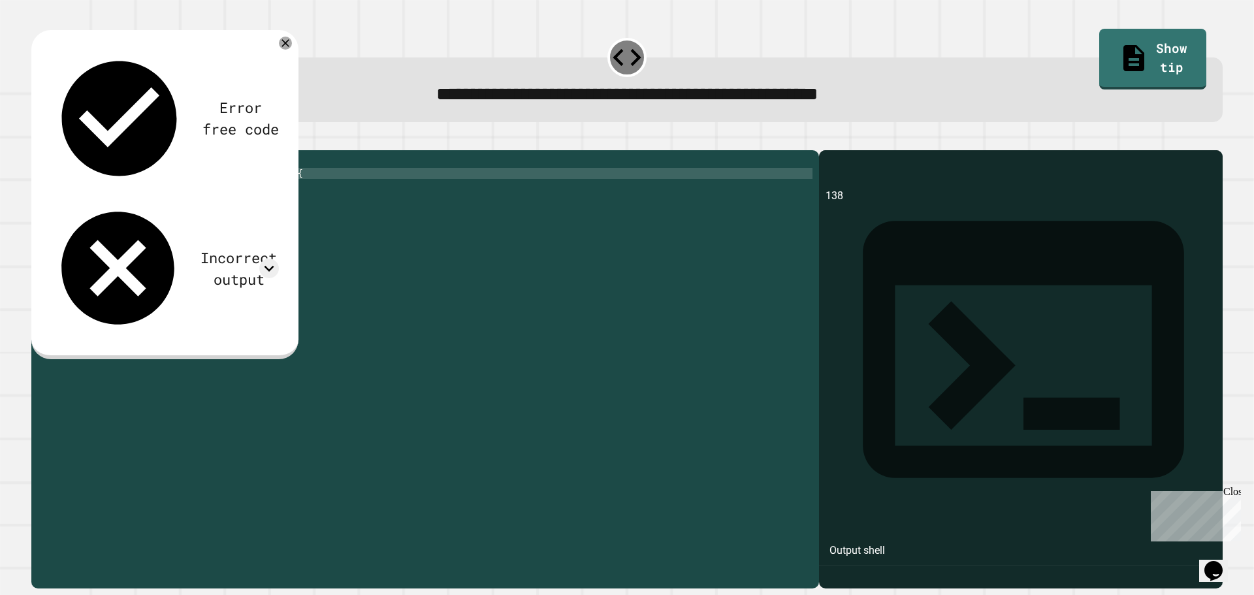
click at [310, 189] on div "public class Main { public static void main ( String [ ] args ) { System . out …" at bounding box center [435, 357] width 754 height 400
type textarea "**********"
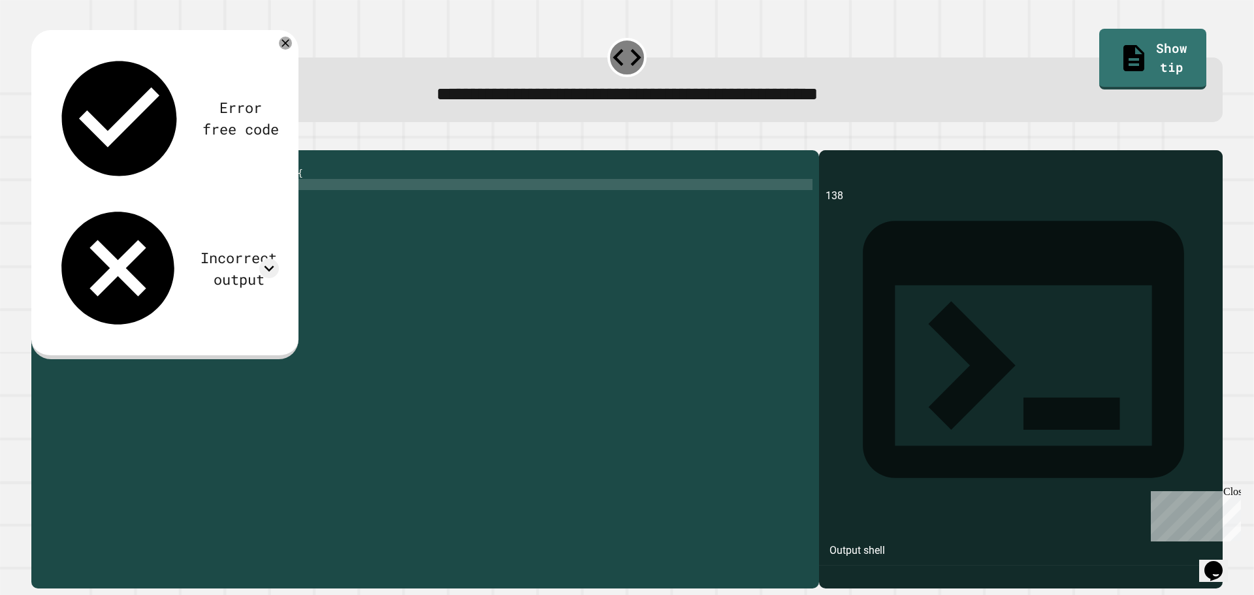
scroll to position [0, 3]
type textarea "*"
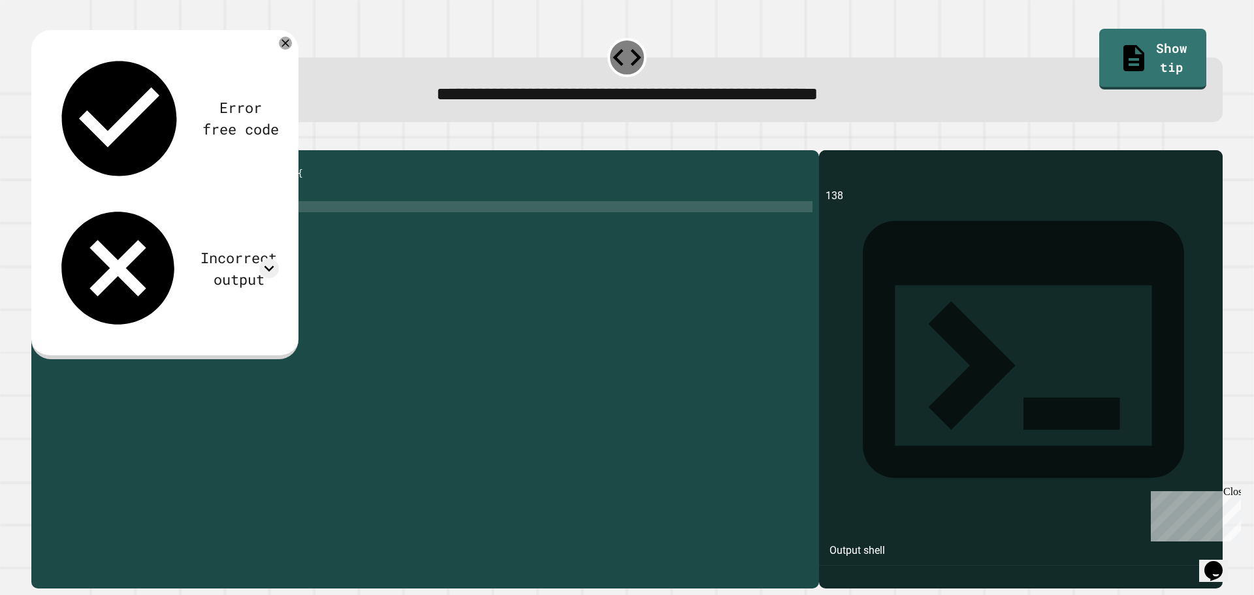
click at [200, 229] on div "public class Main { public static void main ( String [ ] args ) { double x = 97…" at bounding box center [435, 357] width 754 height 400
click at [38, 140] on icon "button" at bounding box center [38, 140] width 0 height 0
click at [129, 206] on div "public class Main { public static void main ( String [ ] args ) { double x = 97…" at bounding box center [435, 357] width 754 height 400
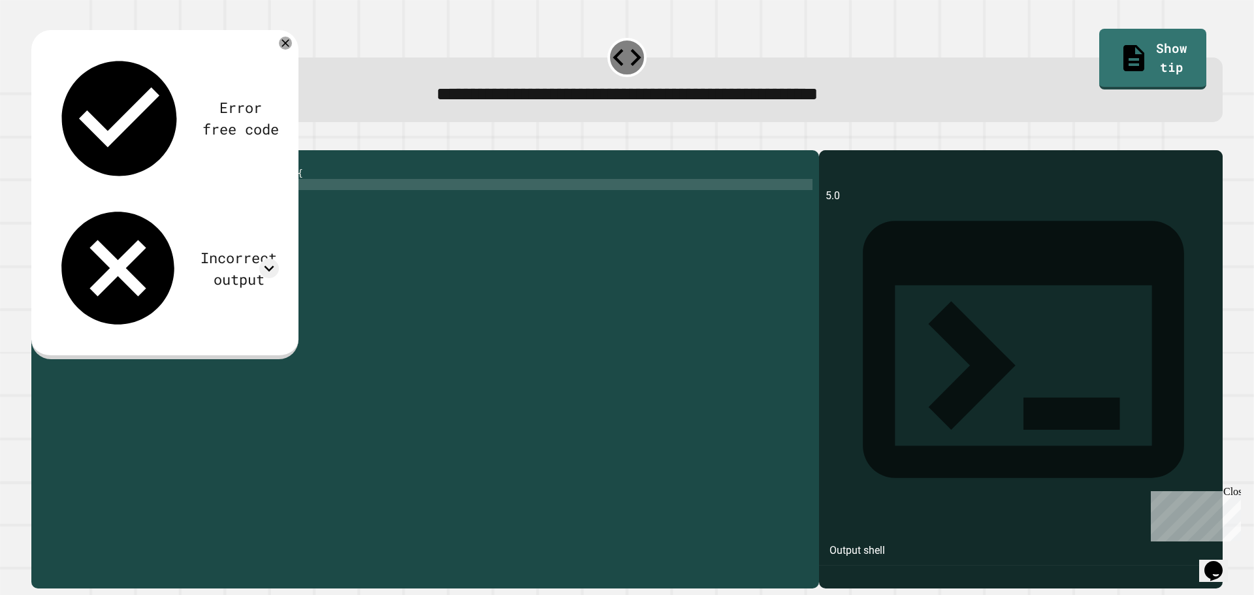
scroll to position [0, 4]
type textarea "**********"
click at [48, 150] on icon "button" at bounding box center [46, 147] width 7 height 9
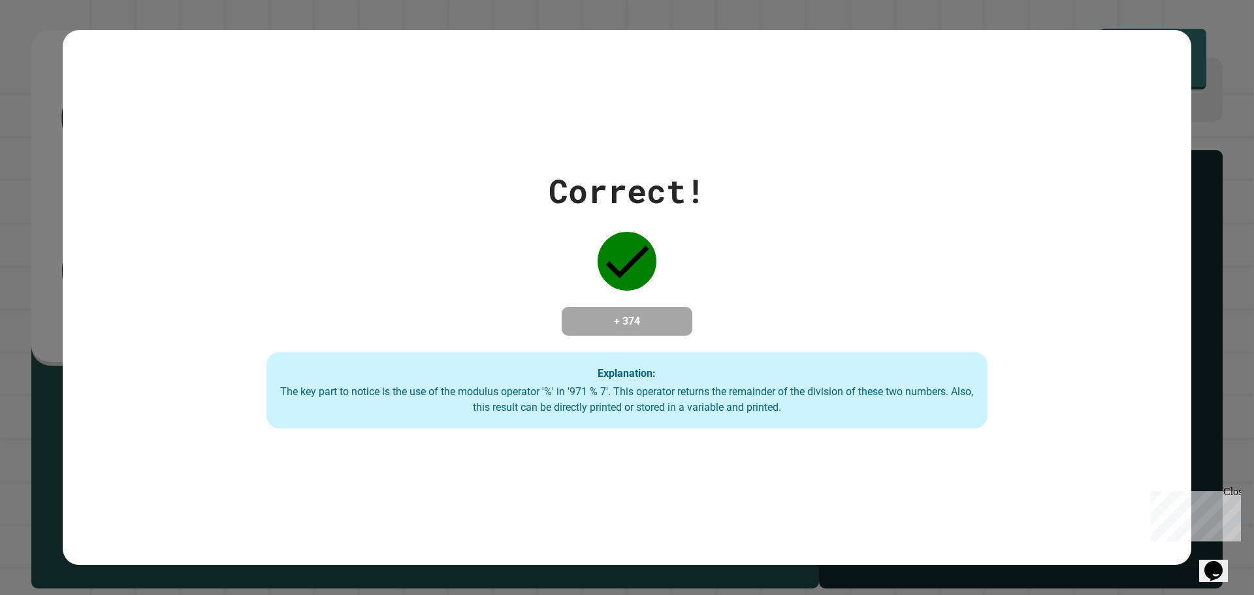
drag, startPoint x: 861, startPoint y: 229, endPoint x: 902, endPoint y: 193, distance: 54.1
click at [866, 226] on div "Correct! + 374 Explanation: The key part to notice is the use of the modulus op…" at bounding box center [627, 298] width 1030 height 262
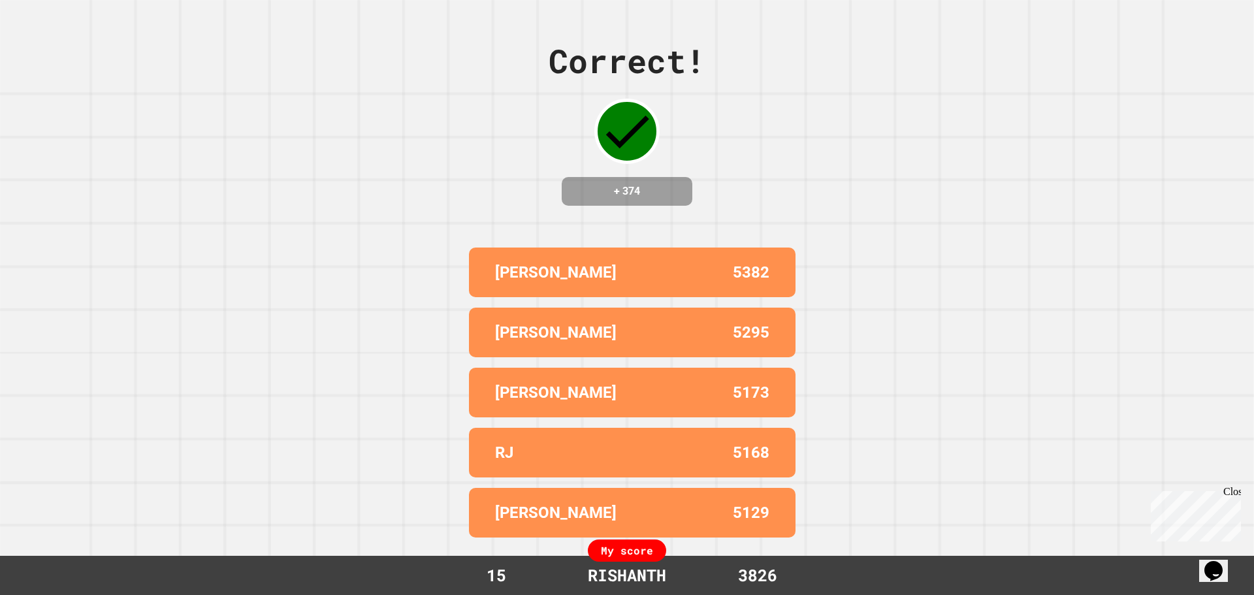
click at [1029, 191] on div "Correct! + 374 NEIL K 5382 SAMANYU 5295 SAHIL 5173 RJ 5168 SWARIT 5129 My score…" at bounding box center [627, 297] width 1254 height 595
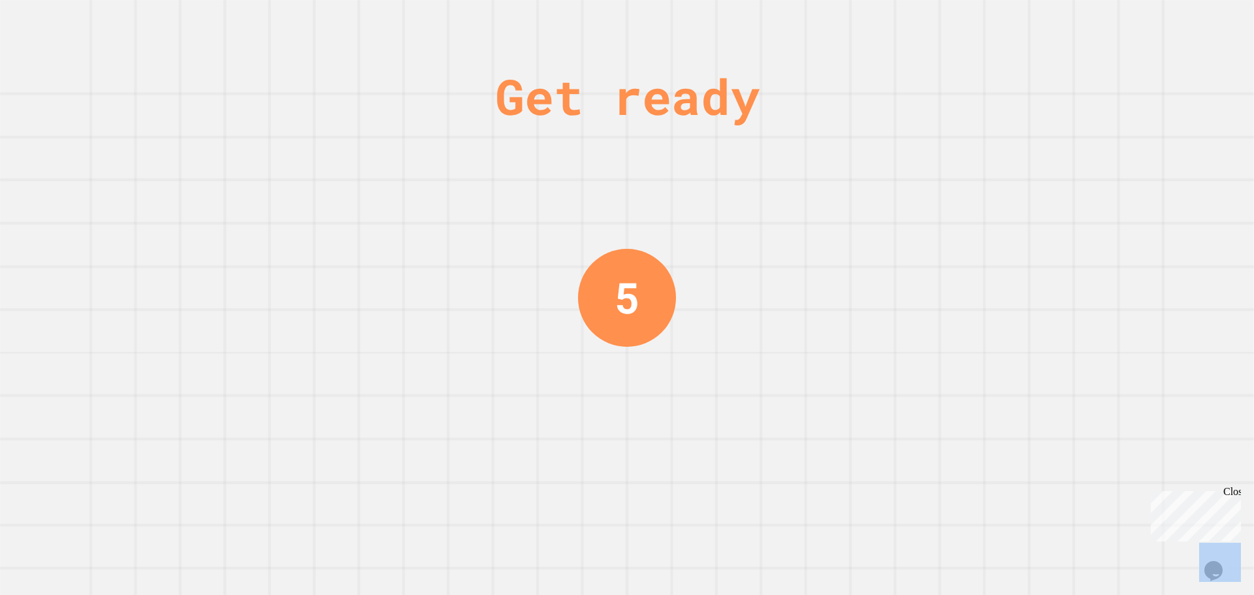
click at [1064, 252] on div "Get ready 5" at bounding box center [627, 297] width 1254 height 595
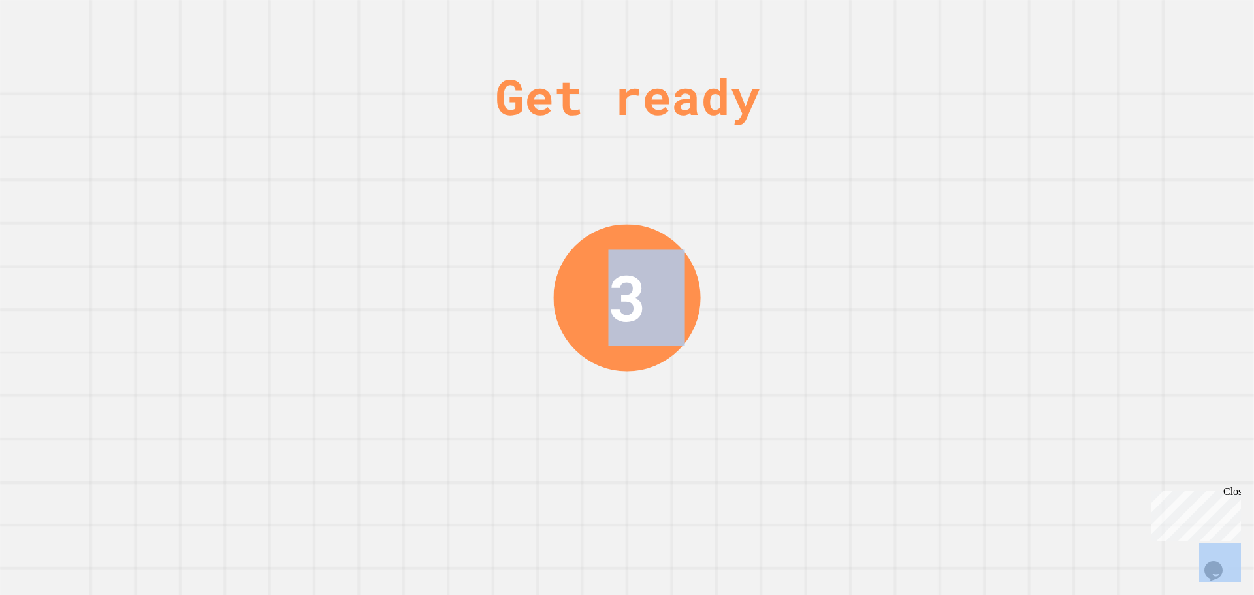
click at [828, 215] on div "Get ready 3" at bounding box center [627, 297] width 1254 height 595
click at [827, 215] on div "Get ready 3" at bounding box center [627, 297] width 1254 height 595
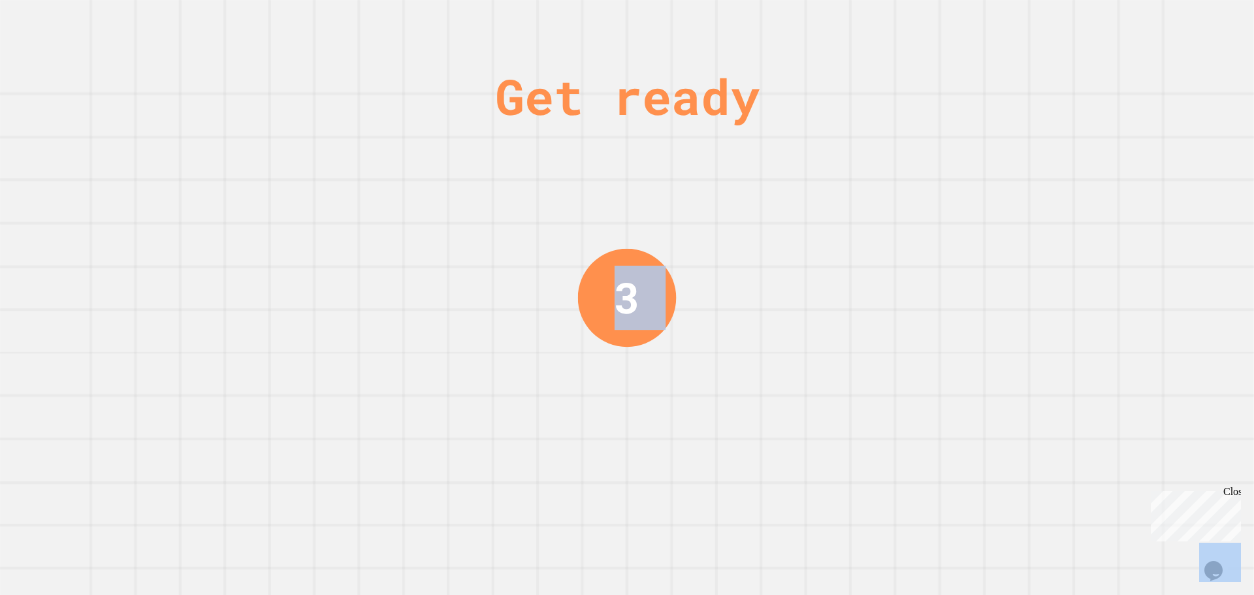
click at [827, 215] on div "Get ready 3" at bounding box center [627, 297] width 1254 height 595
click at [828, 217] on div "Get ready 2" at bounding box center [627, 297] width 1254 height 595
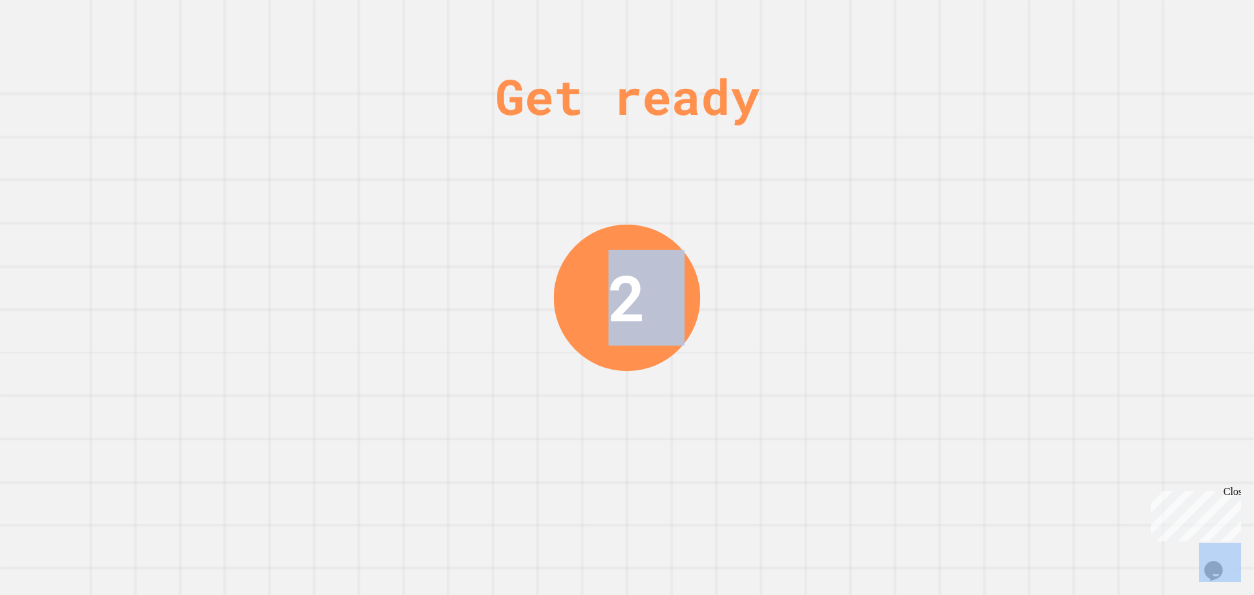
click at [834, 225] on div "Get ready 2" at bounding box center [627, 297] width 1254 height 595
click at [837, 233] on div "Get ready 1" at bounding box center [627, 297] width 1254 height 595
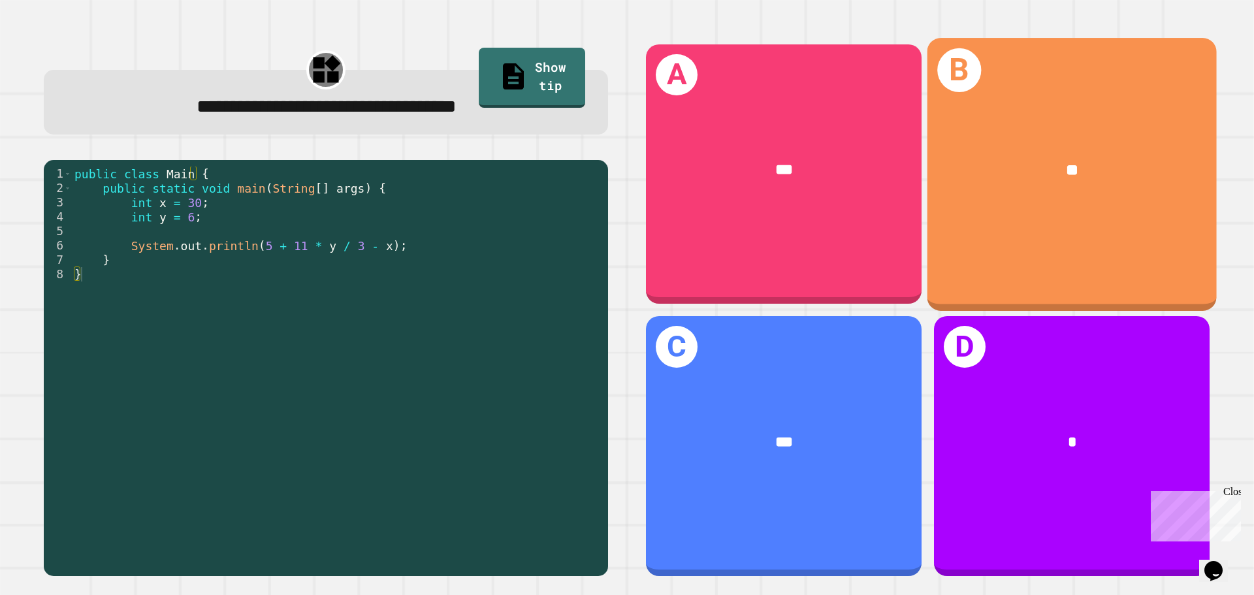
click at [1133, 136] on div "**" at bounding box center [1071, 170] width 289 height 87
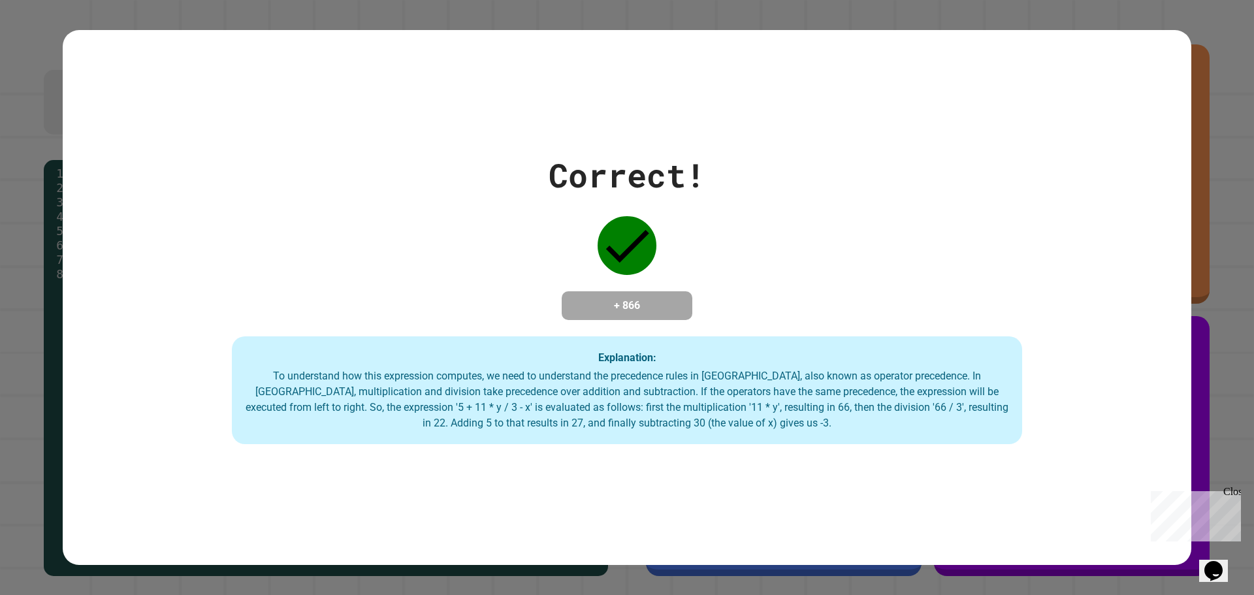
click at [974, 191] on div "Correct! + 866 Explanation: To understand how this expression computes, we need…" at bounding box center [627, 298] width 1128 height 294
click at [968, 189] on div "Correct! + 866 Explanation: To understand how this expression computes, we need…" at bounding box center [627, 298] width 1128 height 294
drag, startPoint x: 940, startPoint y: 180, endPoint x: 963, endPoint y: 176, distance: 23.2
click at [961, 176] on div "Correct! + 866 Explanation: To understand how this expression computes, we need…" at bounding box center [627, 298] width 1128 height 294
drag, startPoint x: 963, startPoint y: 176, endPoint x: 971, endPoint y: 175, distance: 7.9
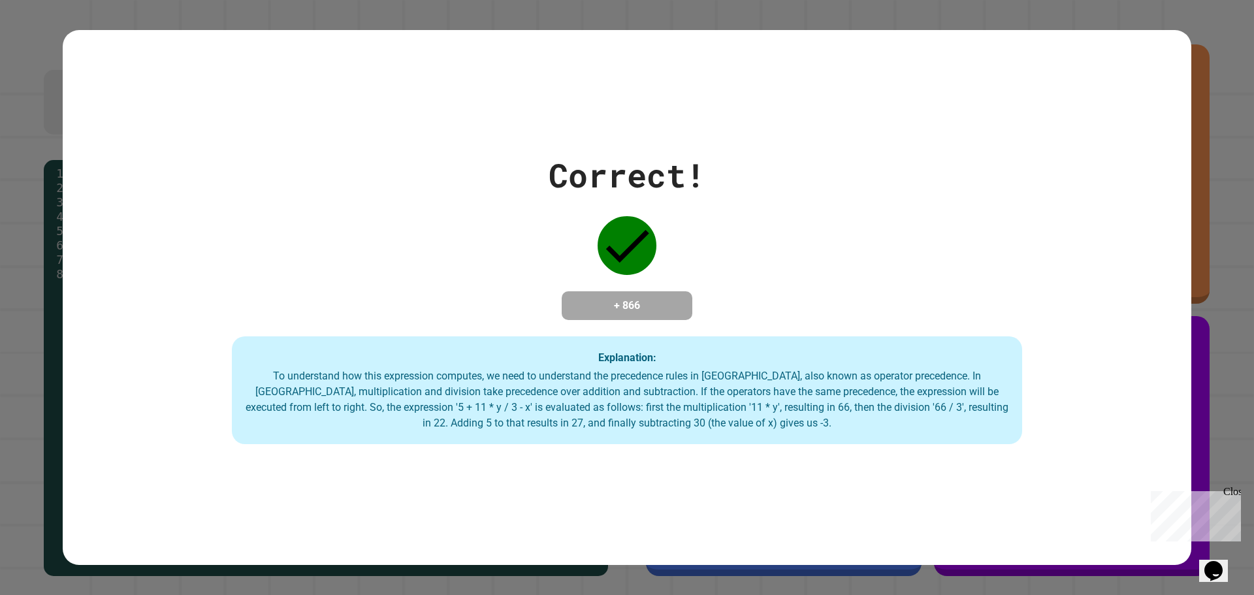
click at [971, 175] on div "Correct! + 866 Explanation: To understand how this expression computes, we need…" at bounding box center [627, 298] width 1128 height 294
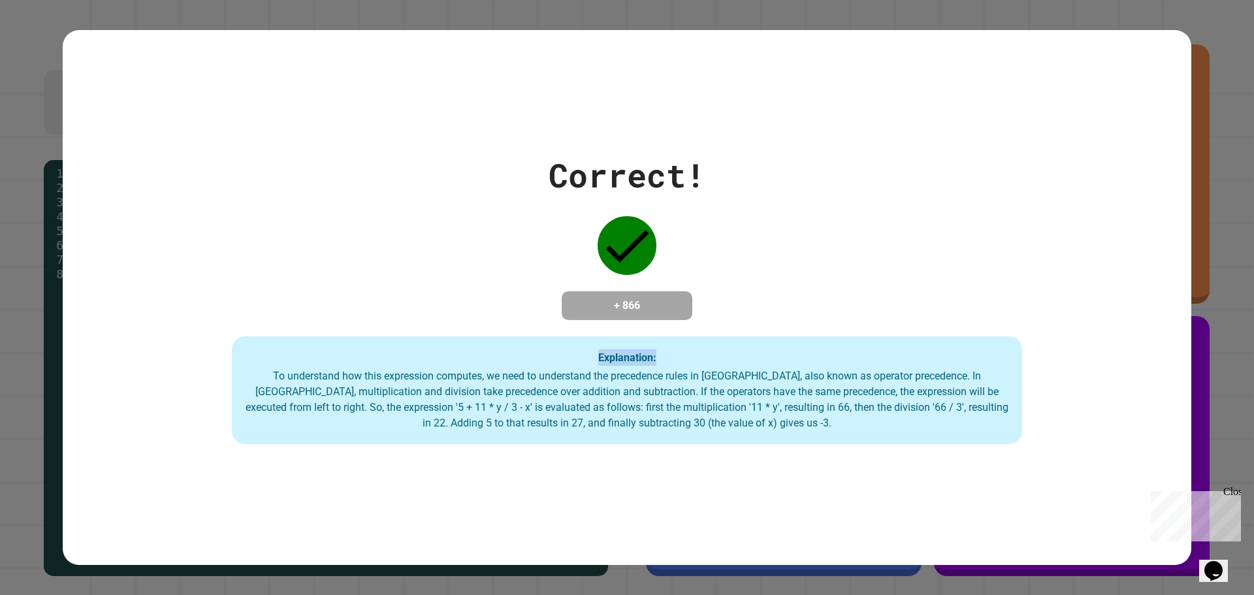
click at [971, 175] on div "Correct! + 866 Explanation: To understand how this expression computes, we need…" at bounding box center [627, 298] width 1128 height 294
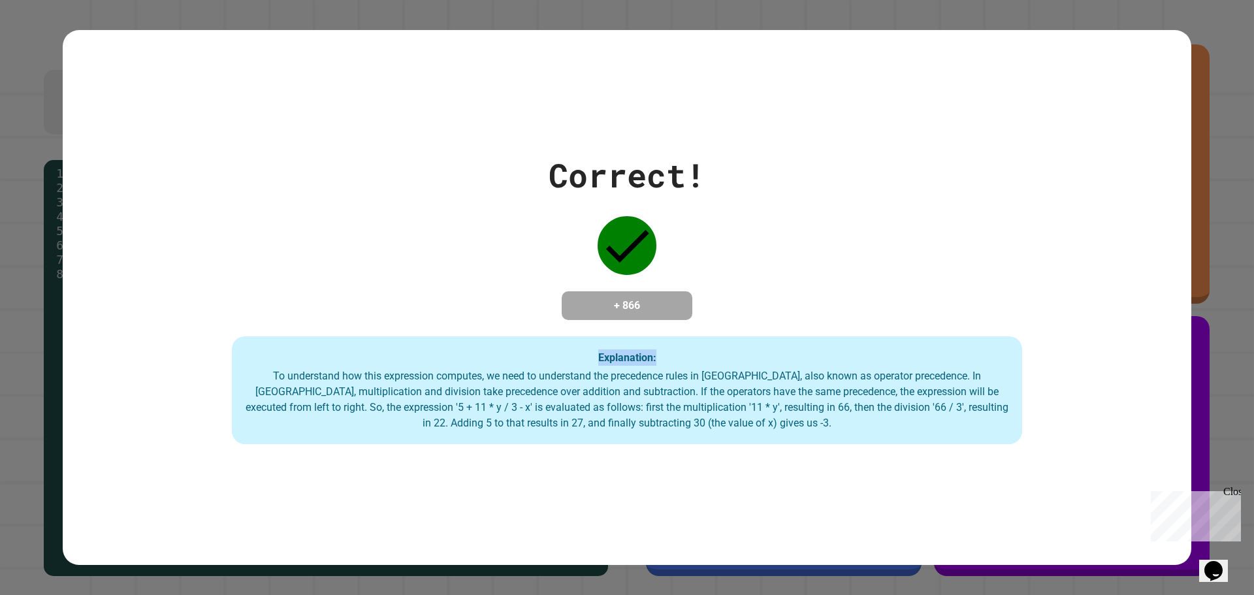
click at [896, 156] on div "Correct! + 866 Explanation: To understand how this expression computes, we need…" at bounding box center [627, 298] width 1128 height 294
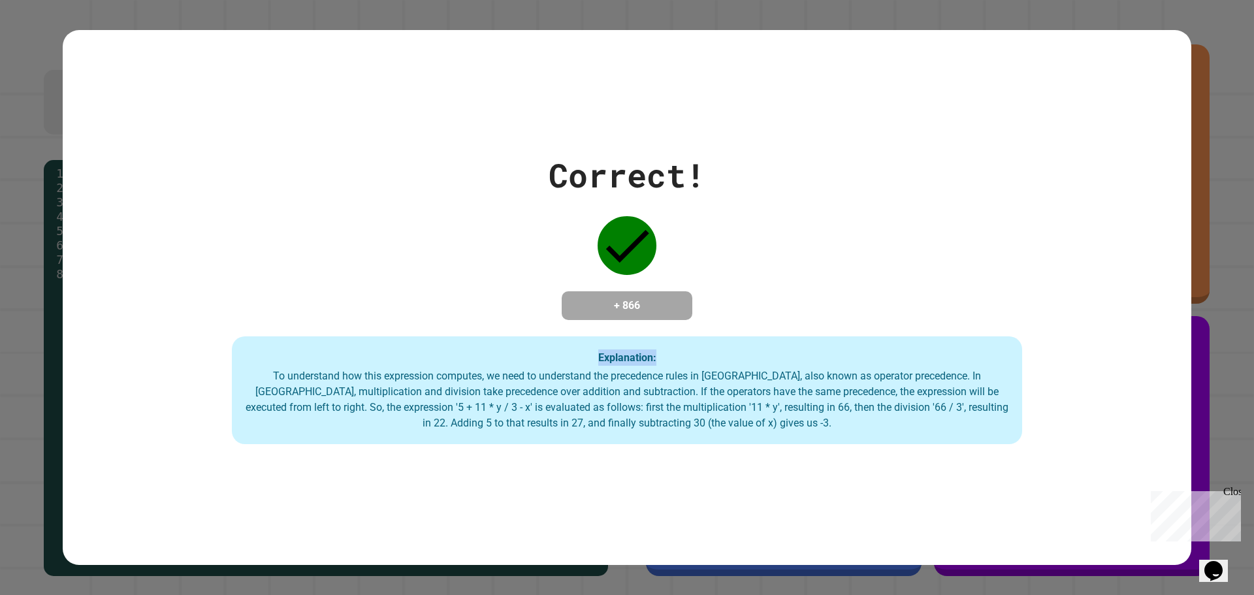
click at [896, 156] on div "Correct! + 866 Explanation: To understand how this expression computes, we need…" at bounding box center [627, 298] width 1128 height 294
click at [655, 193] on div "Correct! + 866 Explanation: To understand how this expression computes, we need…" at bounding box center [627, 298] width 1128 height 294
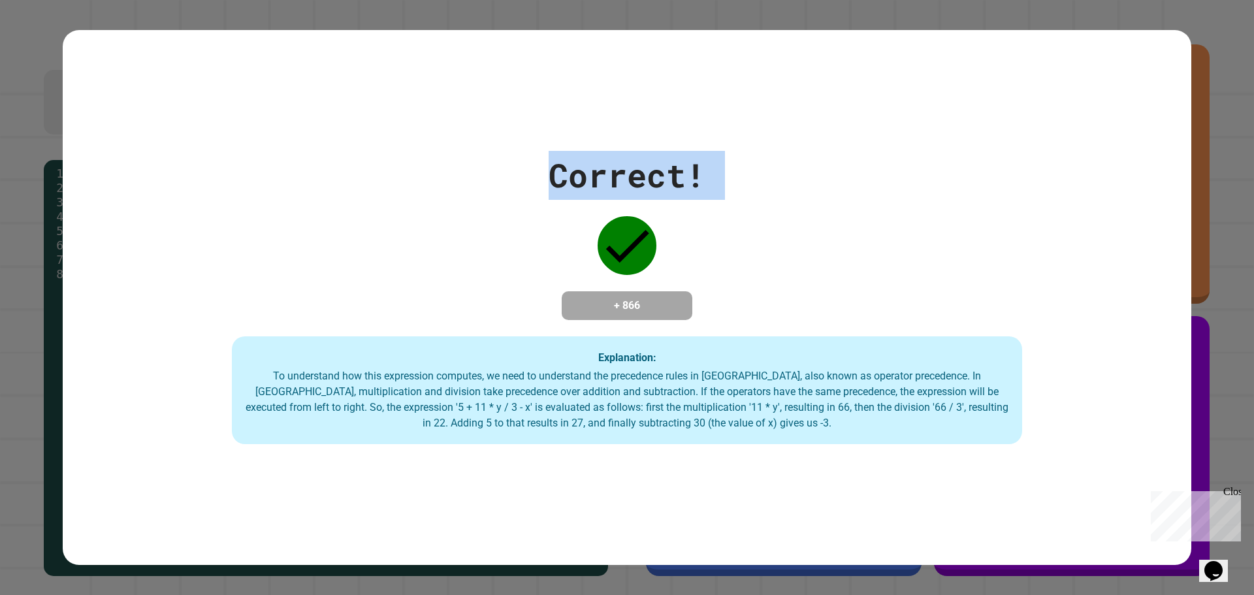
click at [655, 193] on div "Correct! + 866 Explanation: To understand how this expression computes, we need…" at bounding box center [627, 298] width 1128 height 294
click at [780, 202] on div "Correct! + 866 Explanation: To understand how this expression computes, we need…" at bounding box center [627, 298] width 1128 height 294
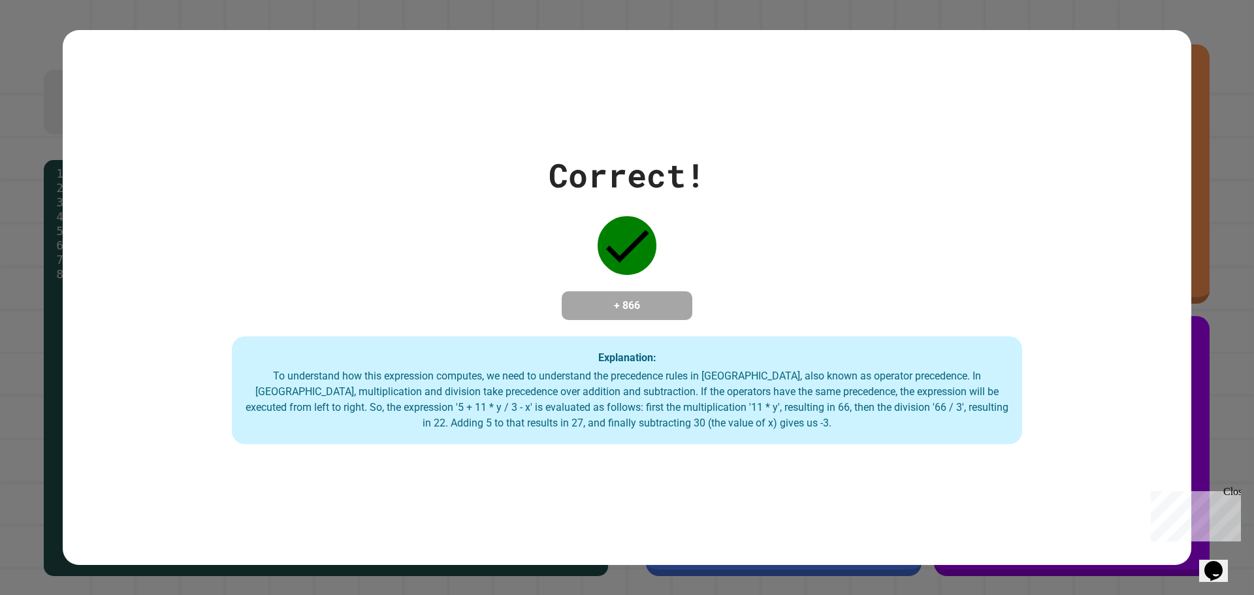
click at [724, 30] on div "Correct! + 866 Explanation: To understand how this expression computes, we need…" at bounding box center [627, 297] width 1128 height 535
click at [753, 76] on div "Correct! + 866 Explanation: To understand how this expression computes, we need…" at bounding box center [627, 297] width 1128 height 535
click at [764, 82] on div "Correct! + 866 Explanation: To understand how this expression computes, we need…" at bounding box center [627, 297] width 1128 height 535
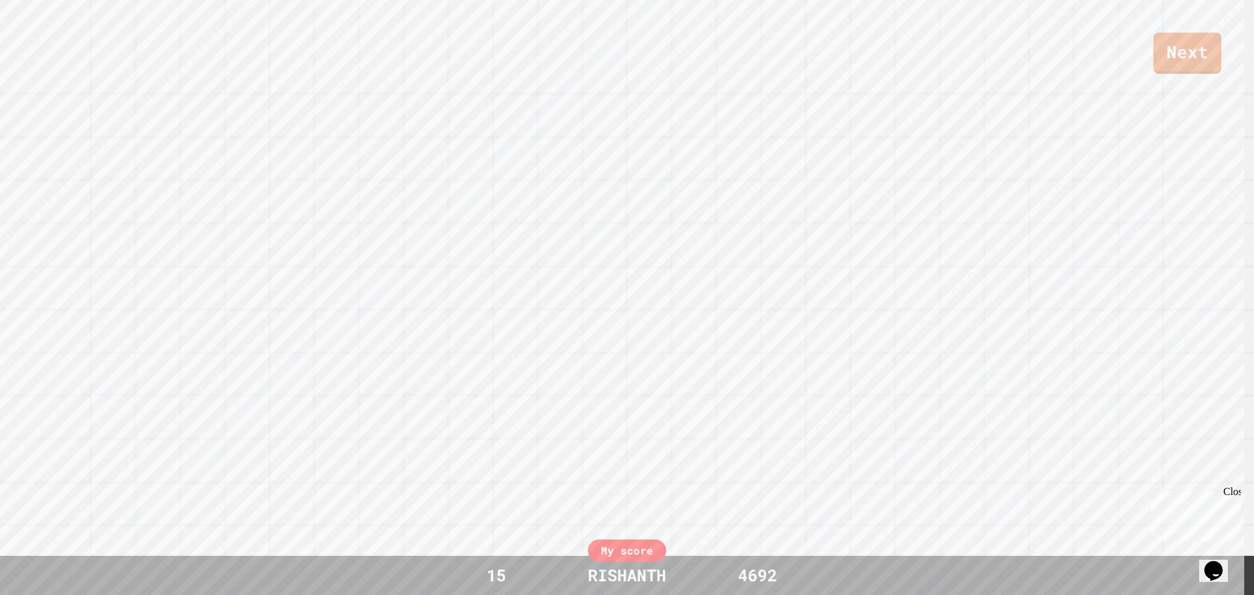
click at [764, 82] on div "Next SAMANYU NEIL K SWARIT View leaderboard" at bounding box center [627, 297] width 1254 height 595
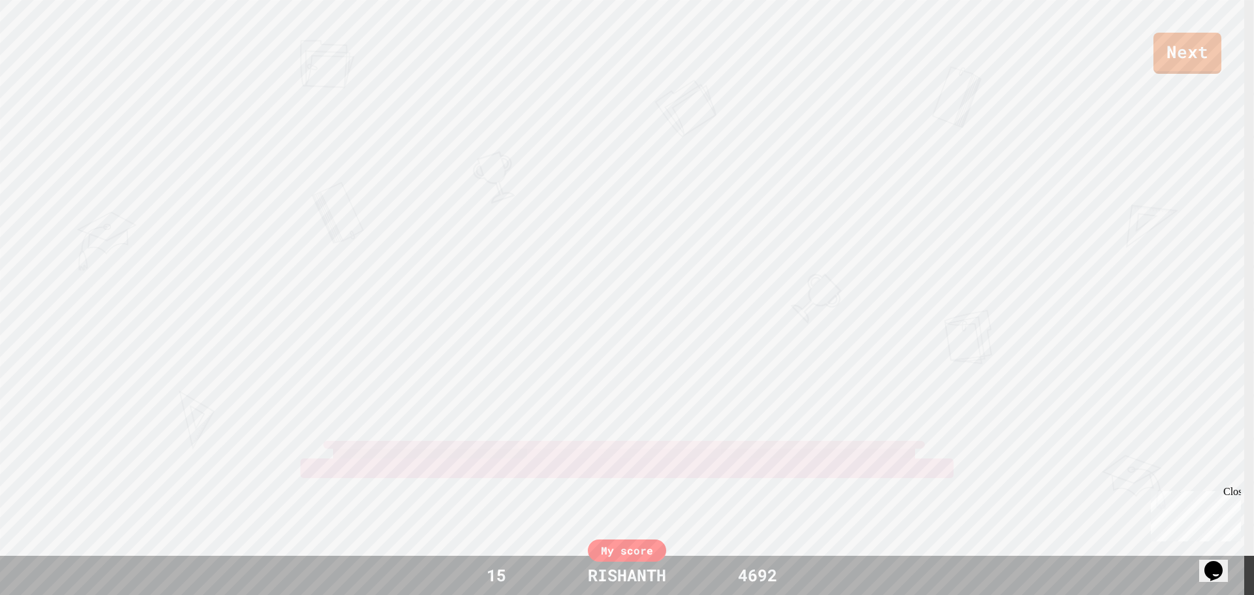
click at [764, 82] on div "Next SAMANYU NEIL K SWARIT View leaderboard" at bounding box center [627, 297] width 1254 height 595
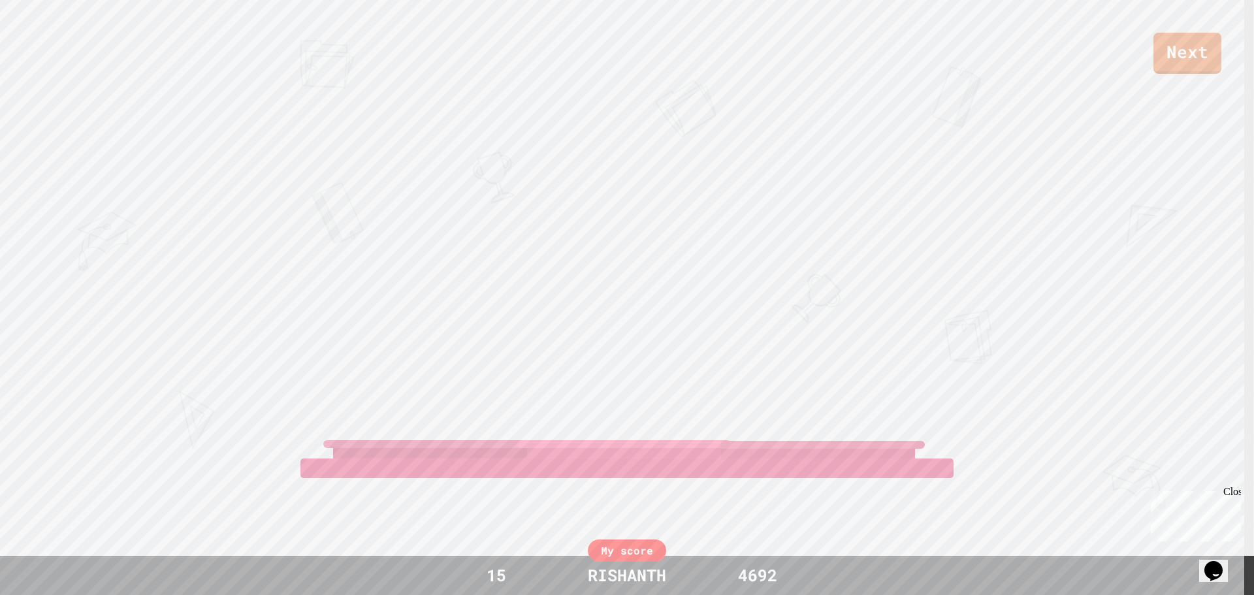
click at [854, 180] on div "Next SAMANYU NEIL K SWARIT View leaderboard" at bounding box center [627, 297] width 1254 height 595
